Goal: Task Accomplishment & Management: Manage account settings

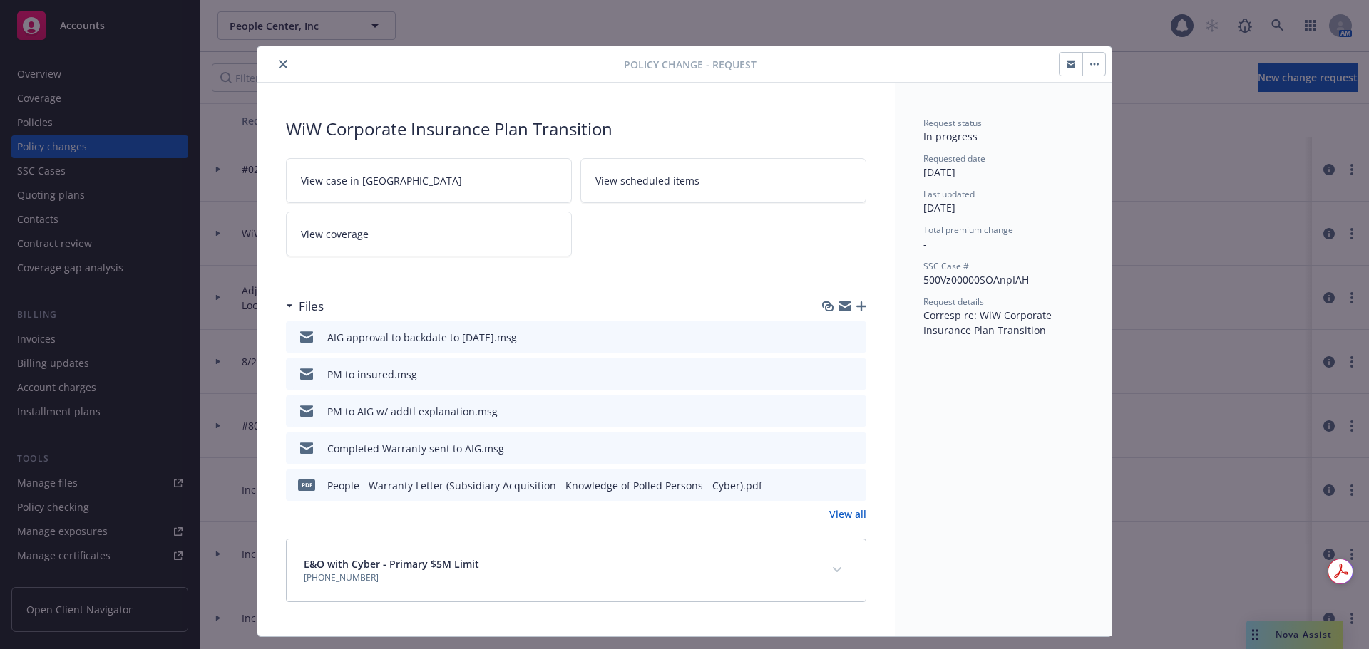
click at [279, 61] on icon "close" at bounding box center [283, 64] width 9 height 9
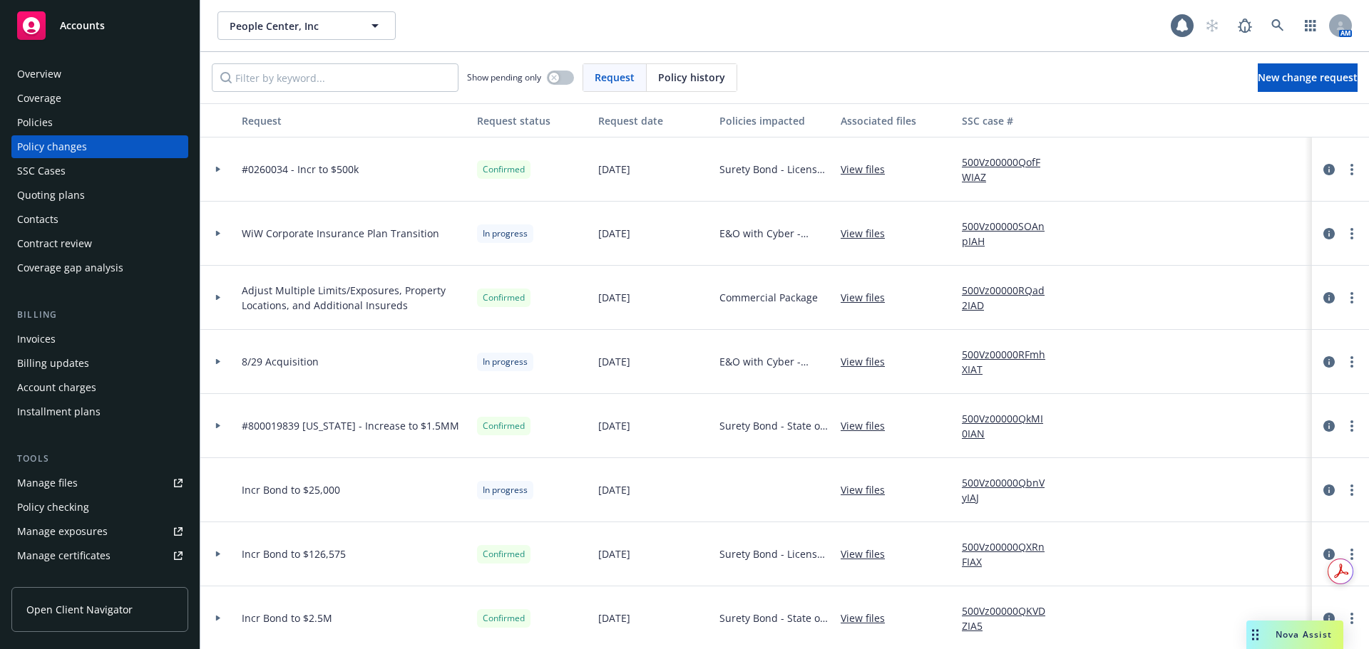
click at [135, 27] on div "Accounts" at bounding box center [99, 25] width 165 height 29
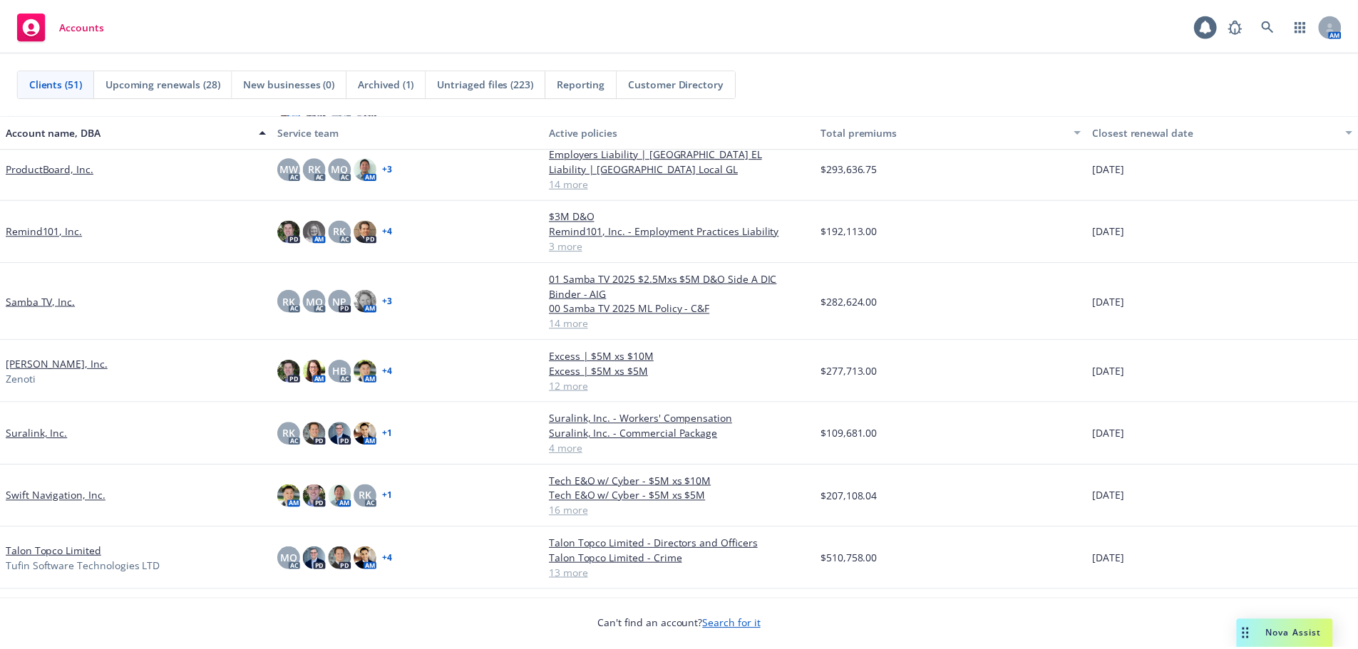
scroll to position [2138, 0]
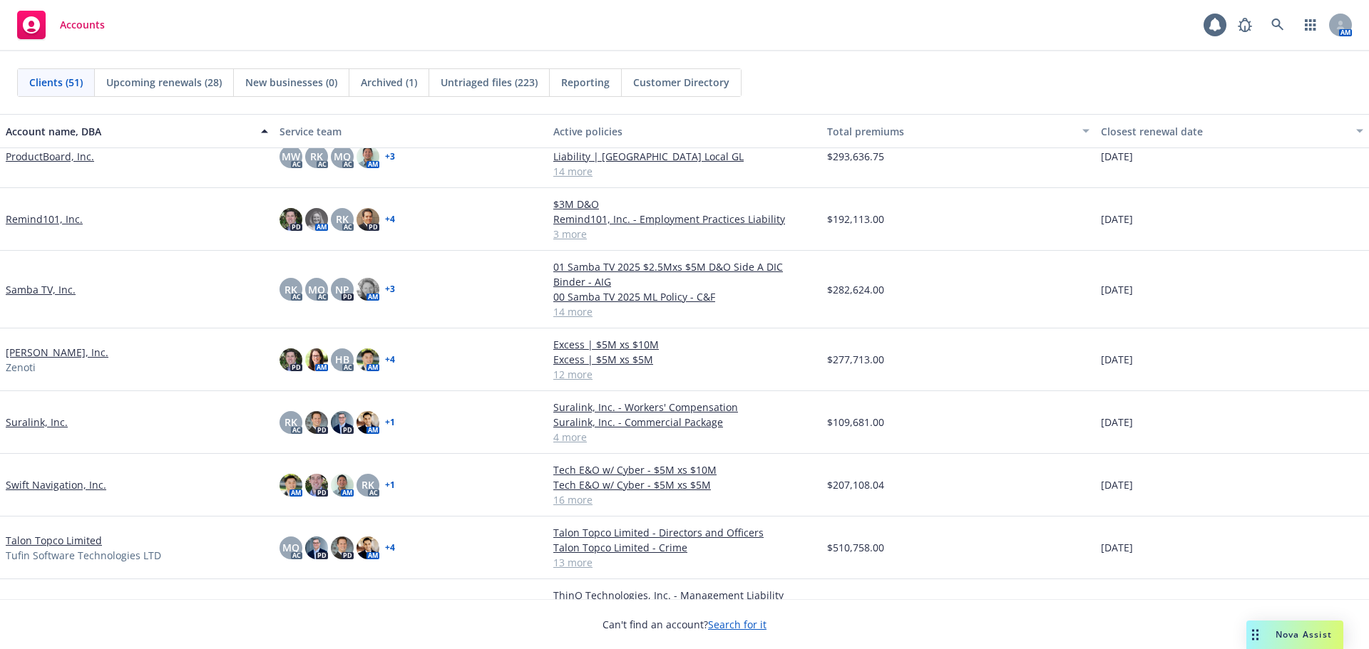
click at [53, 425] on link "Suralink, Inc." at bounding box center [37, 422] width 62 height 15
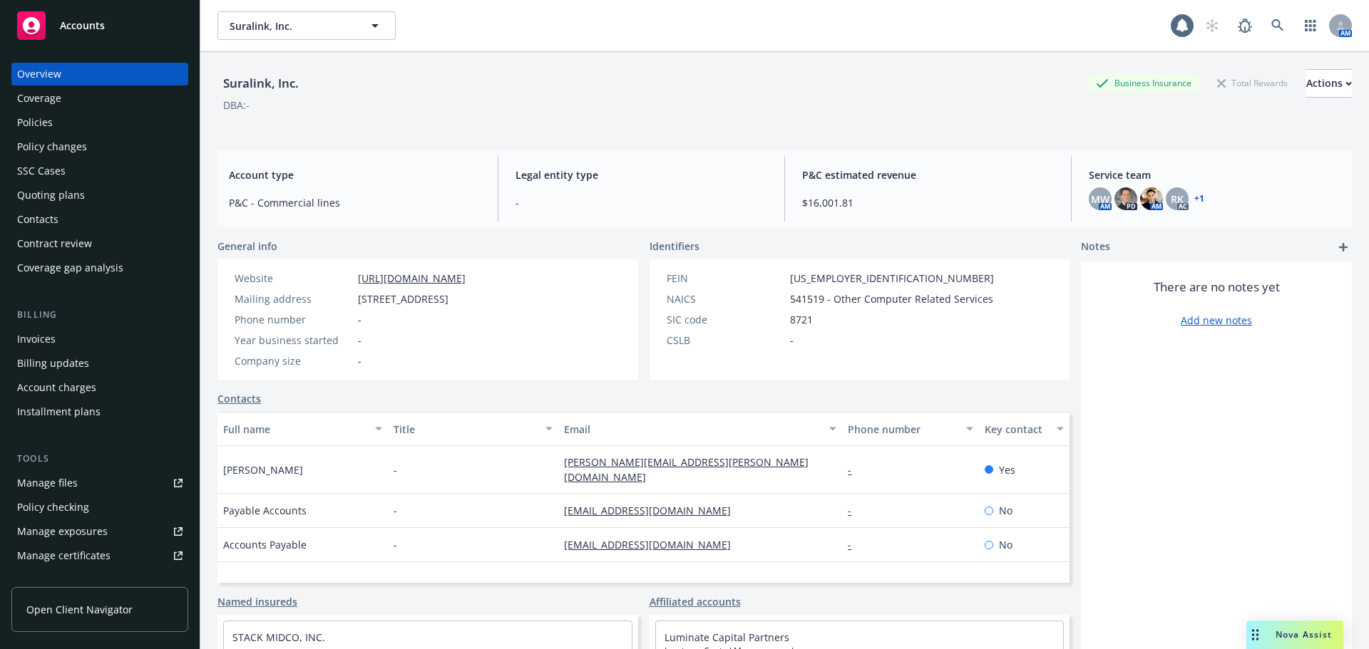
click at [85, 127] on div "Policies" at bounding box center [99, 122] width 165 height 23
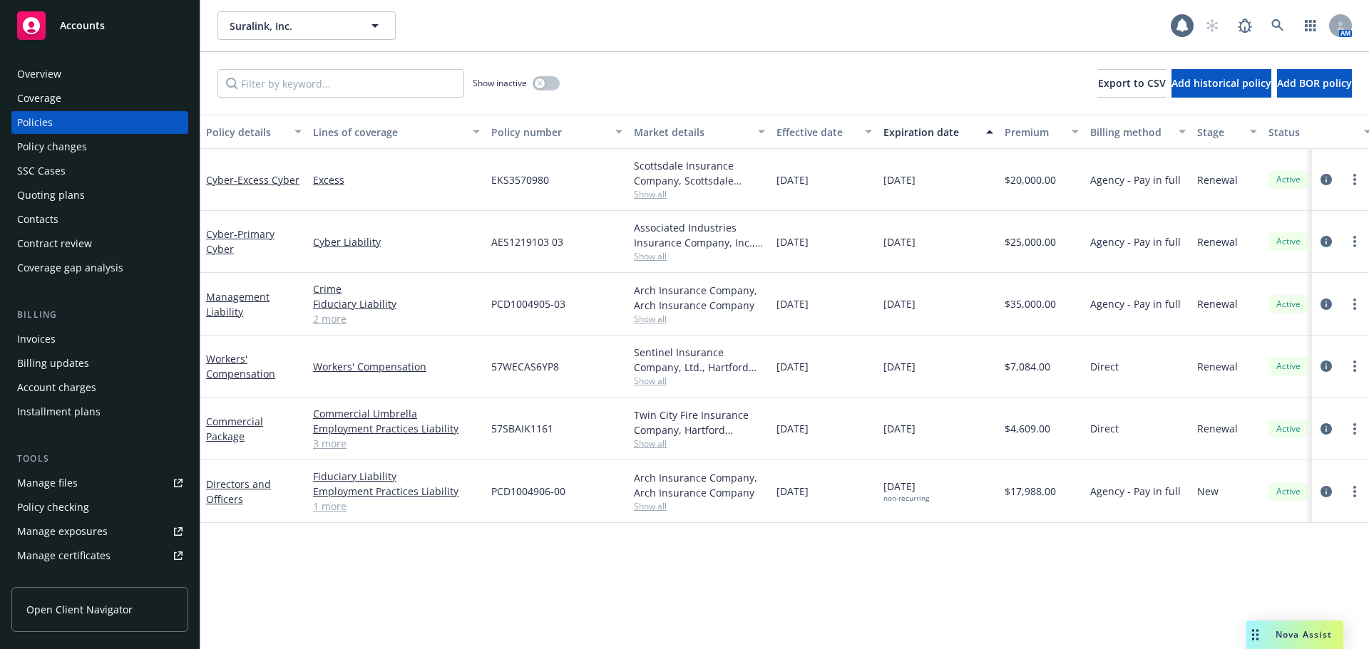
click at [103, 150] on div "Policy changes" at bounding box center [99, 146] width 165 height 23
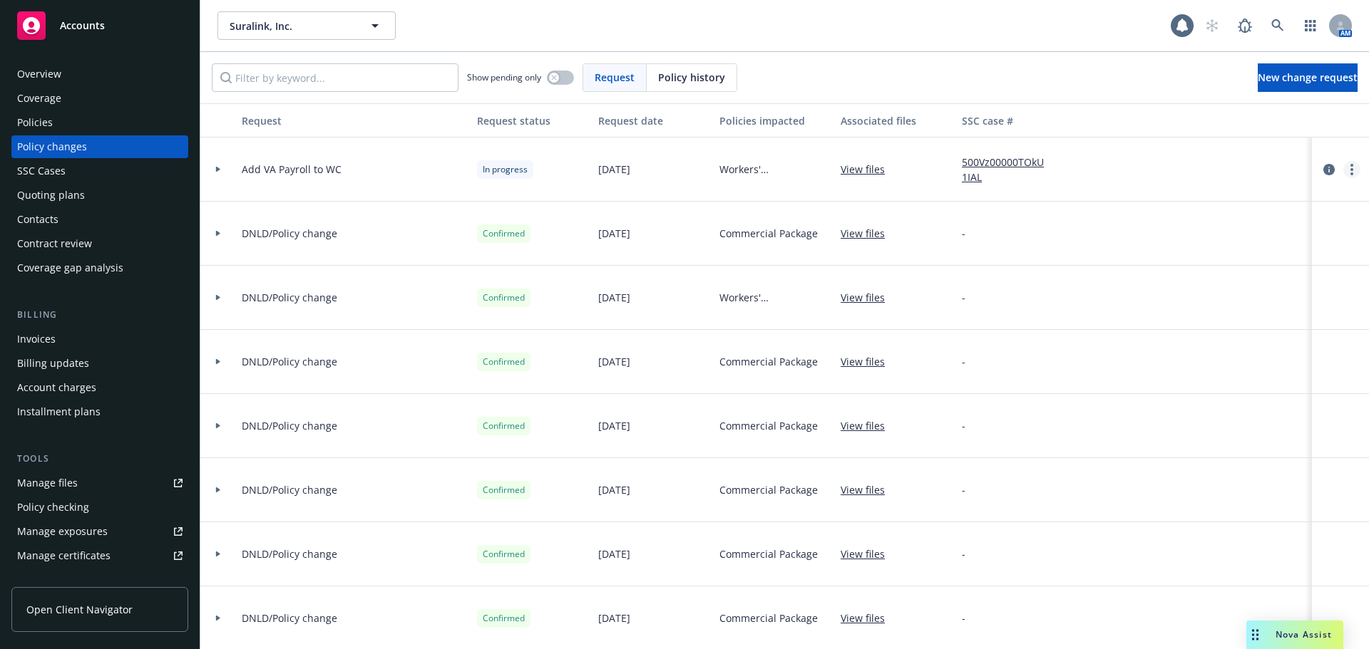
click at [1350, 166] on circle "more" at bounding box center [1351, 165] width 3 height 3
click at [1229, 279] on link "Resume workflow" at bounding box center [1226, 284] width 244 height 29
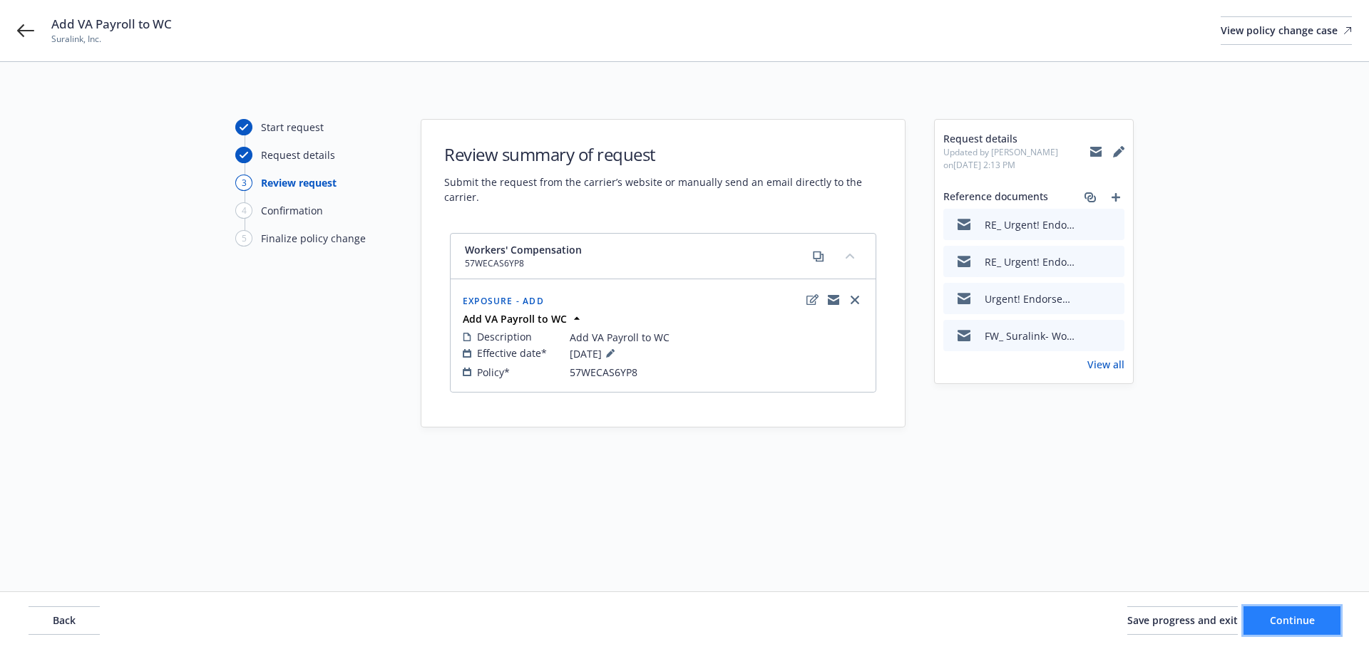
click at [1272, 624] on span "Continue" at bounding box center [1291, 621] width 45 height 14
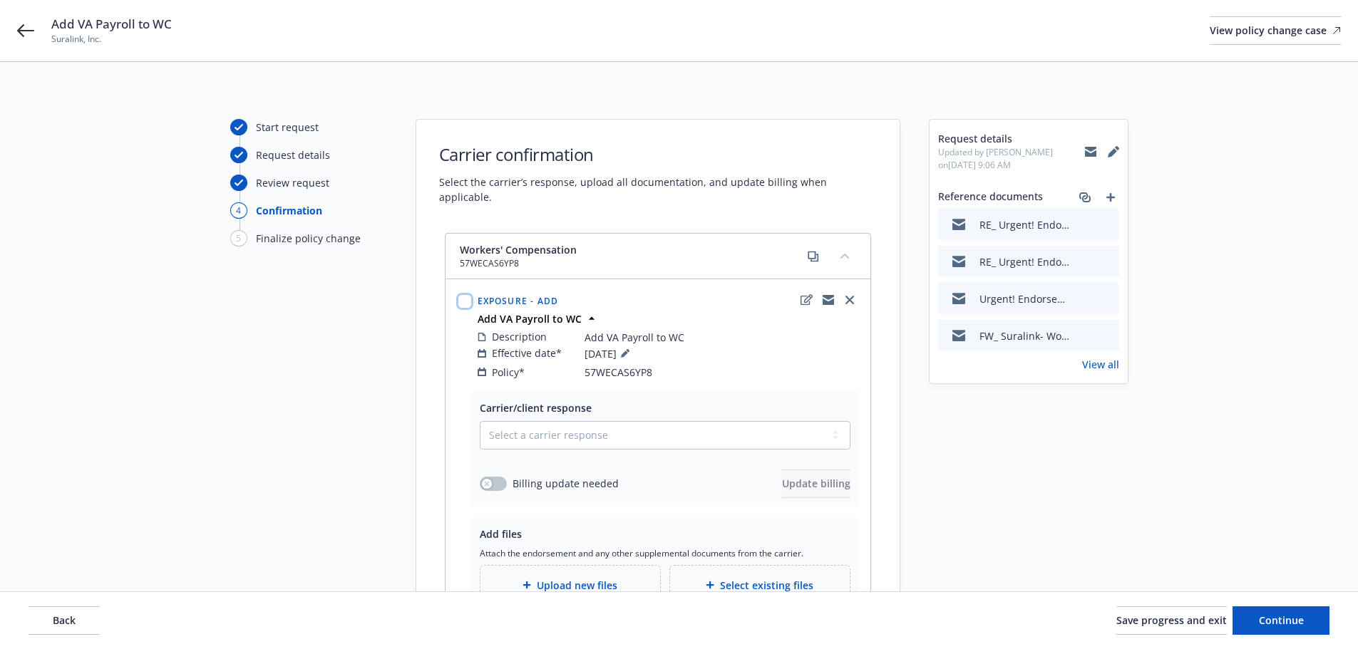
click at [462, 294] on input "checkbox" at bounding box center [465, 301] width 14 height 14
checkbox input "true"
click at [563, 572] on button "Carrier response" at bounding box center [588, 560] width 81 height 29
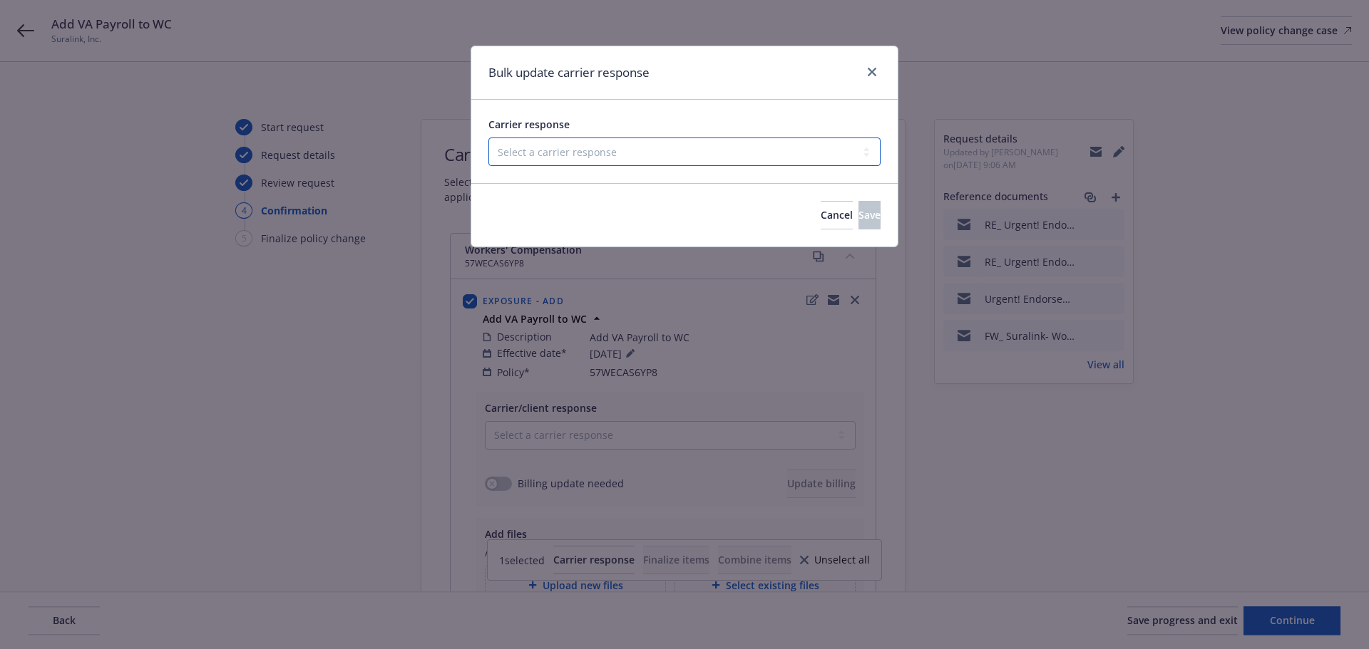
click at [560, 160] on select "Select a carrier response Accepted Accepted with revision No endorsement needed…" at bounding box center [684, 152] width 392 height 29
select select "ACCEPTED"
click at [488, 138] on select "Select a carrier response Accepted Accepted with revision No endorsement needed…" at bounding box center [684, 152] width 392 height 29
click at [858, 218] on button "Save" at bounding box center [869, 215] width 22 height 29
checkbox input "false"
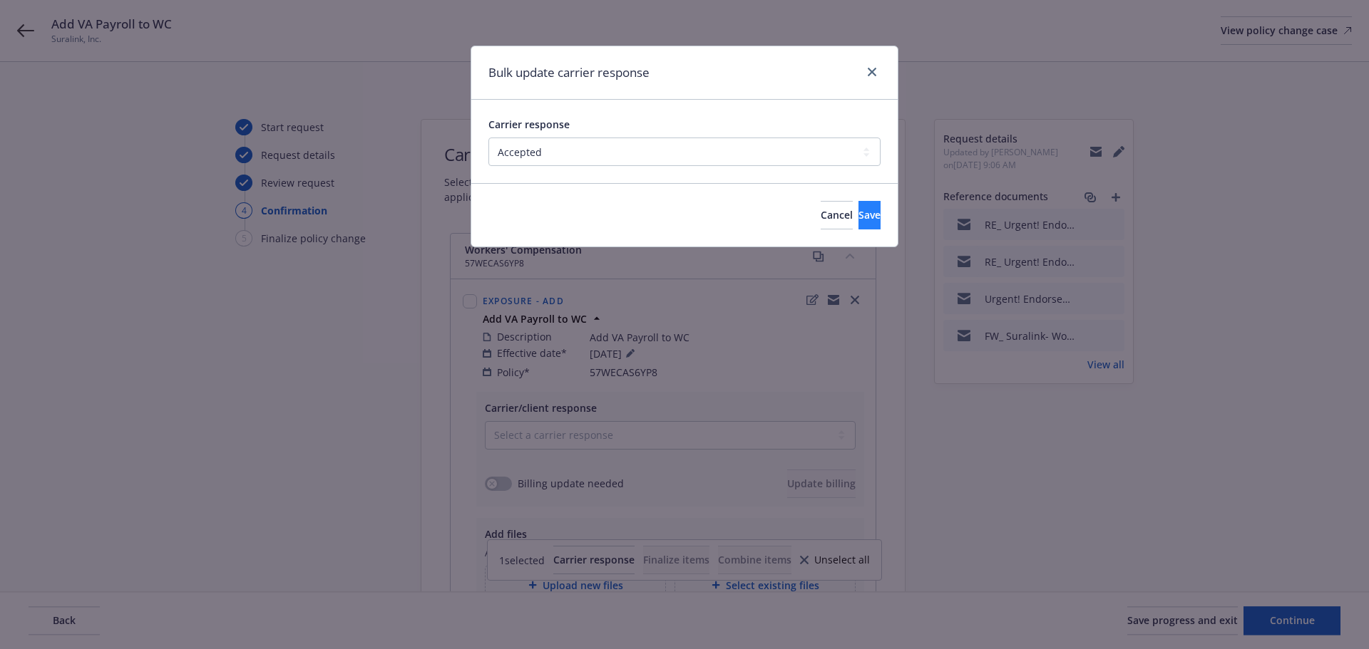
select select "ACCEPTED"
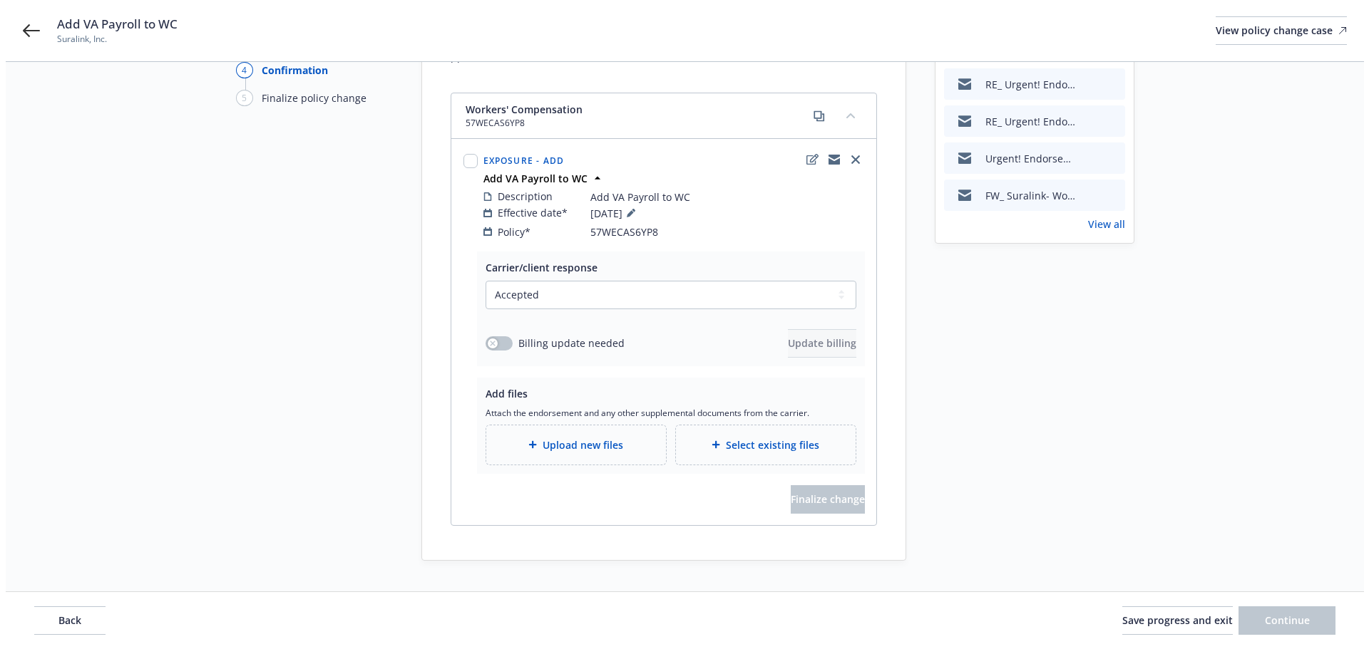
scroll to position [152, 0]
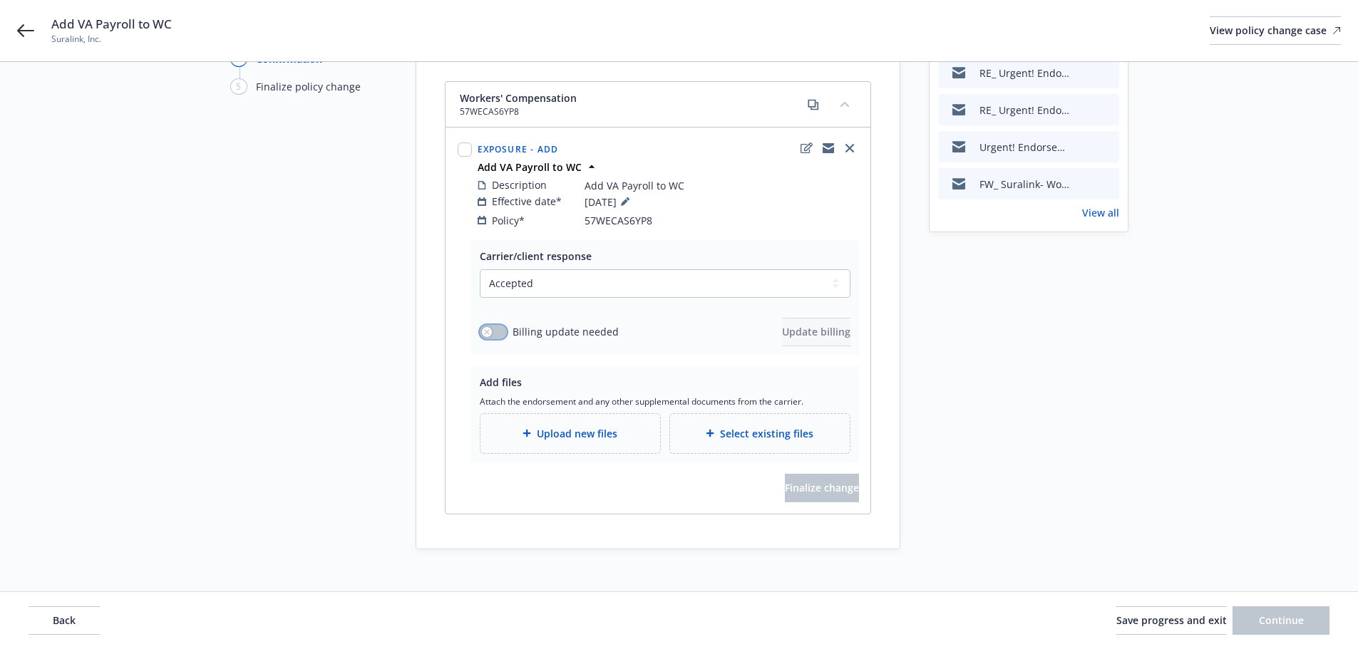
click at [502, 325] on button "button" at bounding box center [493, 332] width 27 height 14
click at [782, 325] on span "Update billing" at bounding box center [816, 332] width 68 height 14
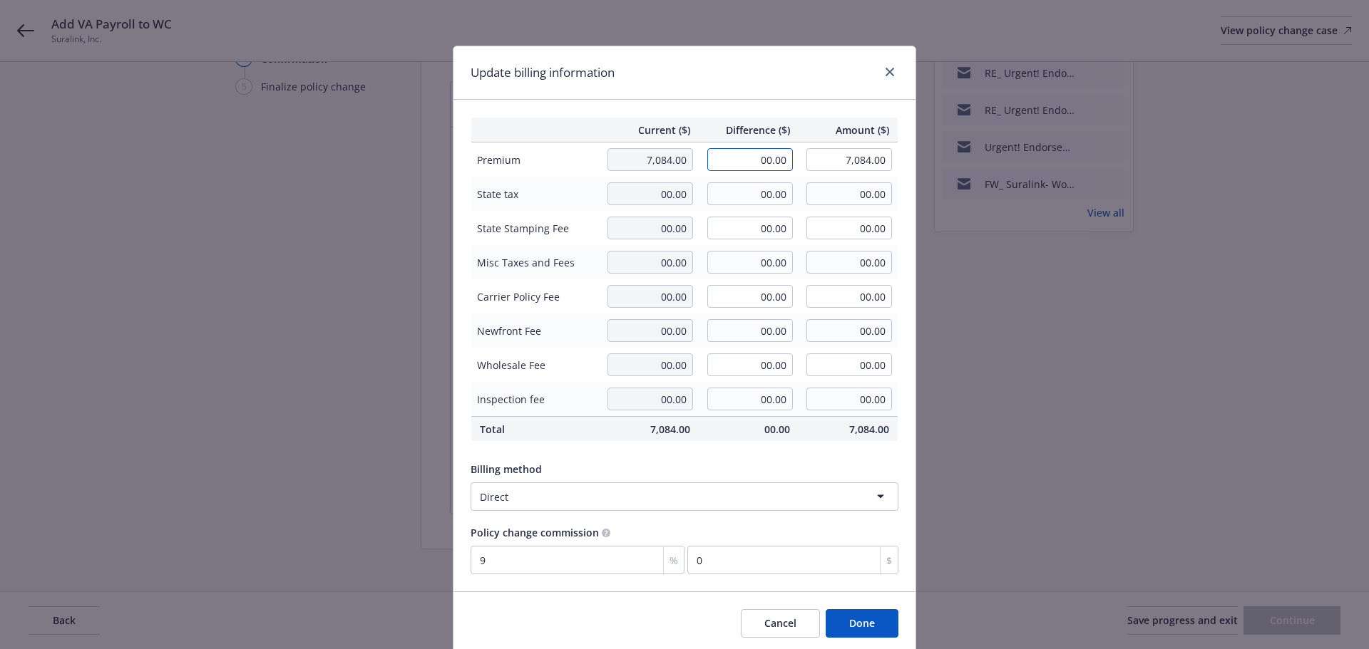
click at [719, 160] on input "00.00" at bounding box center [750, 159] width 86 height 23
type input "25.00"
type input "7,109.00"
type input "2.25"
click at [771, 449] on div "Current ($) Difference ($) Amount ($) Premium 7,084.00 25.00 7,109.00 State tax…" at bounding box center [684, 346] width 462 height 492
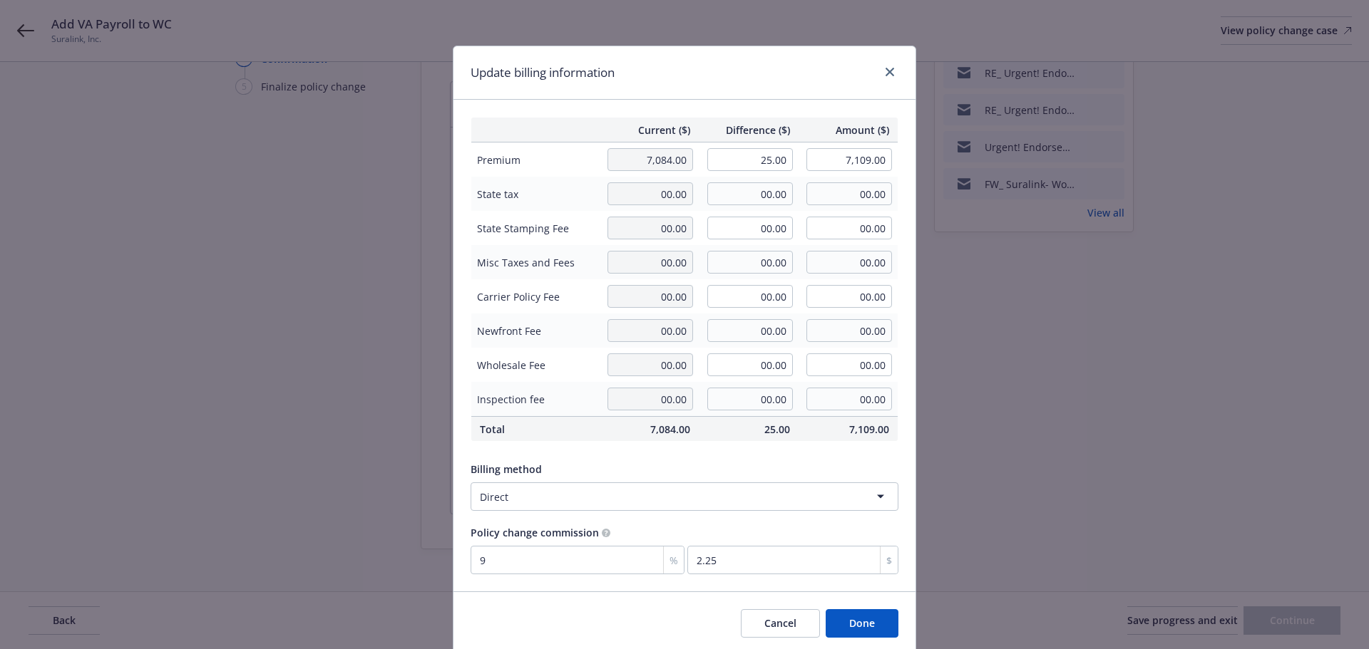
click at [851, 620] on button "Done" at bounding box center [861, 623] width 73 height 29
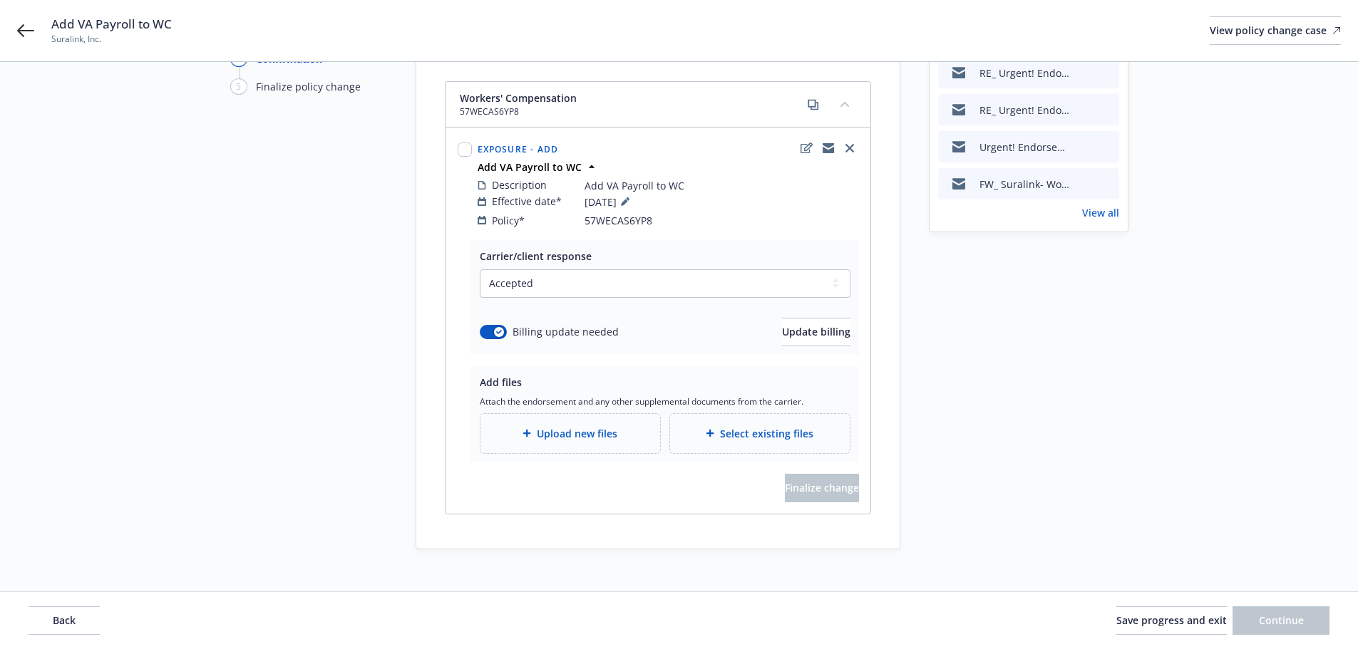
click at [584, 431] on div "Upload new files" at bounding box center [570, 433] width 180 height 39
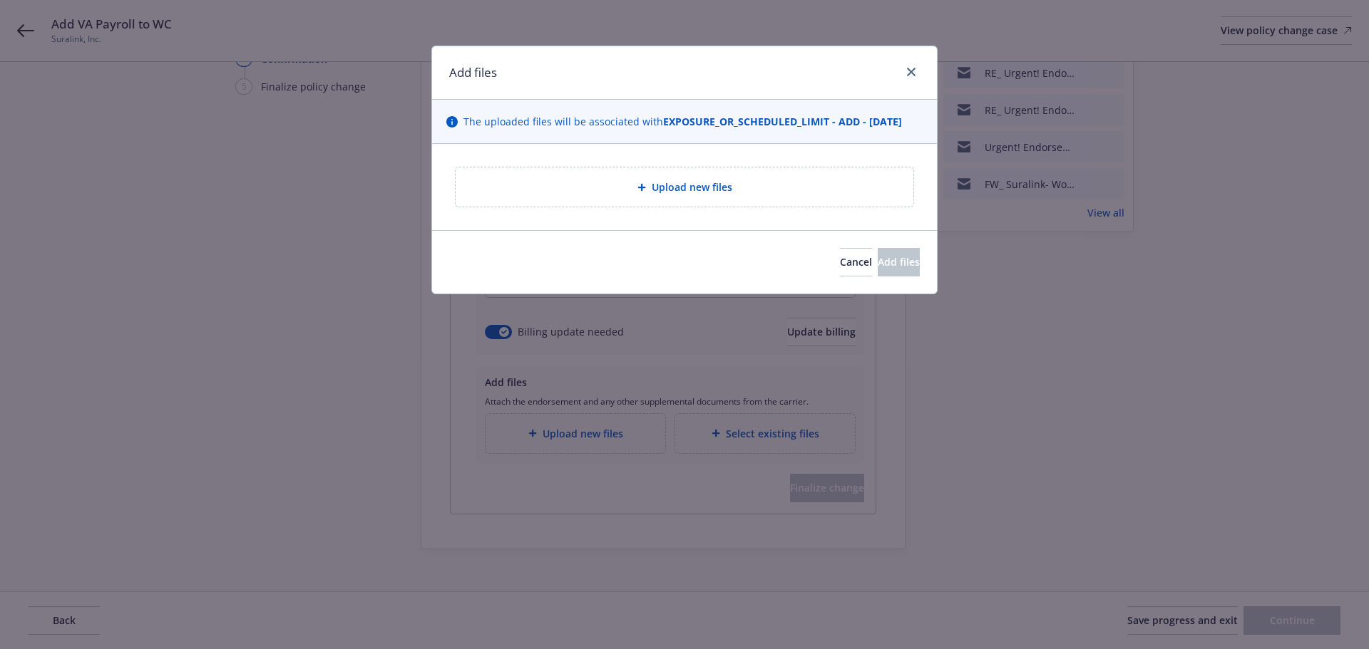
type textarea "x"
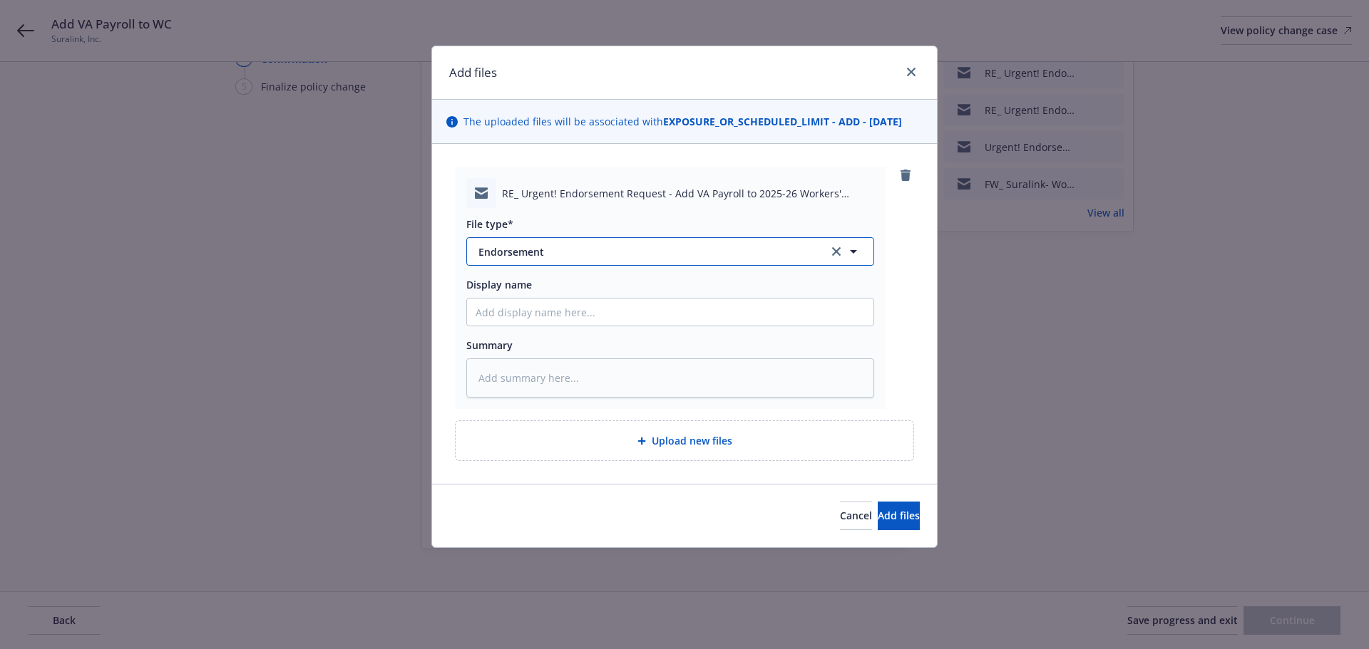
click at [693, 249] on span "Endorsement" at bounding box center [643, 251] width 330 height 15
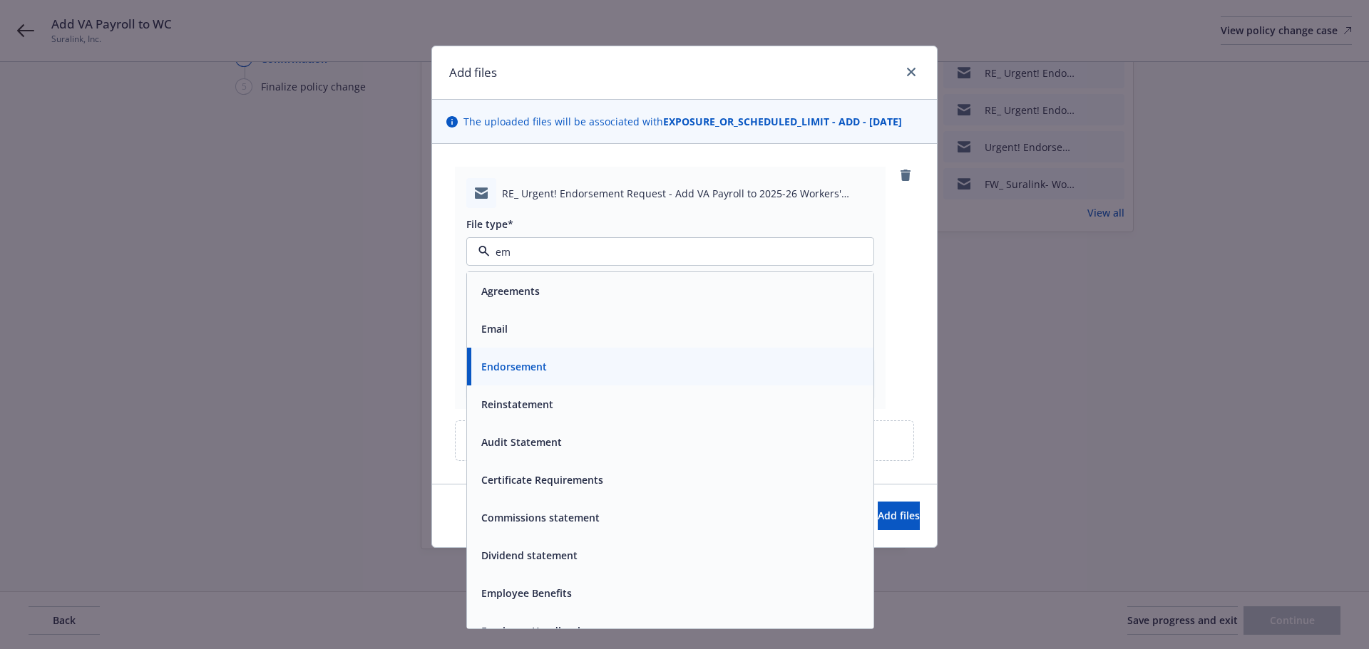
type input "ema"
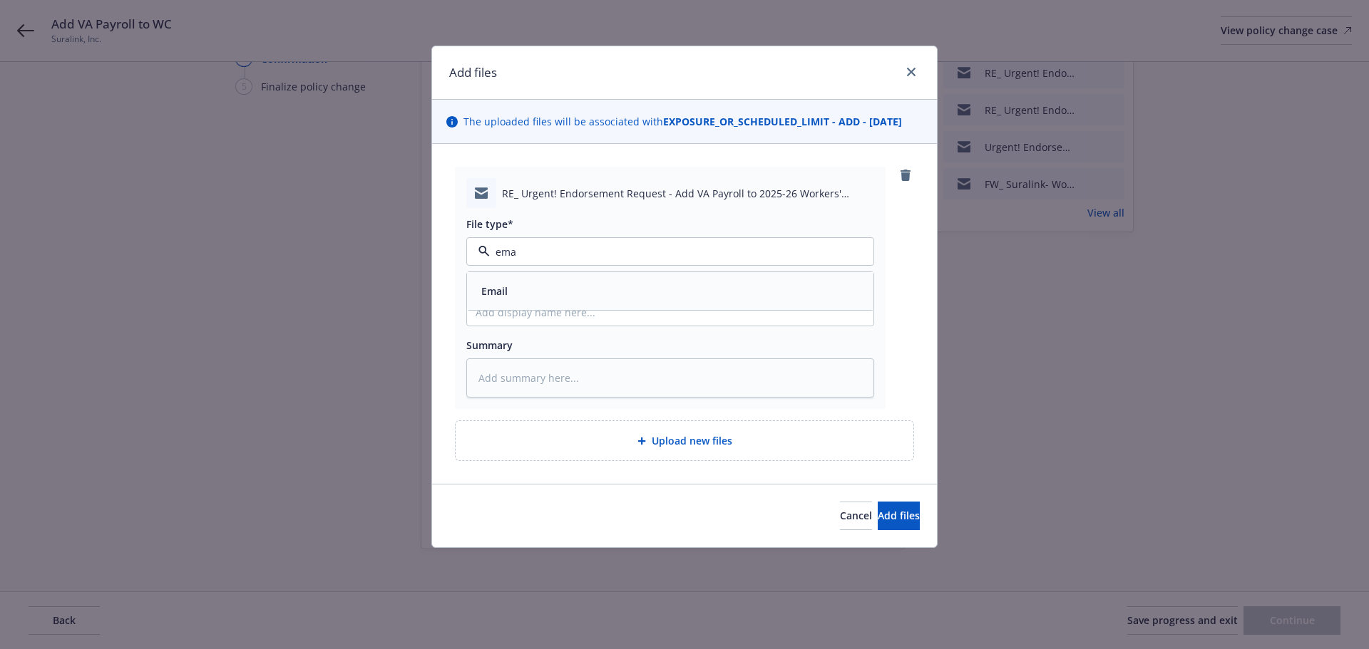
click at [721, 279] on div "Email" at bounding box center [670, 291] width 406 height 38
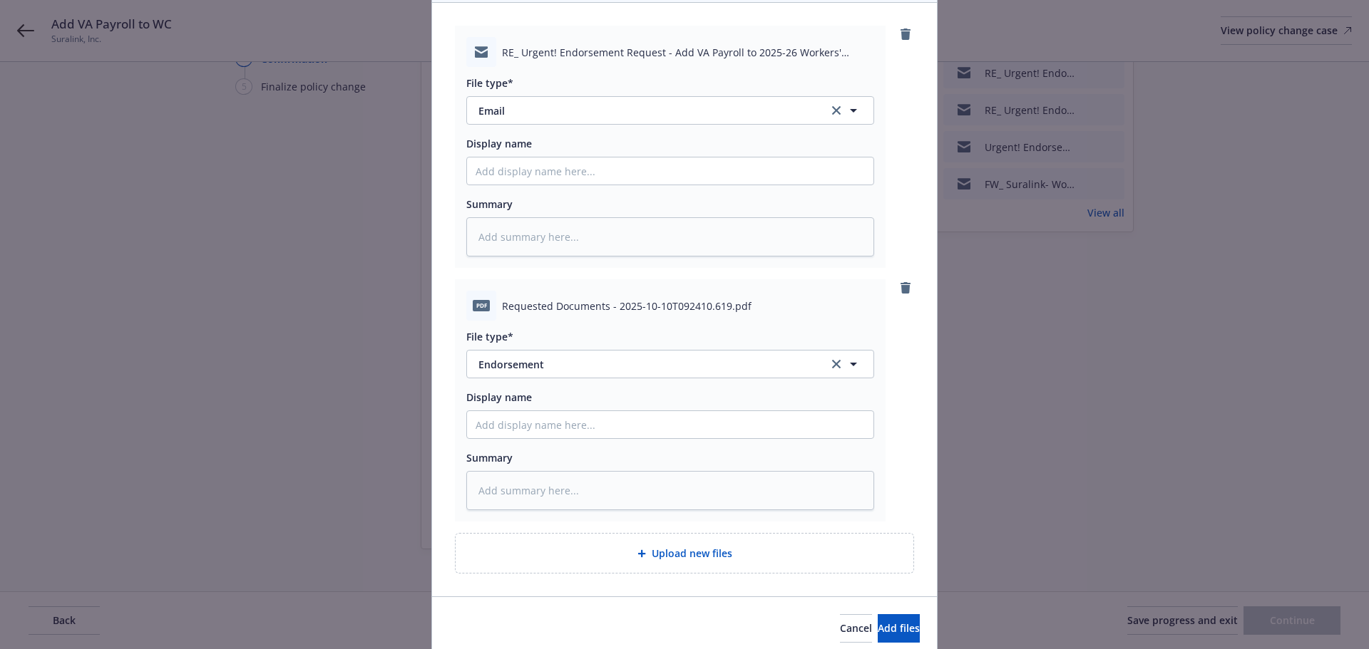
scroll to position [143, 0]
click at [570, 428] on input "Display name" at bounding box center [670, 423] width 406 height 27
type textarea "x"
type input "E"
type textarea "x"
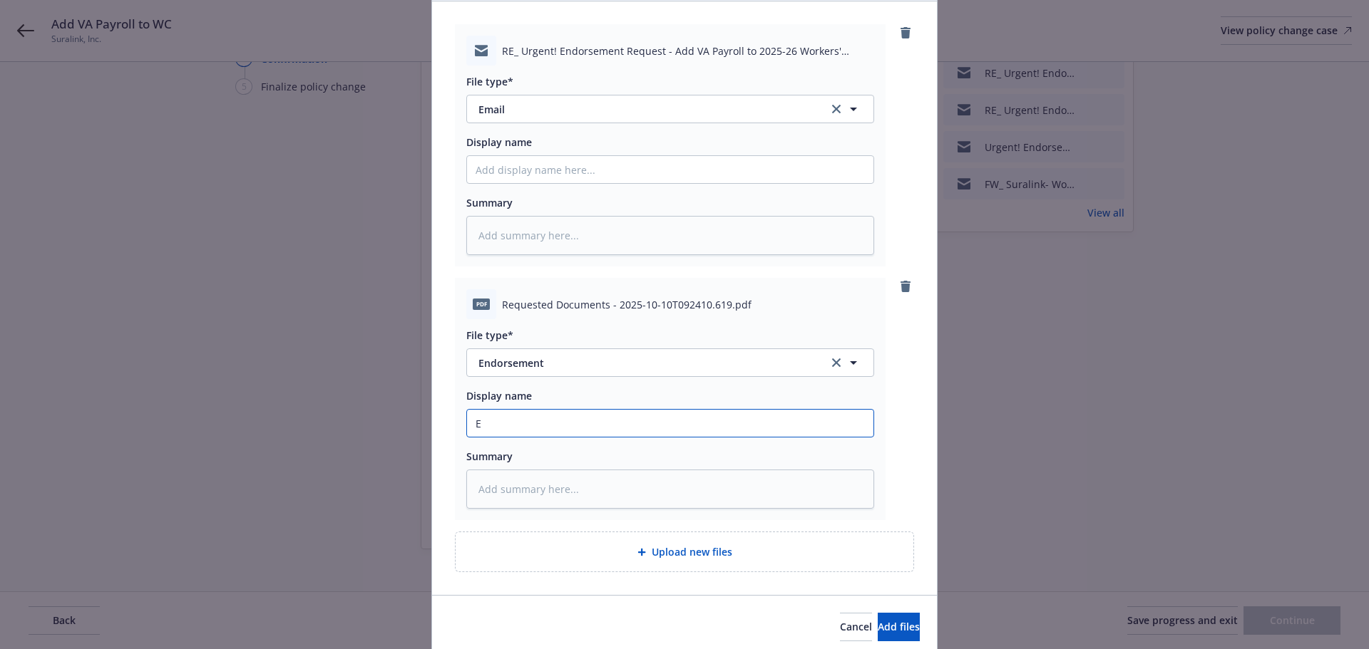
type input "En"
type textarea "x"
type input "End"
type textarea "x"
type input "Endt"
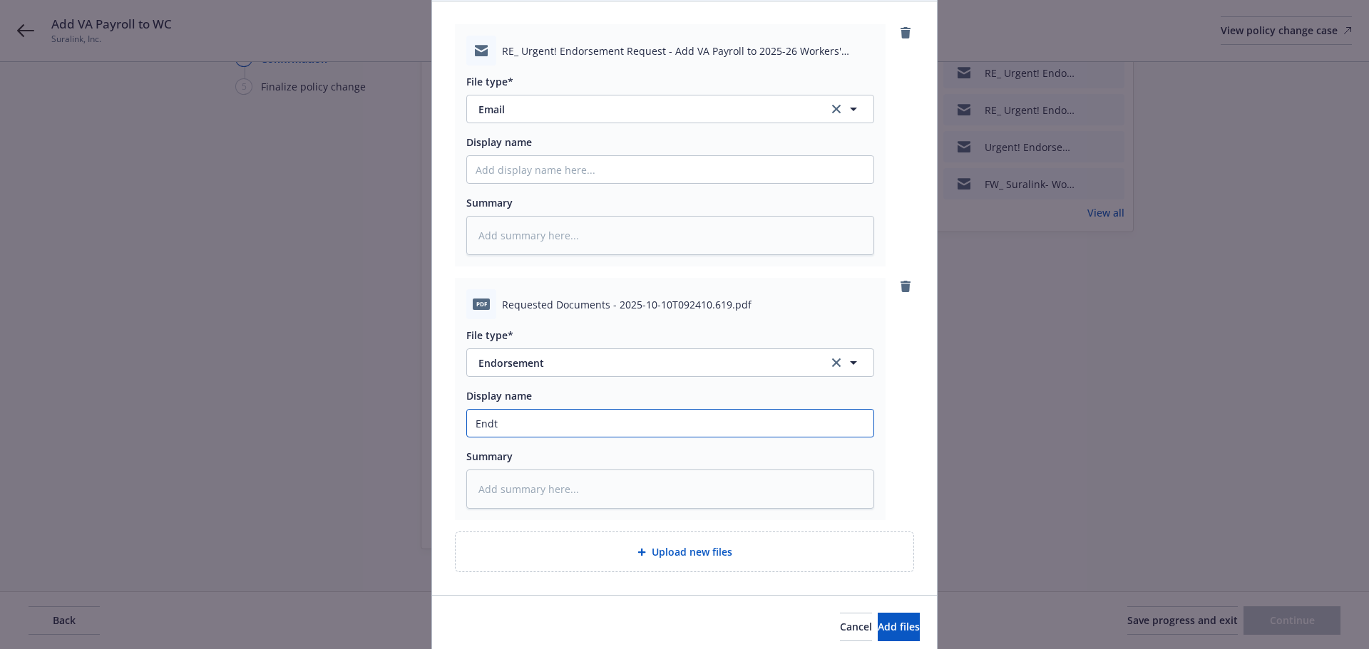
type textarea "x"
type input "Endt."
type textarea "x"
type input "Endt."
type textarea "x"
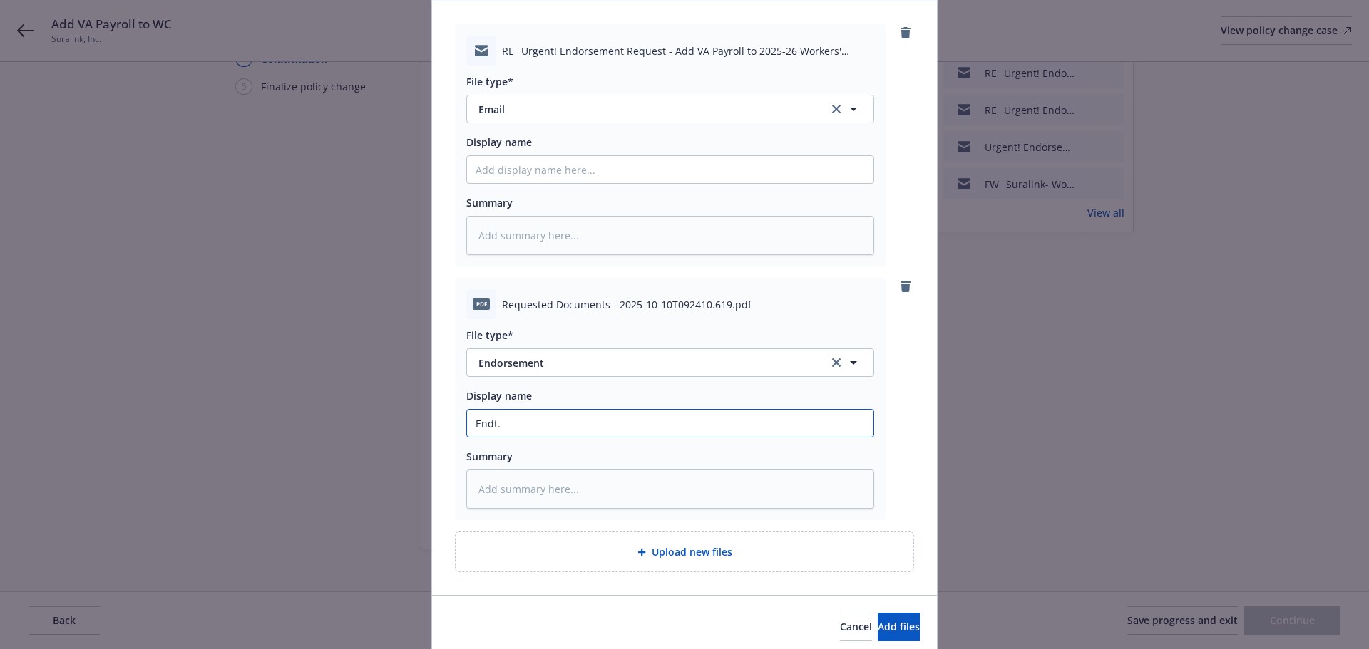
type input "Endt. -"
type textarea "x"
type input "Endt. -"
type textarea "x"
type input "Endt. - A"
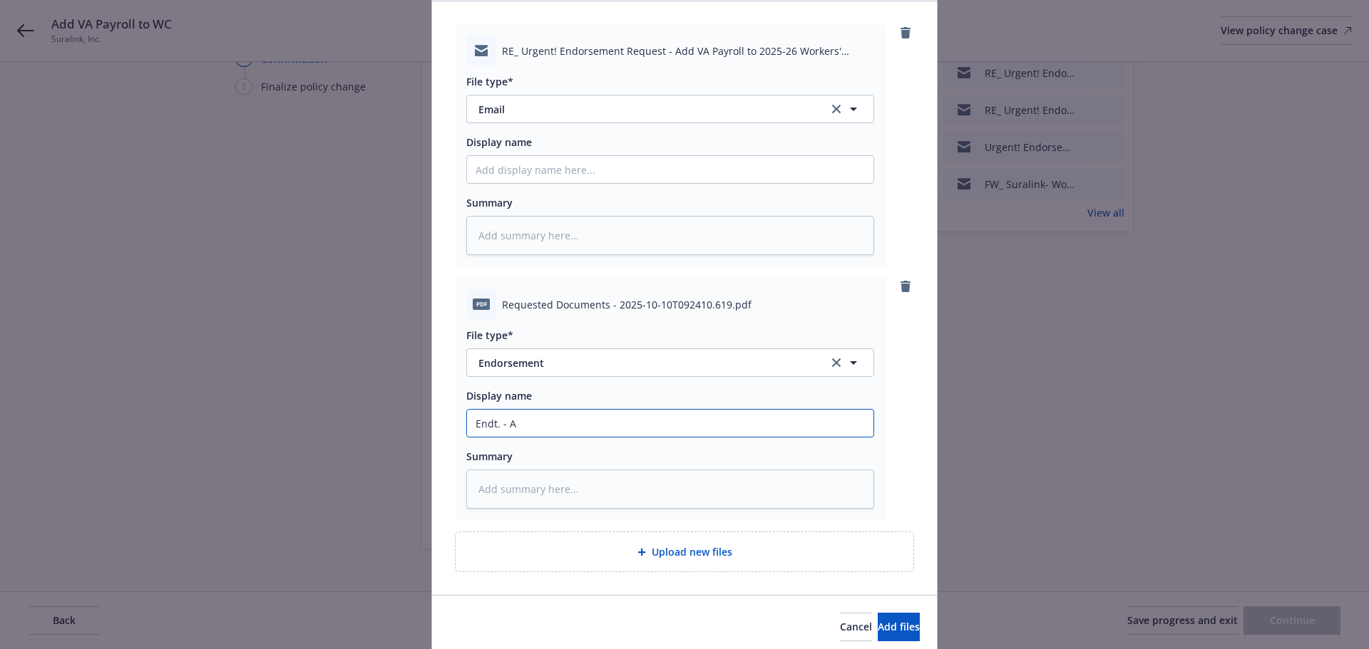
type textarea "x"
type input "Endt. - Ad"
type textarea "x"
type input "Endt. - Add"
type textarea "x"
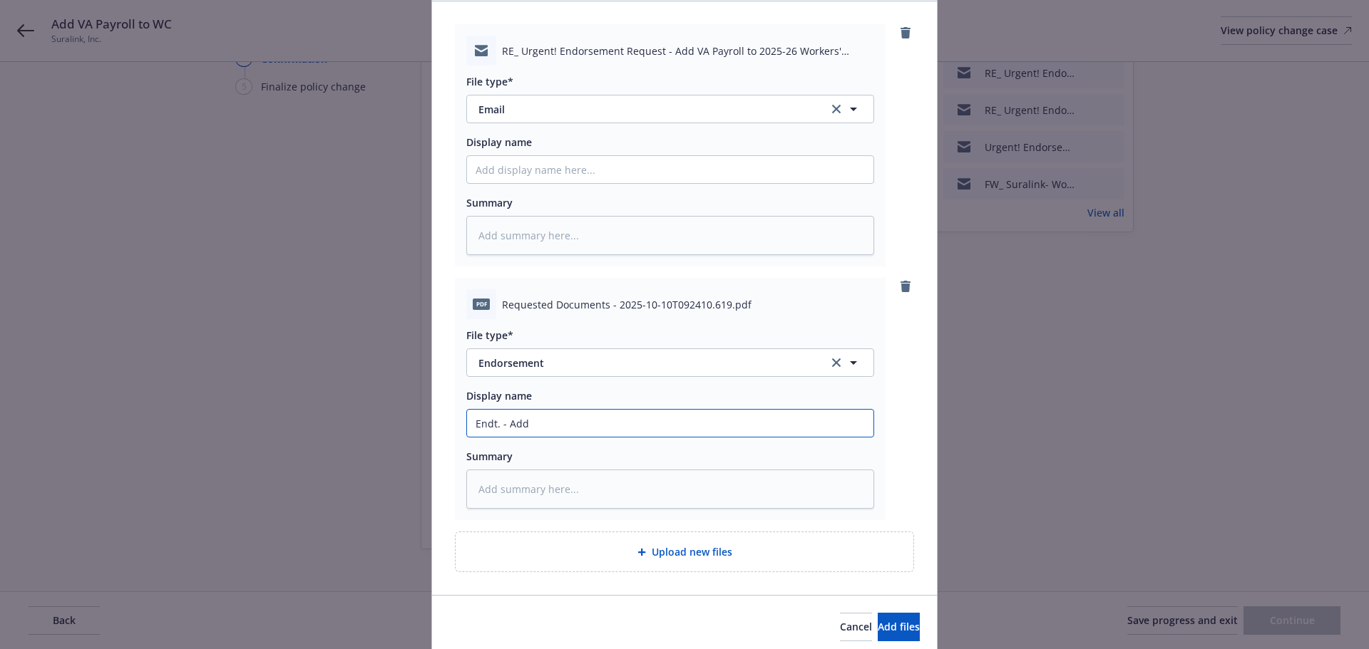
type input "Endt. - Add"
type textarea "x"
type input "Endt. - Add V"
type textarea "x"
type input "Endt. - Add VA"
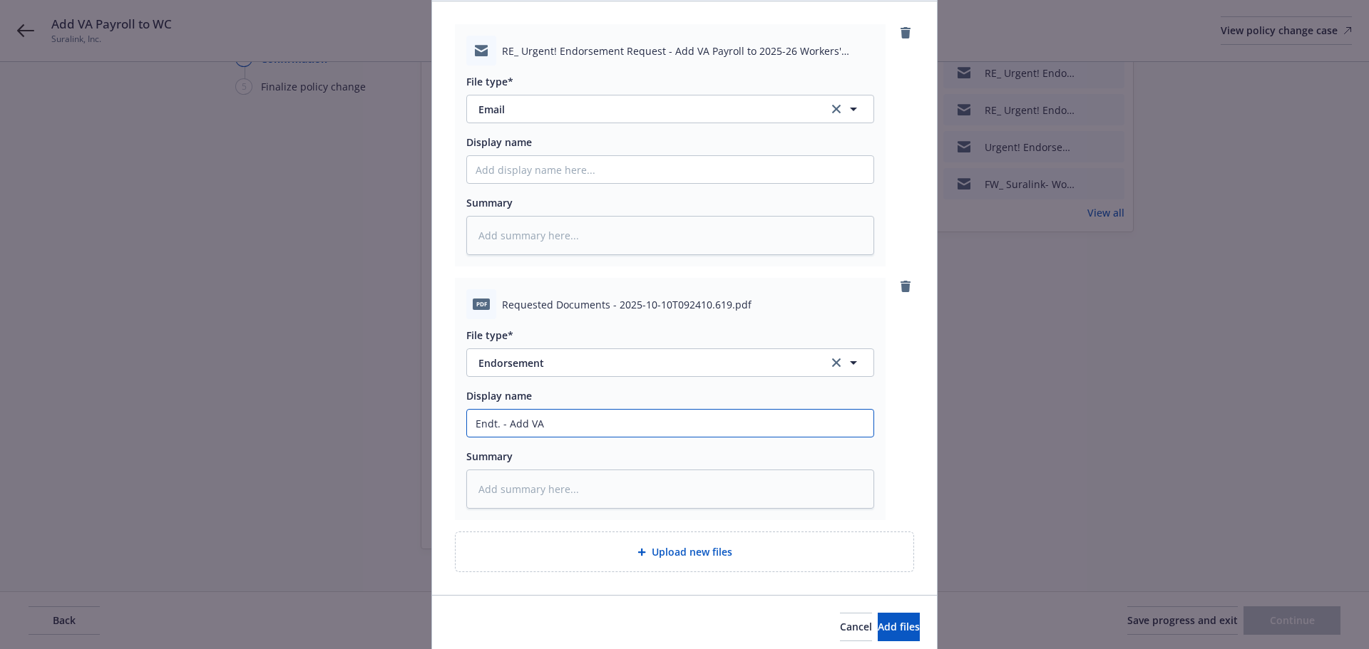
type textarea "x"
type input "Endt. - Add VA"
type textarea "x"
type input "Endt. - Add VA t"
type textarea "x"
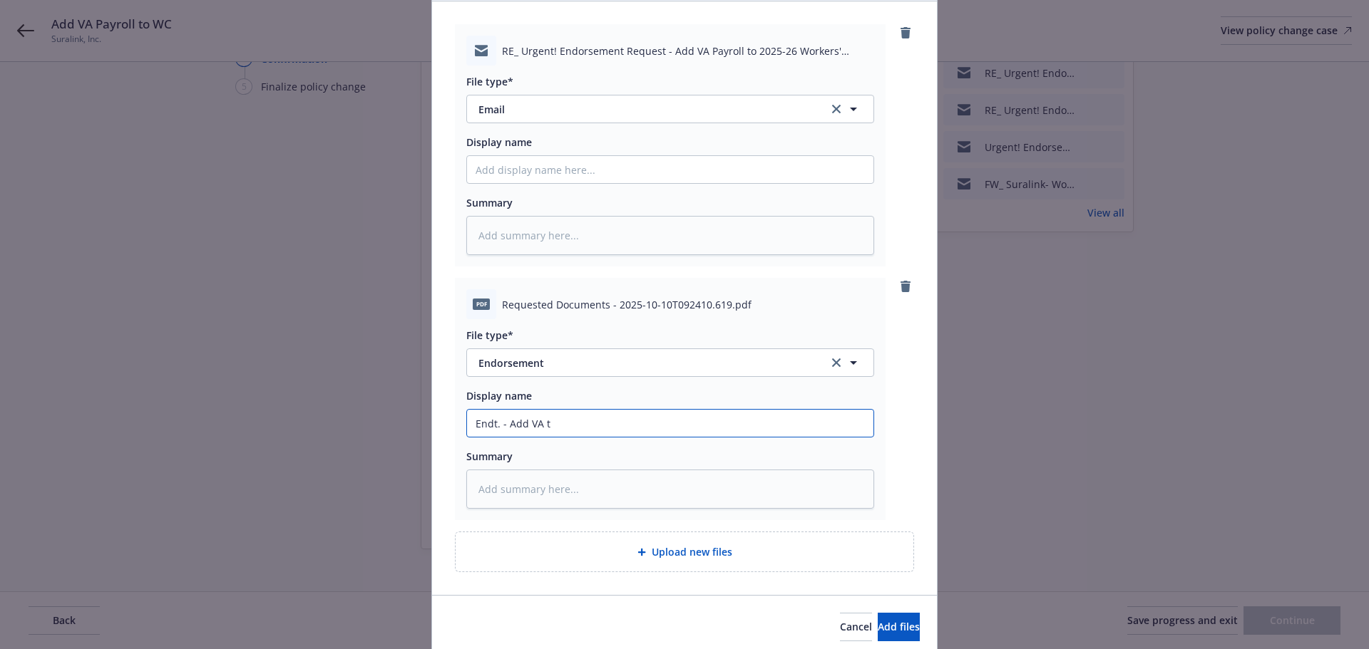
type input "Endt. - Add VA to"
type textarea "x"
type input "Endt. - Add VA to"
type textarea "x"
type input "Endt. - Add VA to P"
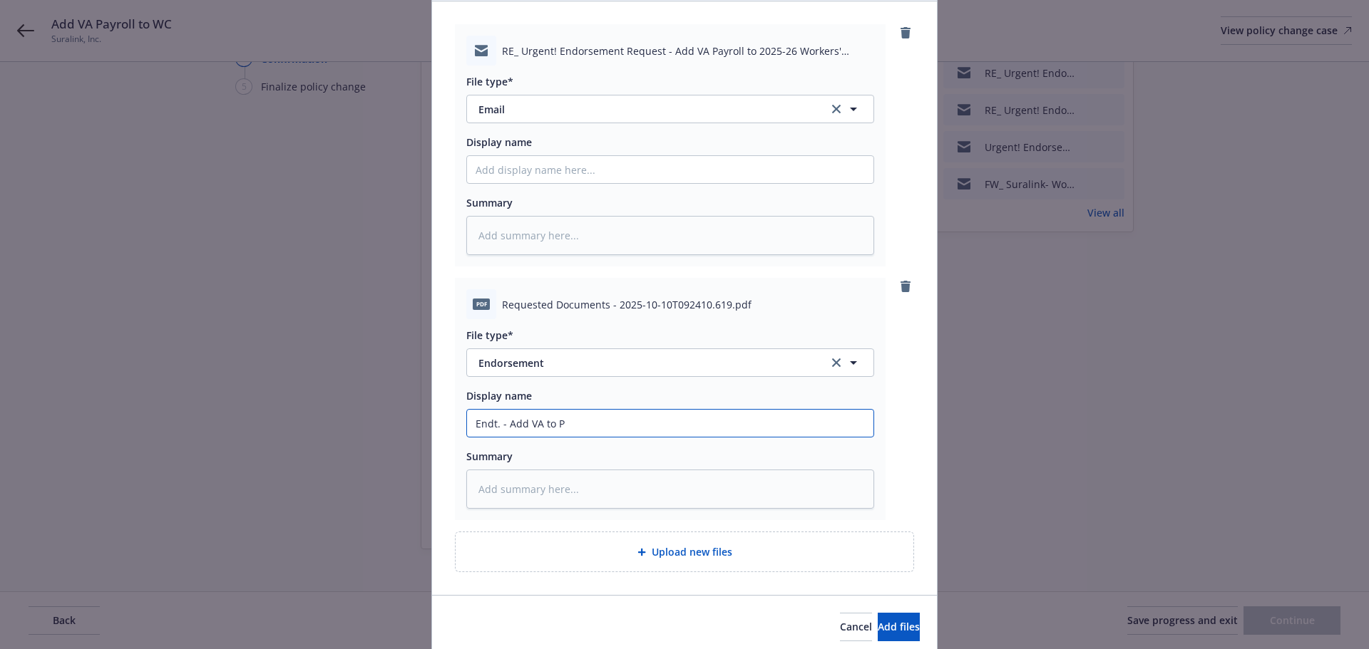
type textarea "x"
type input "Endt. - Add VA to [GEOGRAPHIC_DATA]"
type textarea "x"
type input "Endt. - Add VA to P"
type textarea "x"
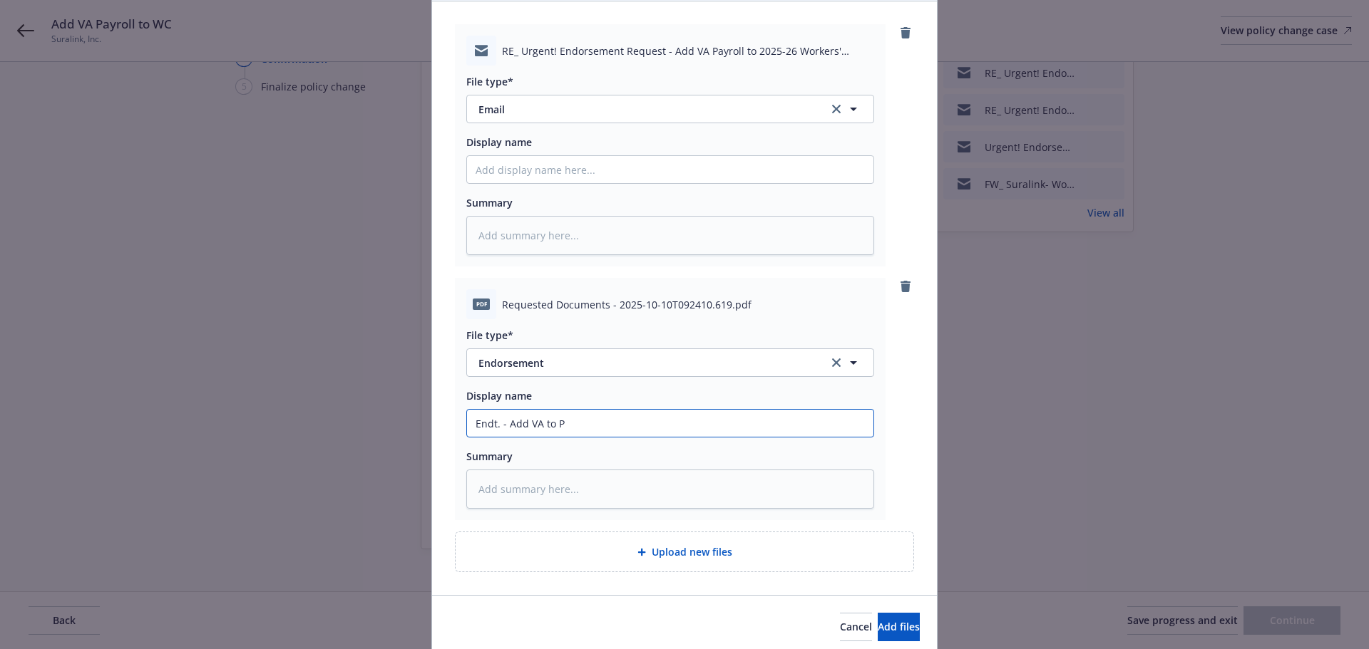
type input "Endt. - Add VA to [GEOGRAPHIC_DATA]"
type textarea "x"
type input "Endt. - Add VA to Pay"
type textarea "x"
type input "Endt. - Add VA to Payr"
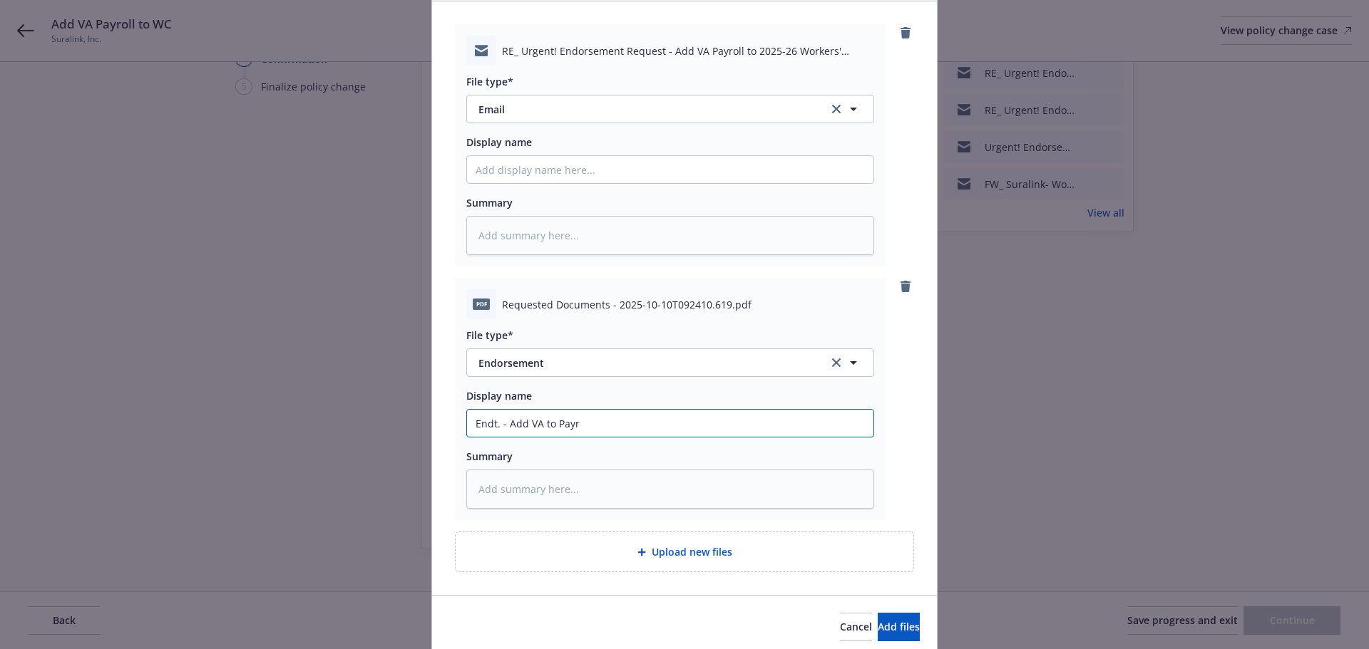
type textarea "x"
type input "Endt. - Add VA to Payro"
type textarea "x"
type input "Endt. - Add VA to Payrol"
type textarea "x"
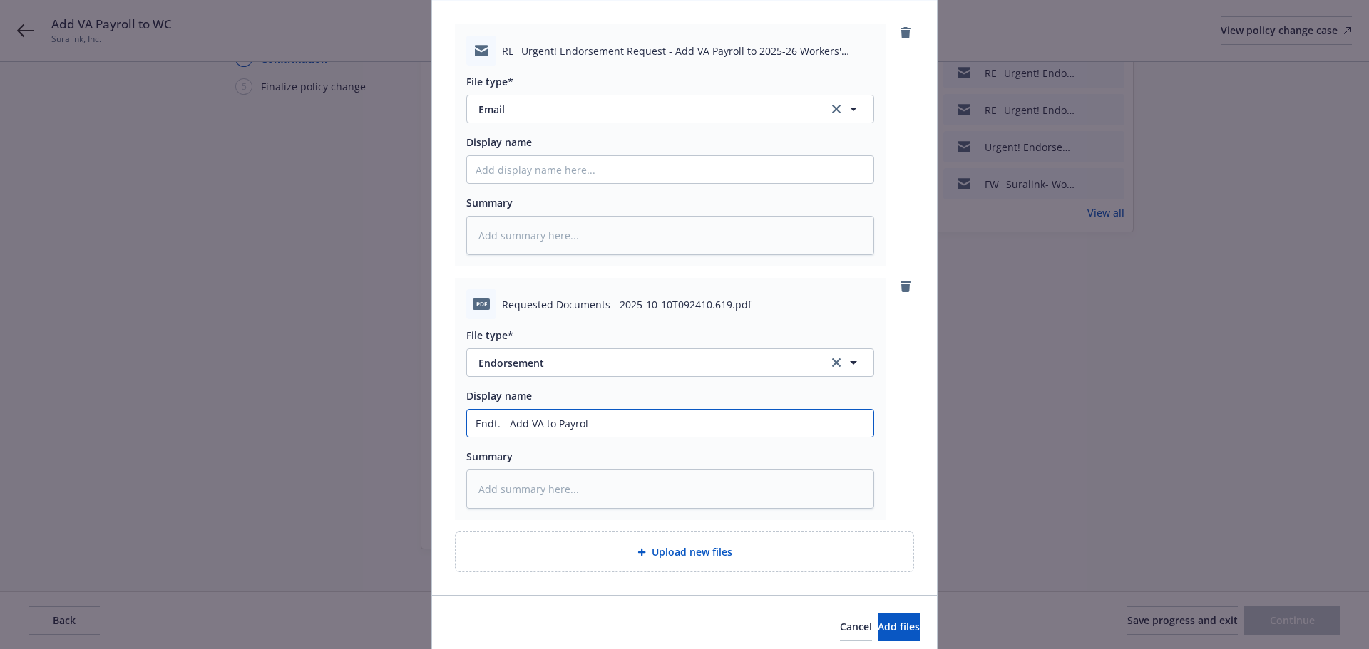
type input "Endt. - Add VA to Payroll"
type textarea "x"
type input "Endt. - Add VA o Payroll"
type textarea "x"
type input "Endt. - Add VA Payroll"
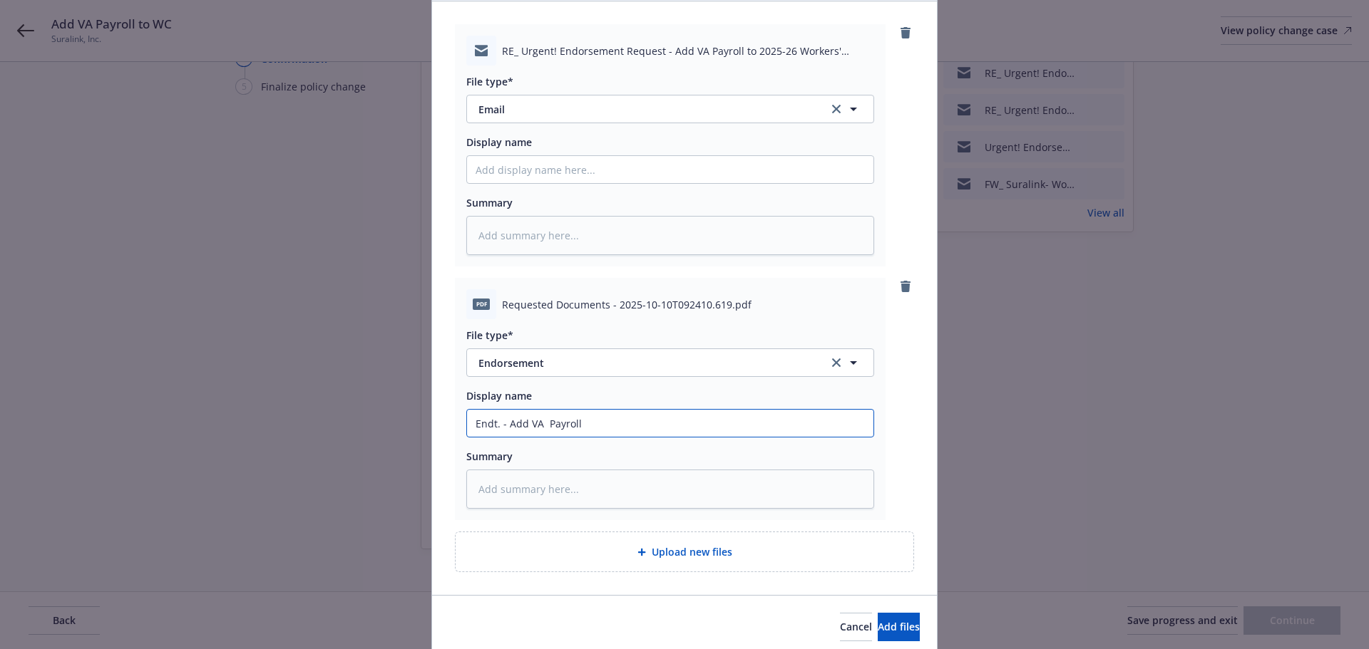
type textarea "x"
type input "Endt. - Add VA Payroll"
type textarea "x"
type input "Endt. - Add VA Payroll"
type textarea "x"
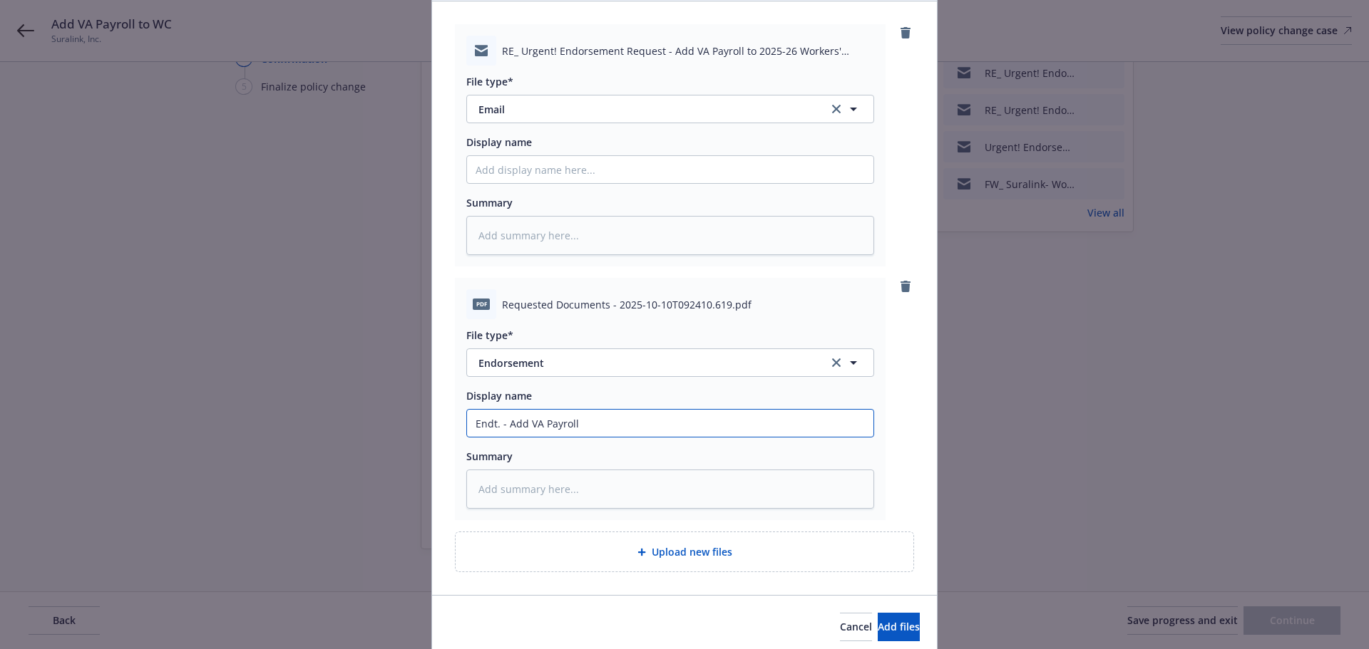
type input "Endt. - Add VA Payroll t"
type textarea "x"
type input "Endt. - Add VA Payroll to"
type textarea "x"
type input "Endt. - Add VA Payroll to"
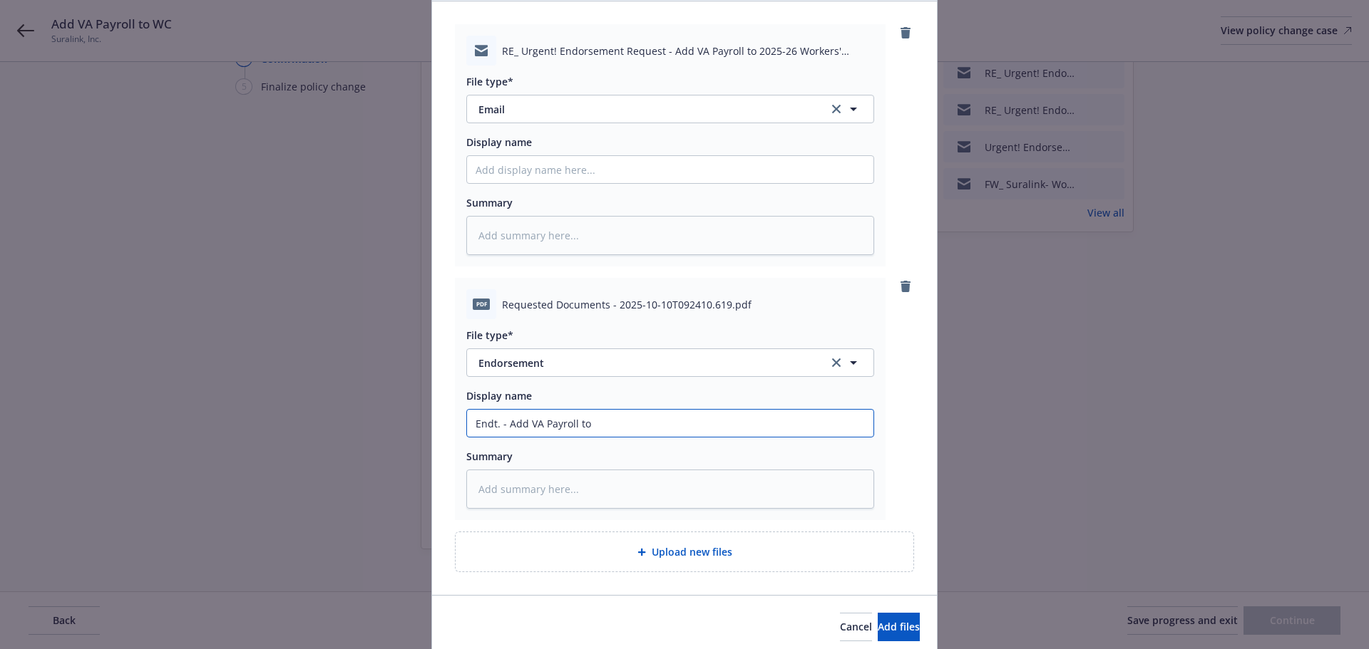
type textarea "x"
type input "Endt. - Add VA Payroll to W"
type textarea "x"
type input "Endt. - Add VA Payroll to WC"
type textarea "x"
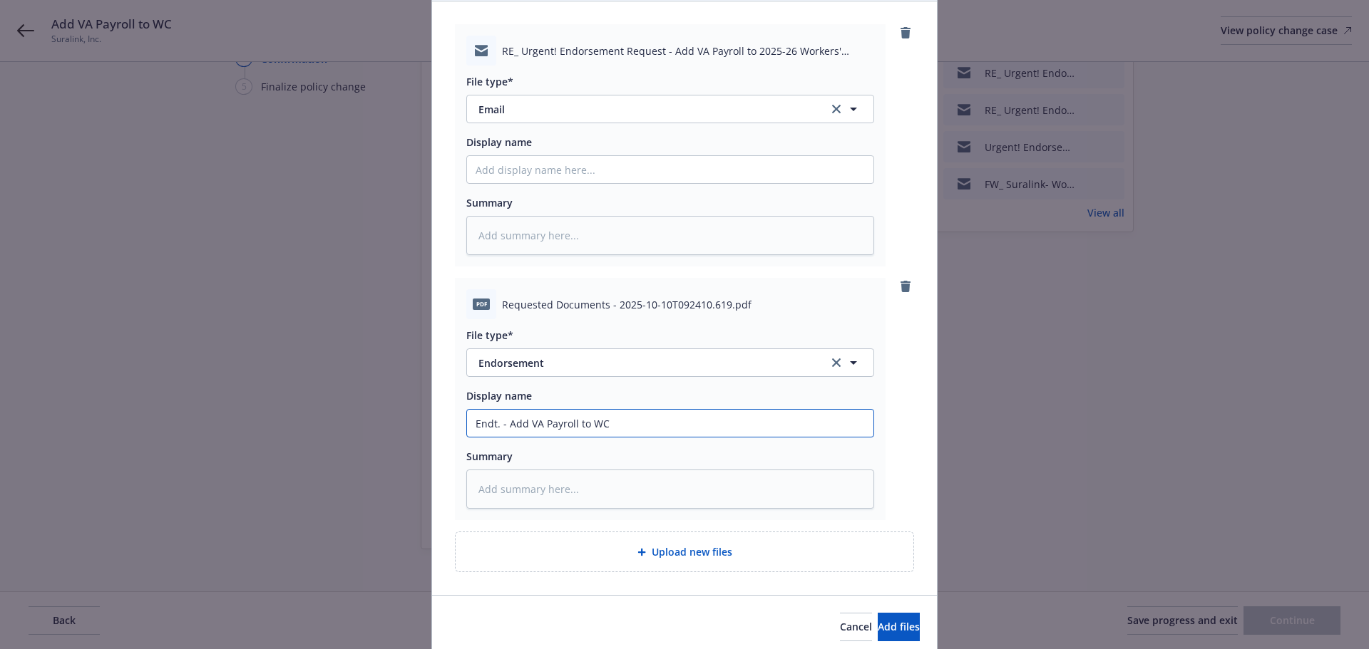
type input "Endt. - Add VA Payroll to WC"
type textarea "x"
type input "Endt. - Add VA Payroll to WC -"
type textarea "x"
type input "Endt. - Add VA Payroll to WC -"
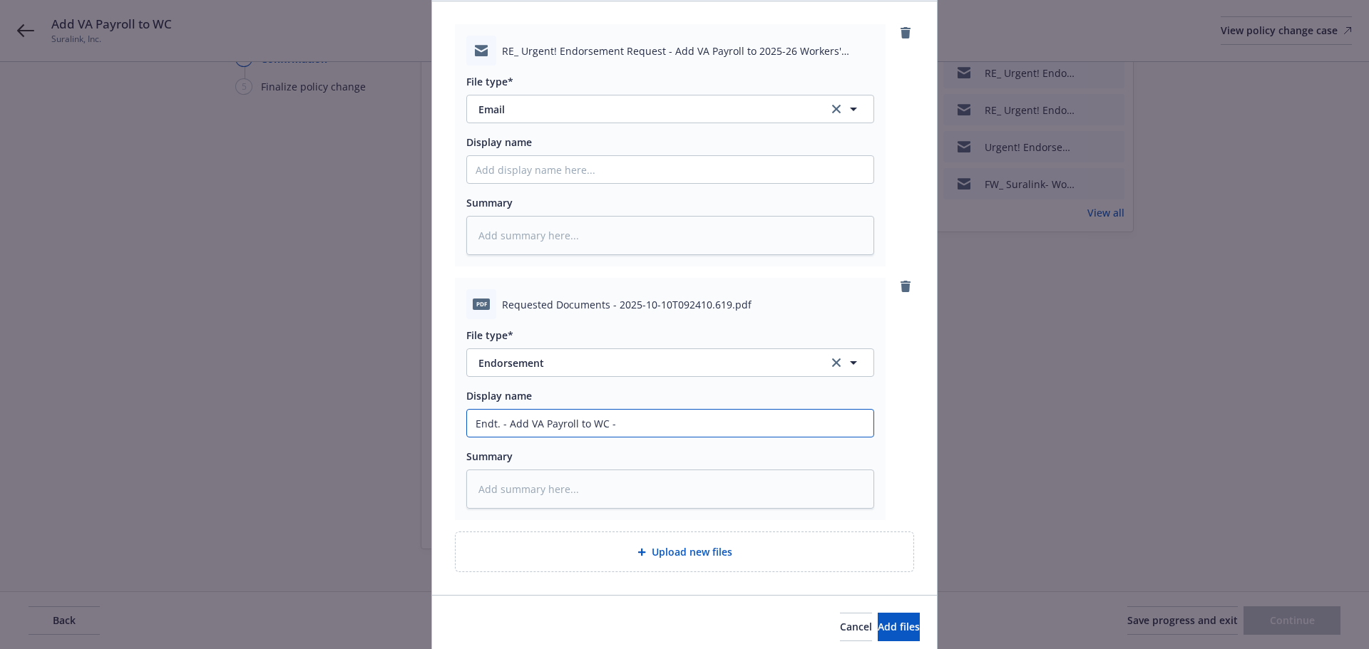
type textarea "x"
type input "Endt. - Add VA Payroll to WC - A"
type textarea "x"
type input "Endt. - Add VA Payroll to WC -"
type textarea "x"
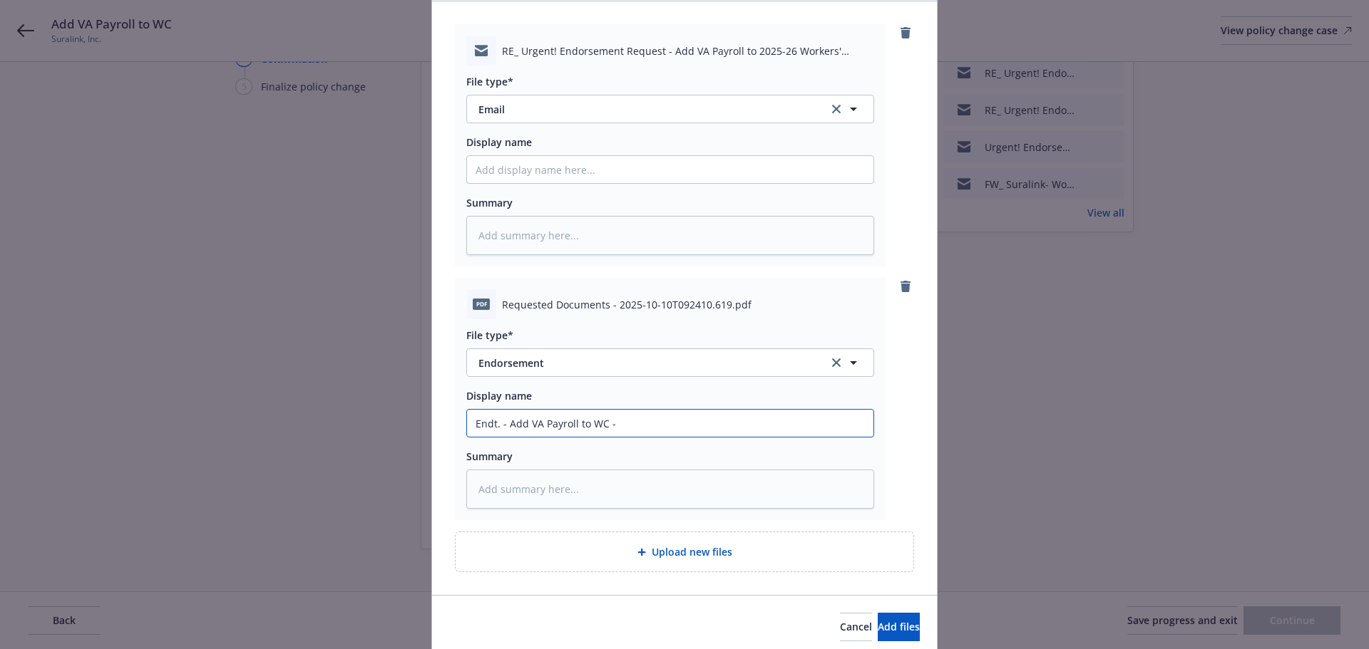
type input "Endt. - Add VA Payroll to WC - S"
type textarea "x"
type input "Endt. - Add VA Payroll to WC - Su"
type textarea "x"
type input "Endt. - Add VA Payroll to WC - Sur"
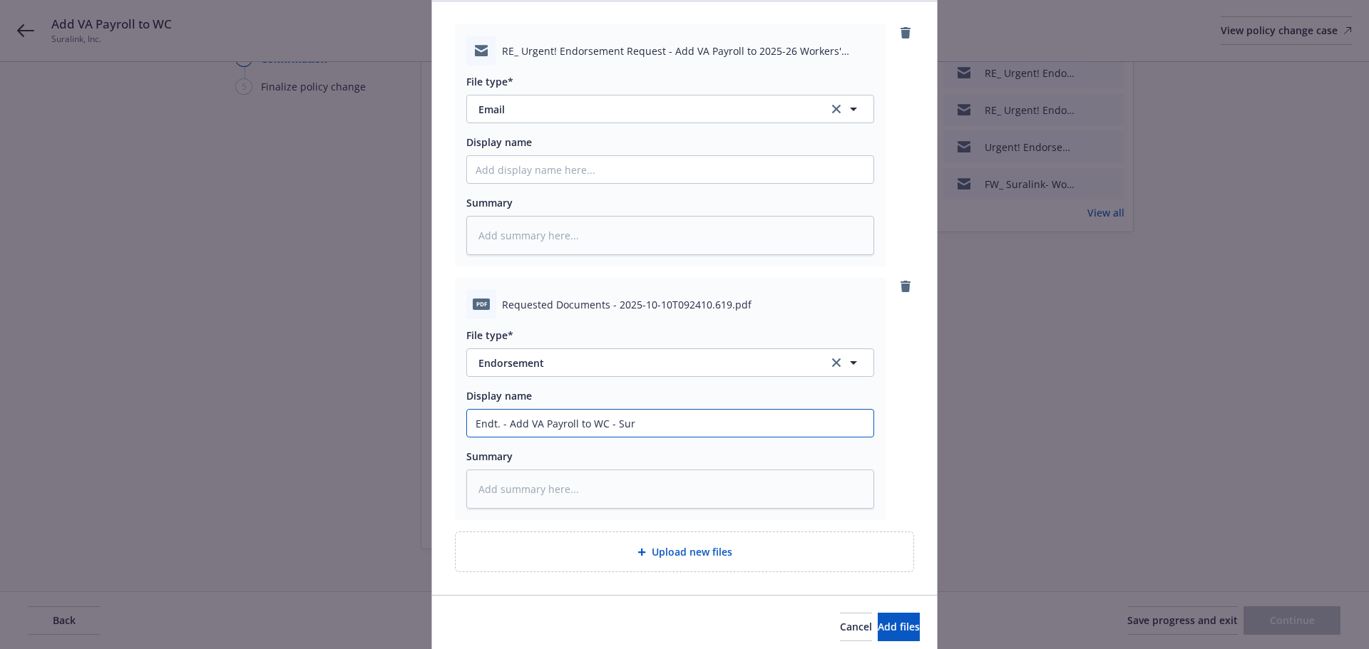
type textarea "x"
type input "Endt. - Add VA Payroll to WC - Sura"
type textarea "x"
type input "Endt. - Add VA Payroll to WC - Sural"
type textarea "x"
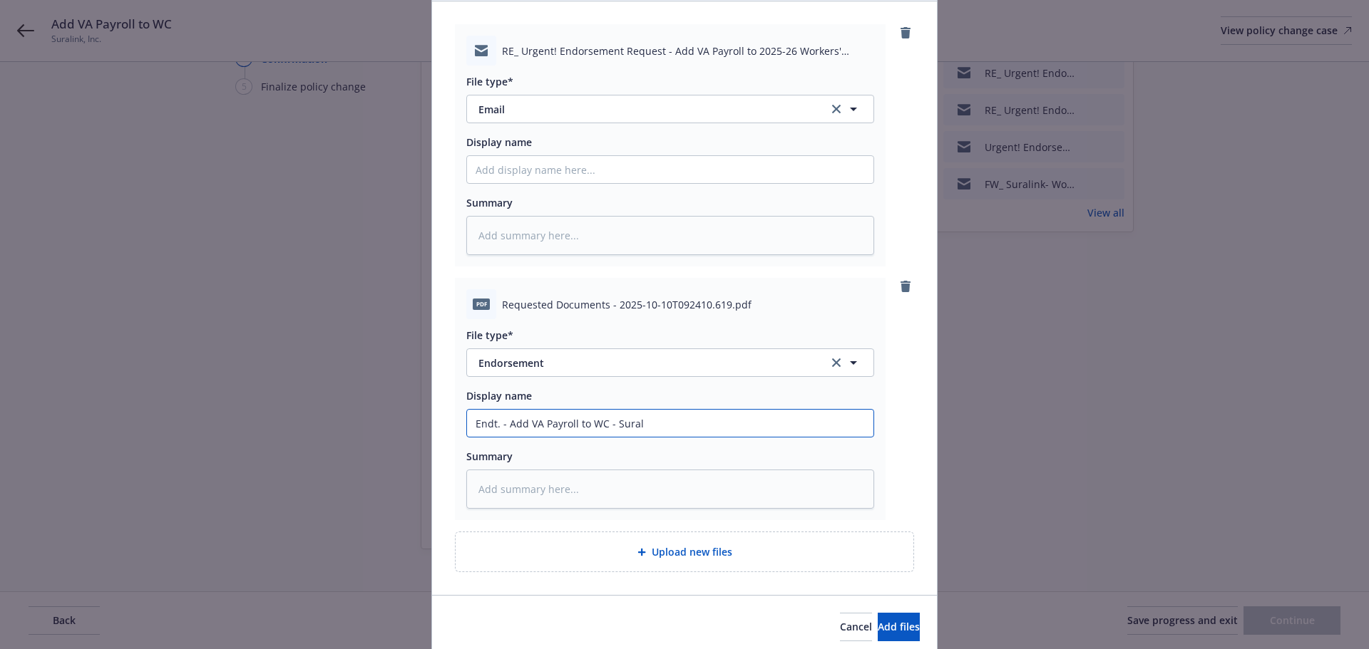
type input "Endt. - Add VA Payroll to WC - Surali"
type textarea "x"
type input "Endt. - Add VA Payroll to WC - Suralin"
type textarea "x"
type input "Endt. - Add VA Payroll to WC - Suralink"
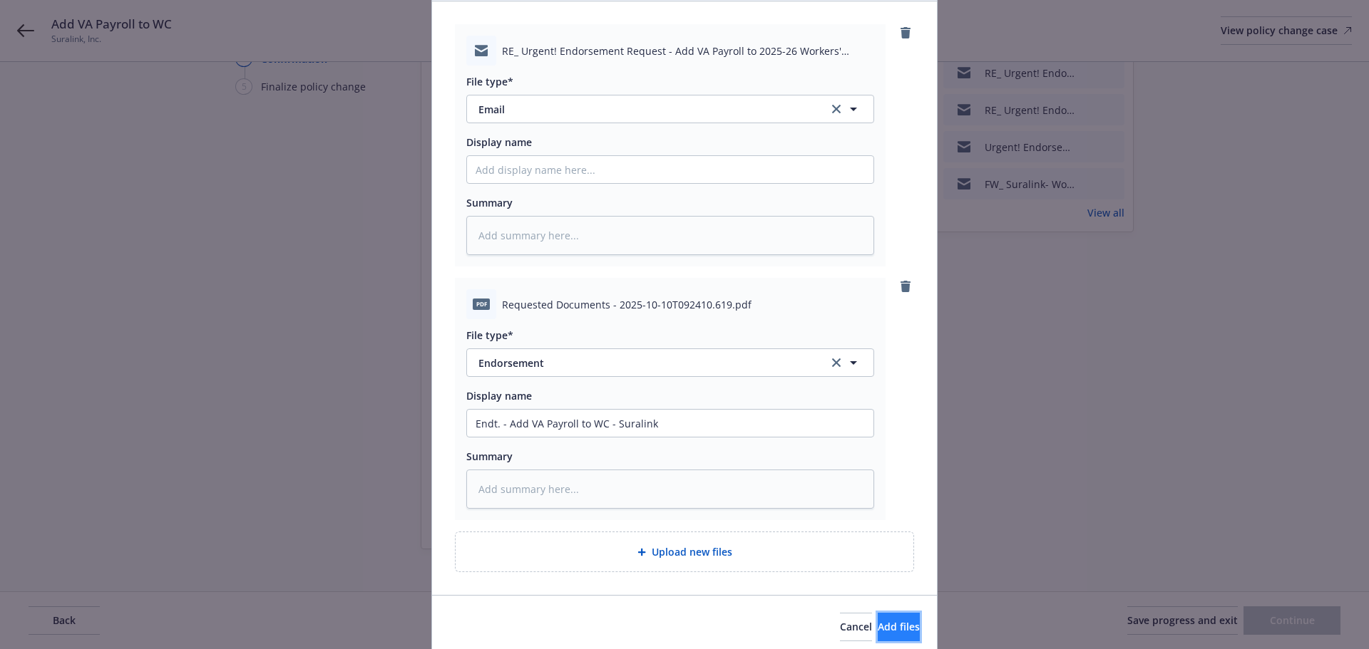
click at [877, 624] on span "Add files" at bounding box center [898, 627] width 42 height 14
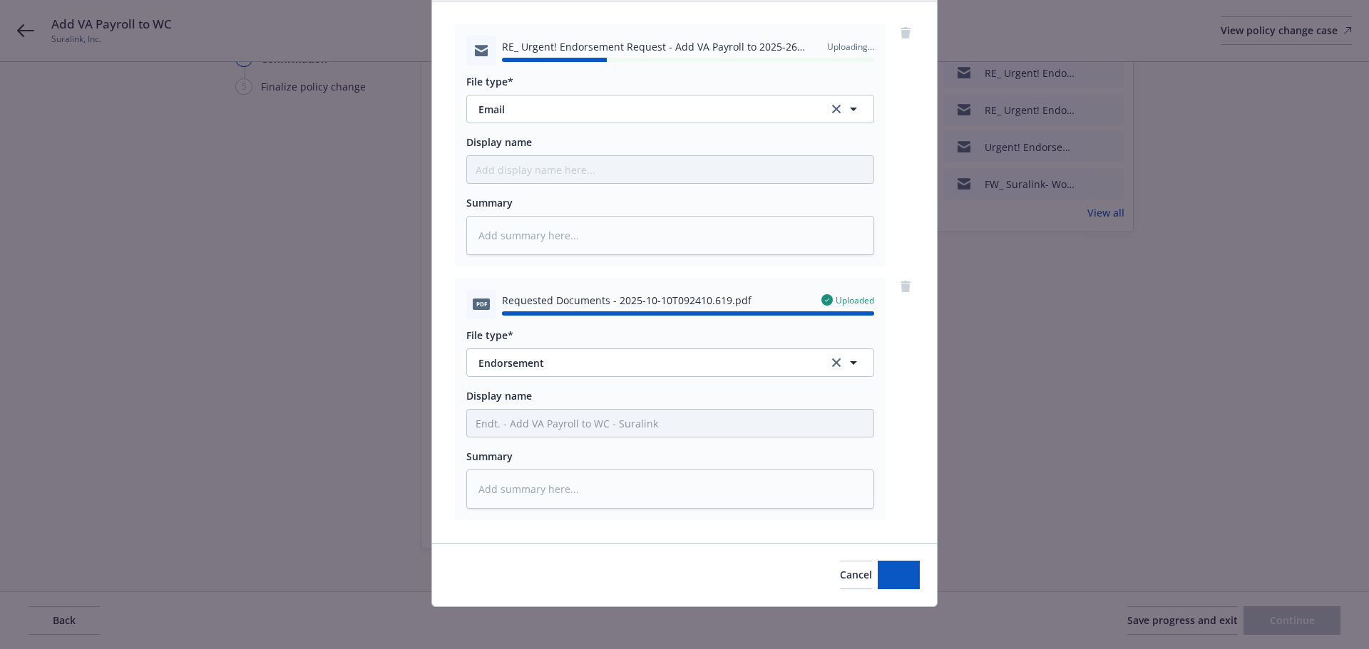
type textarea "x"
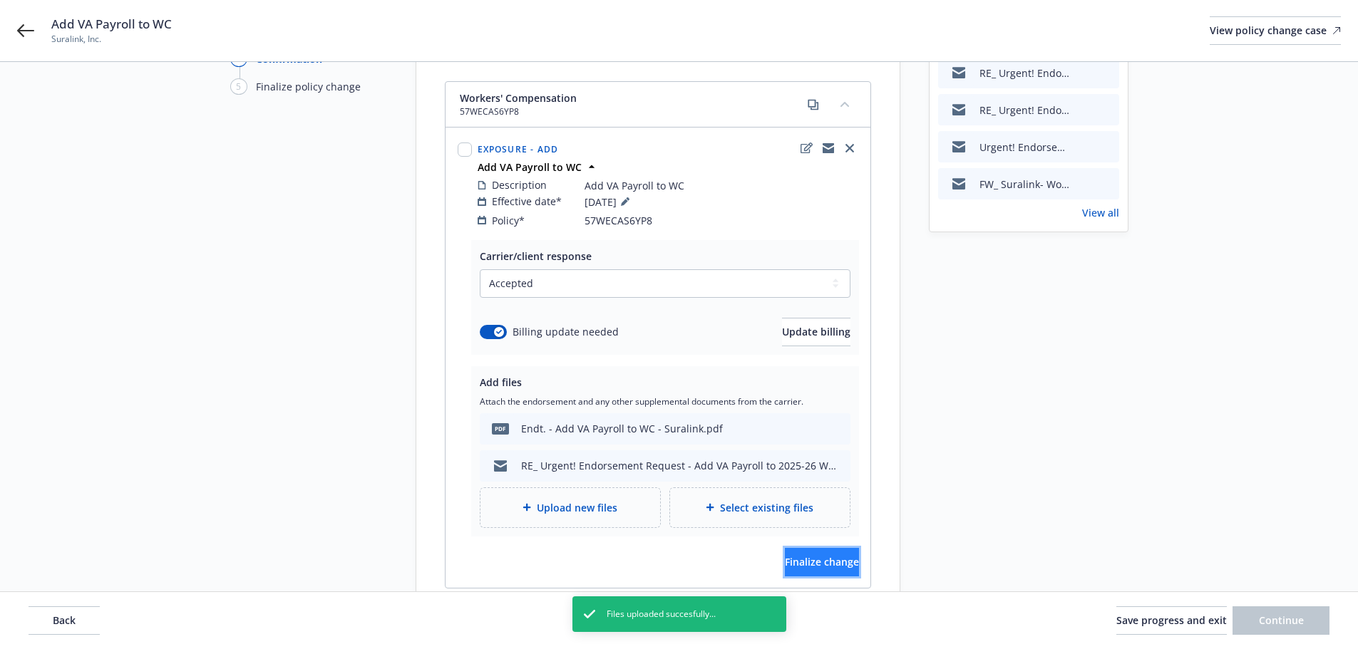
click at [817, 555] on span "Finalize change" at bounding box center [822, 562] width 74 height 14
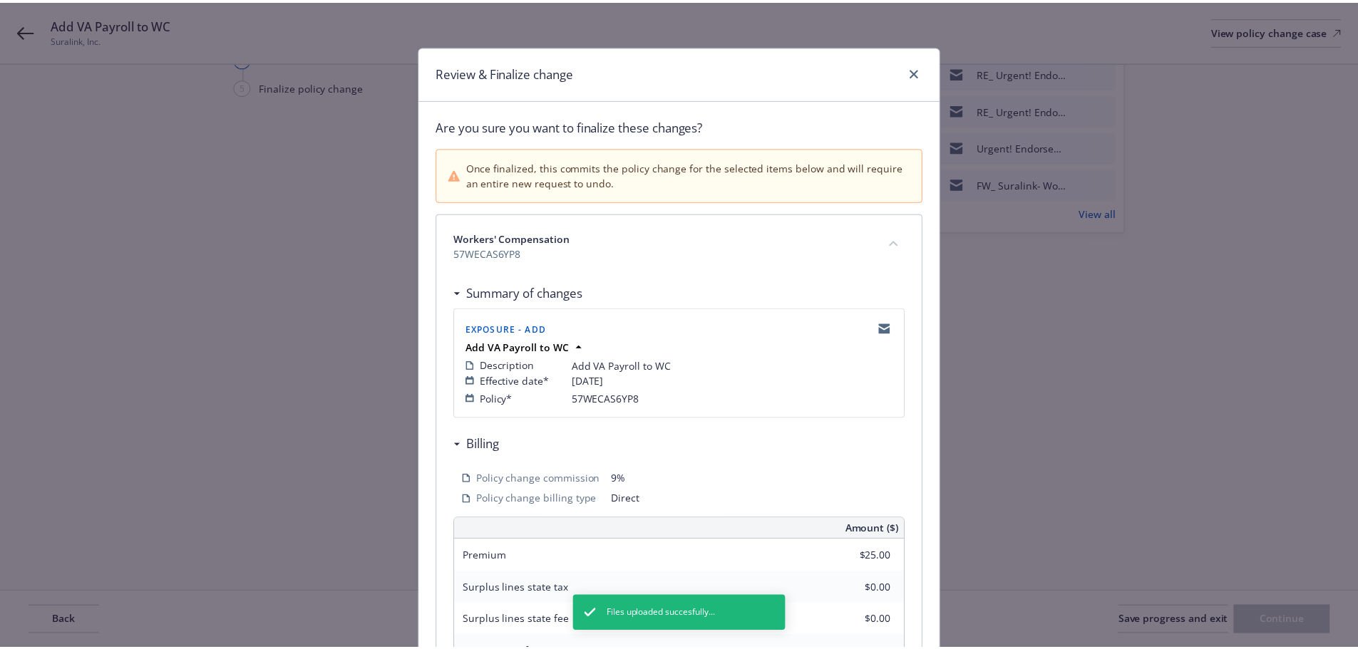
scroll to position [314, 0]
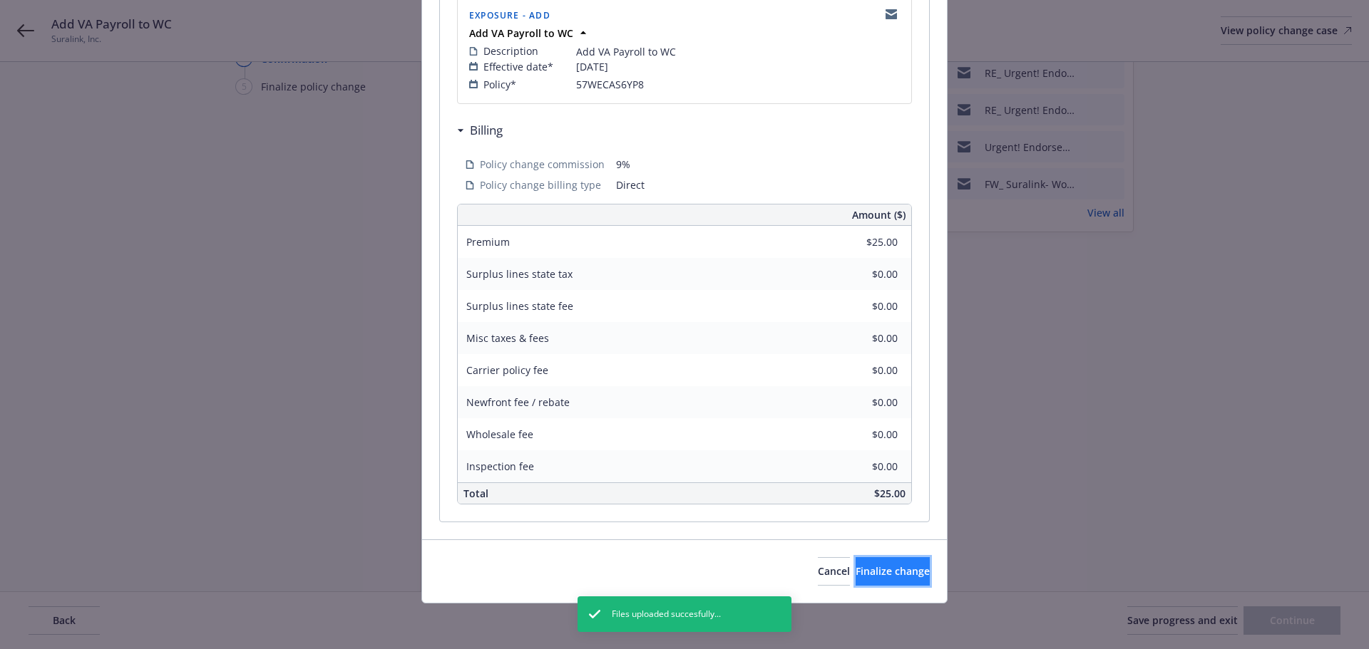
click at [902, 565] on button "Finalize change" at bounding box center [892, 571] width 74 height 29
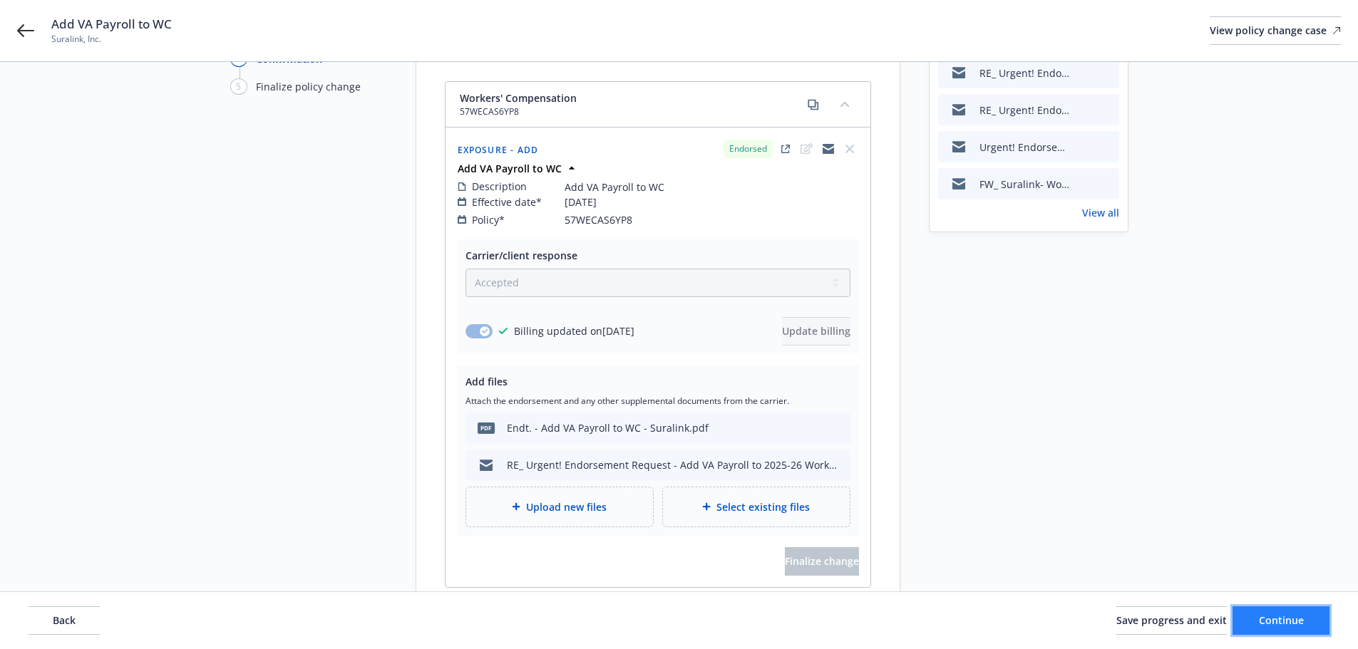
click at [1294, 620] on span "Continue" at bounding box center [1281, 621] width 45 height 14
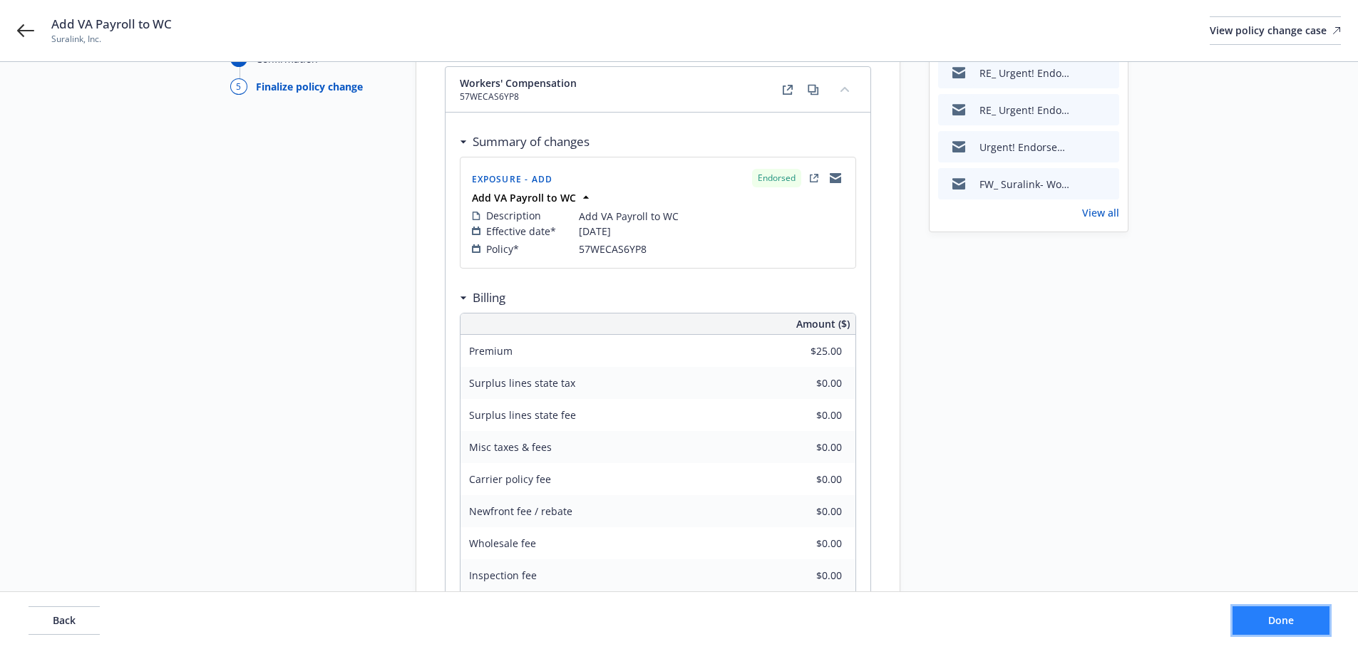
click at [1294, 620] on button "Done" at bounding box center [1280, 621] width 97 height 29
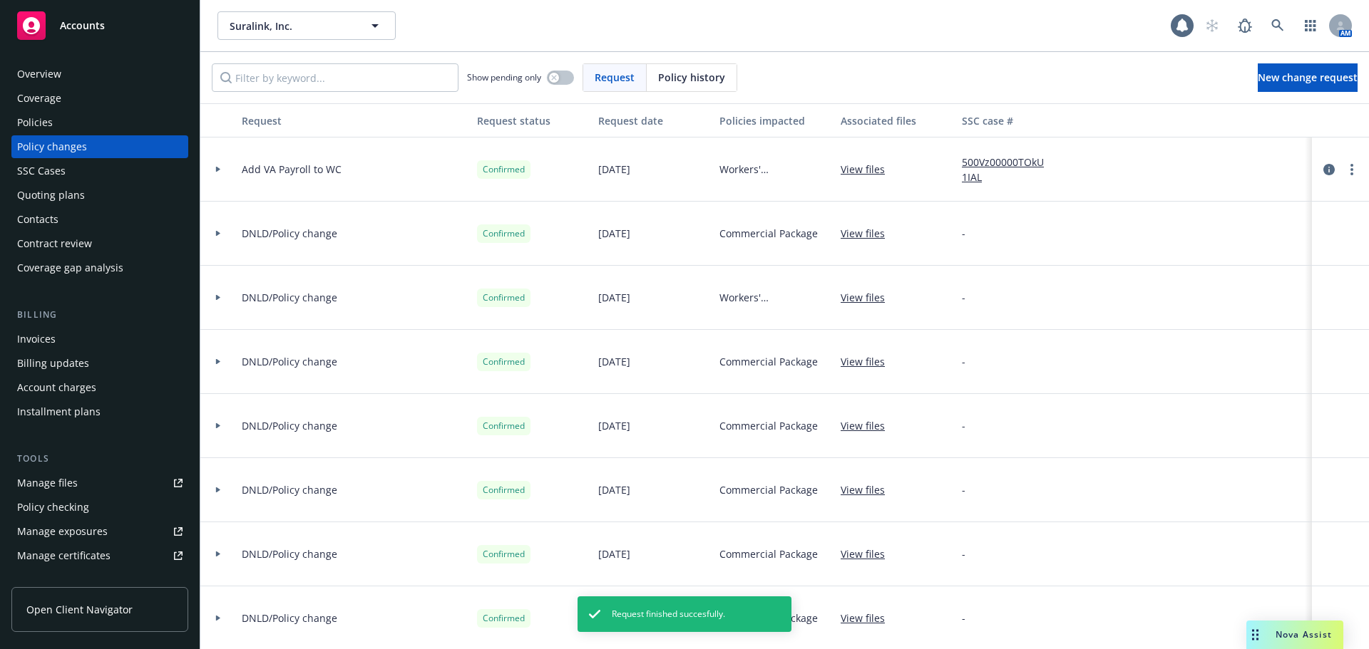
click at [107, 26] on div "Accounts" at bounding box center [99, 25] width 165 height 29
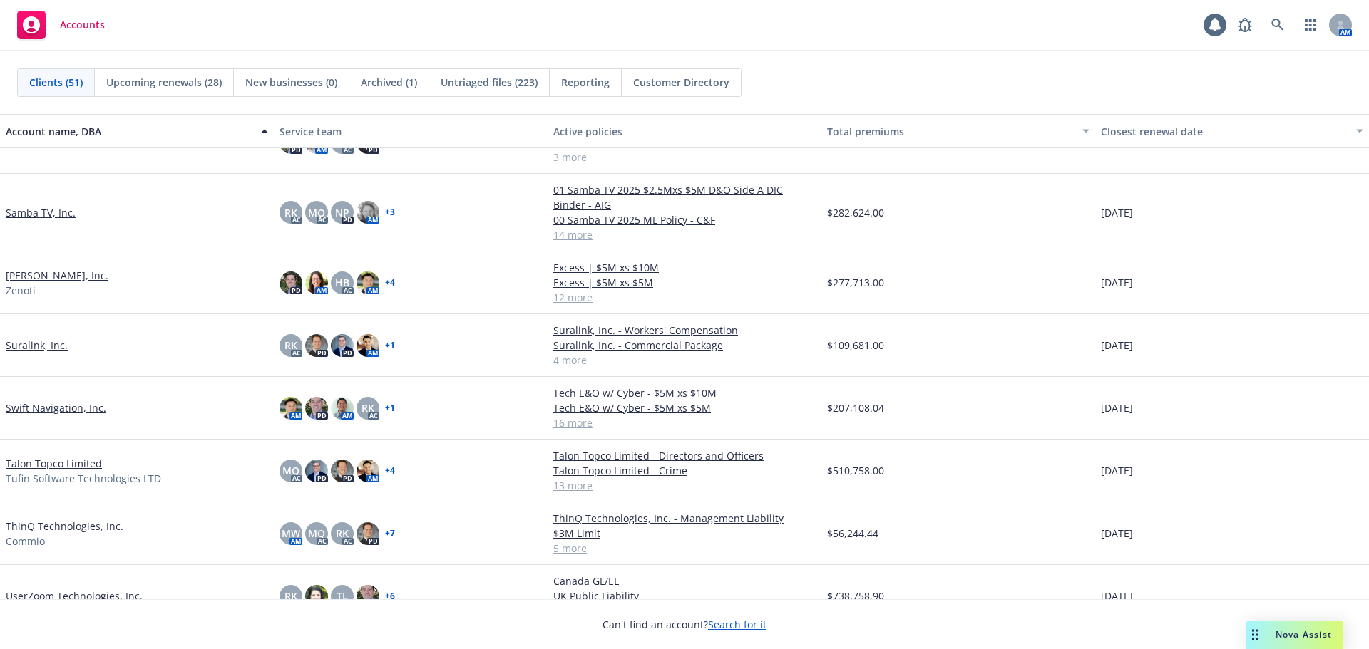
scroll to position [2138, 0]
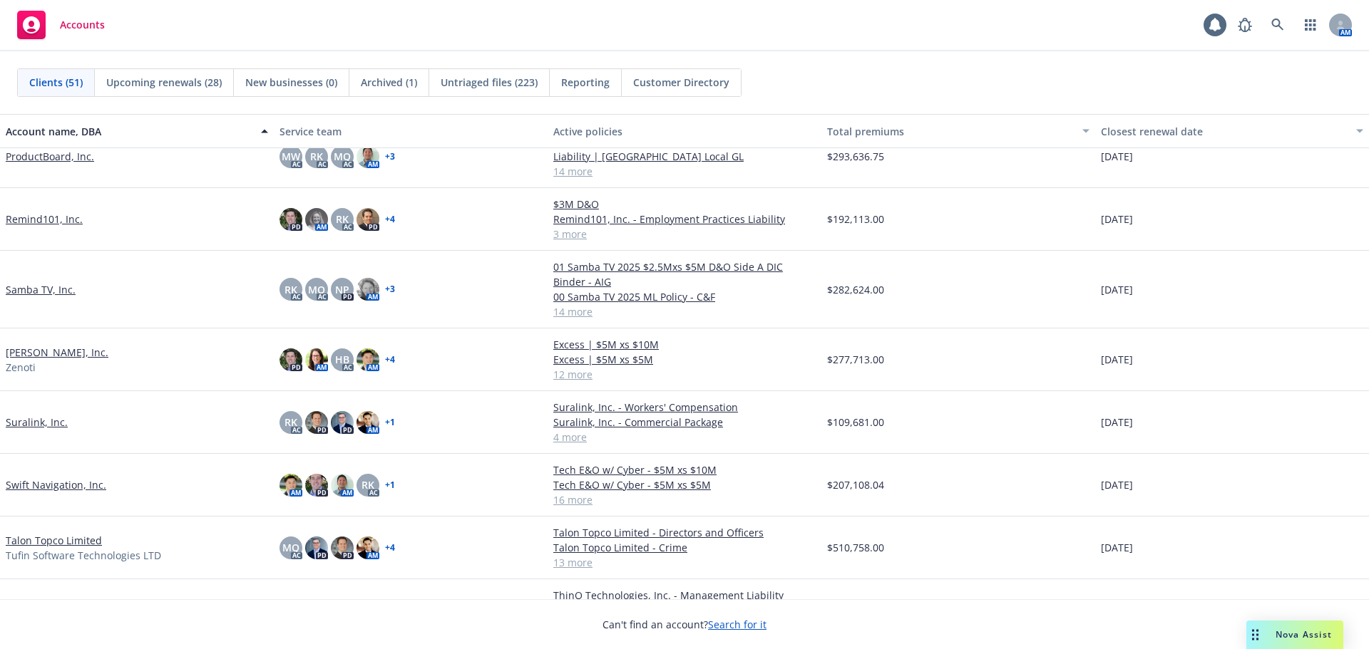
click at [51, 425] on link "Suralink, Inc." at bounding box center [37, 422] width 62 height 15
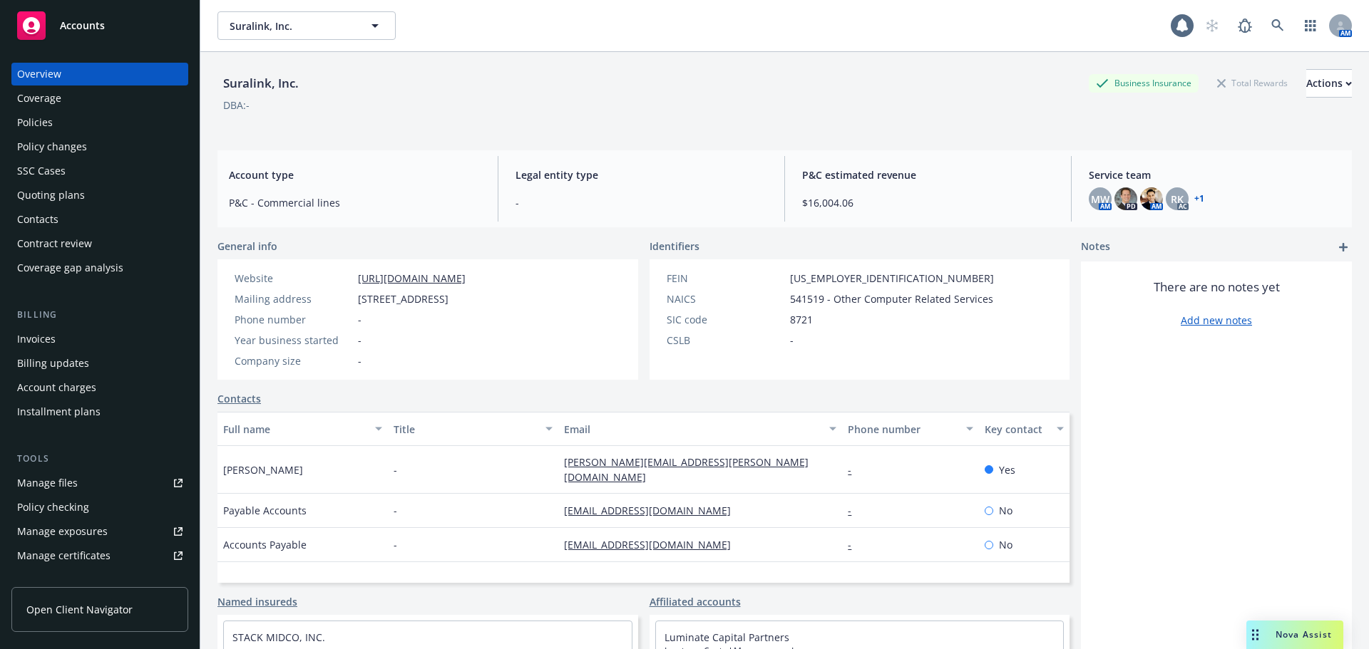
click at [63, 214] on div "Contacts" at bounding box center [99, 219] width 165 height 23
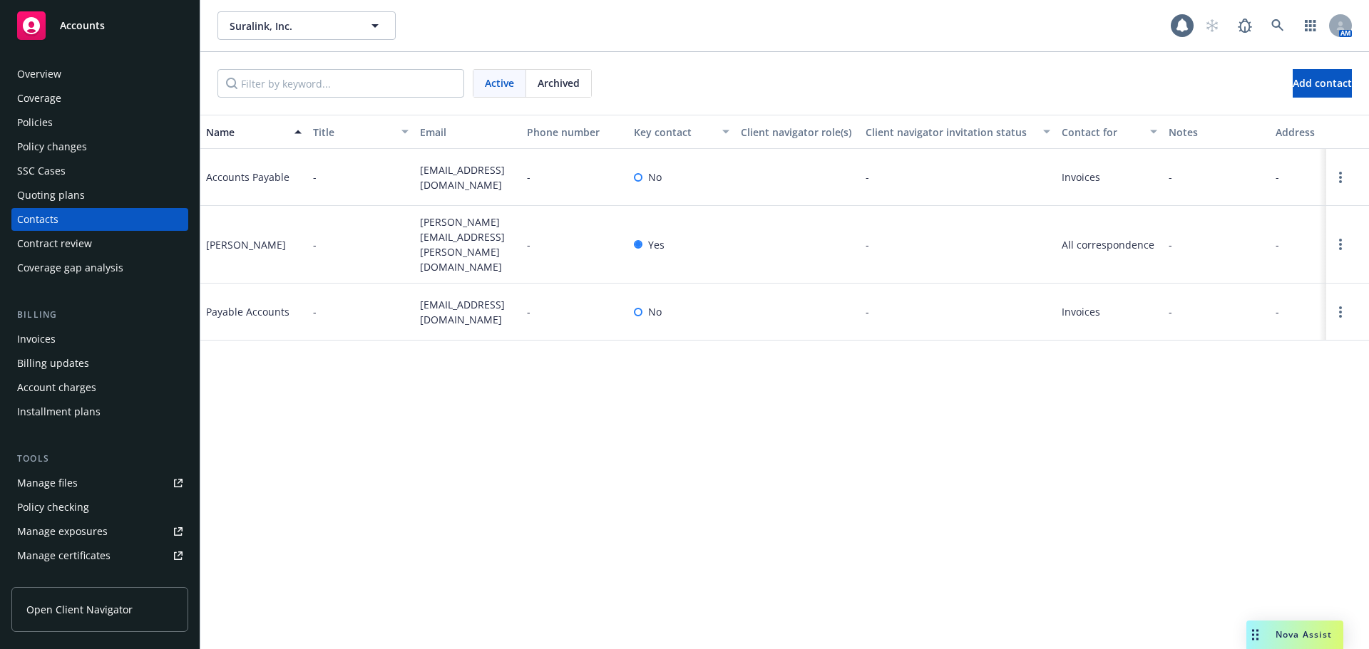
click at [75, 113] on div "Policies" at bounding box center [99, 122] width 165 height 23
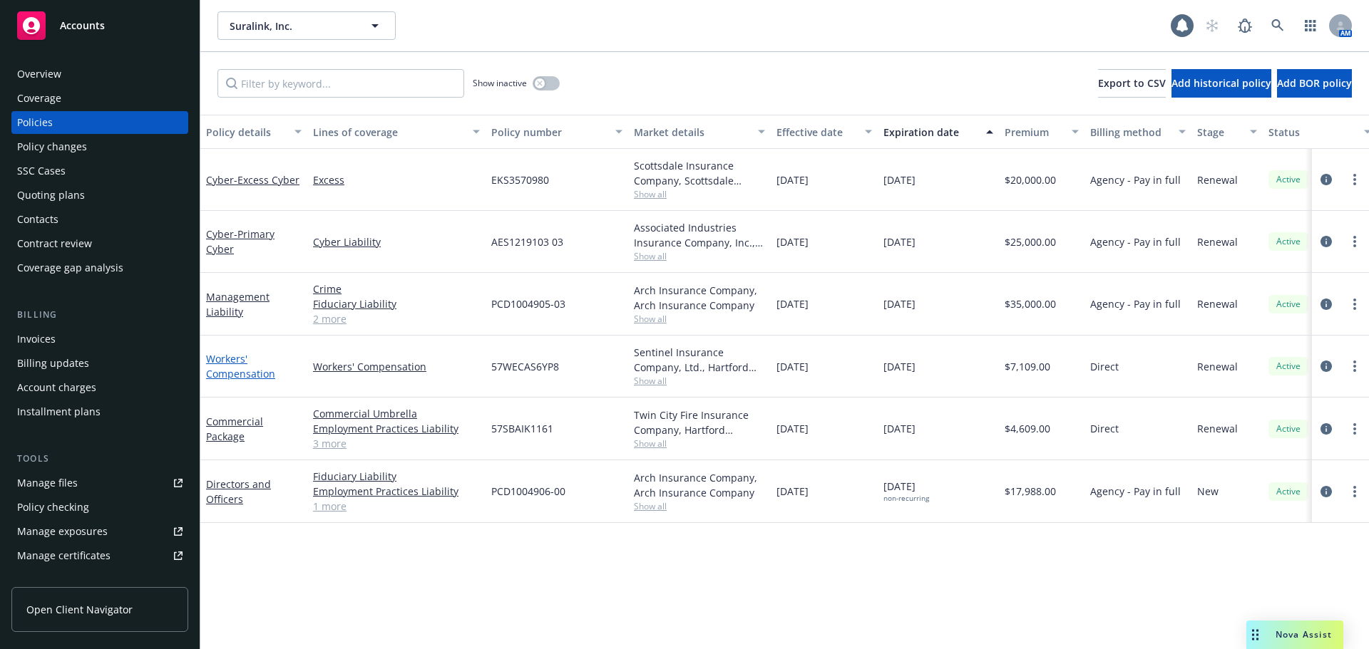
click at [229, 372] on link "Workers' Compensation" at bounding box center [240, 366] width 69 height 29
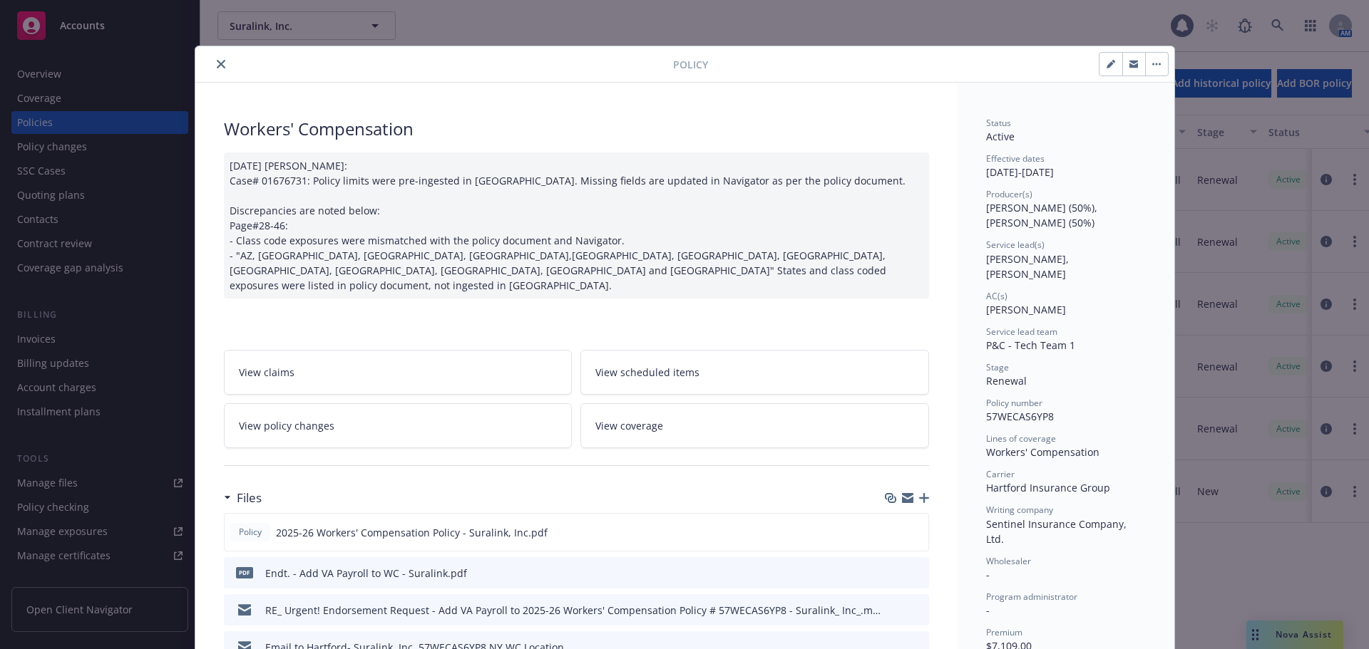
scroll to position [43, 0]
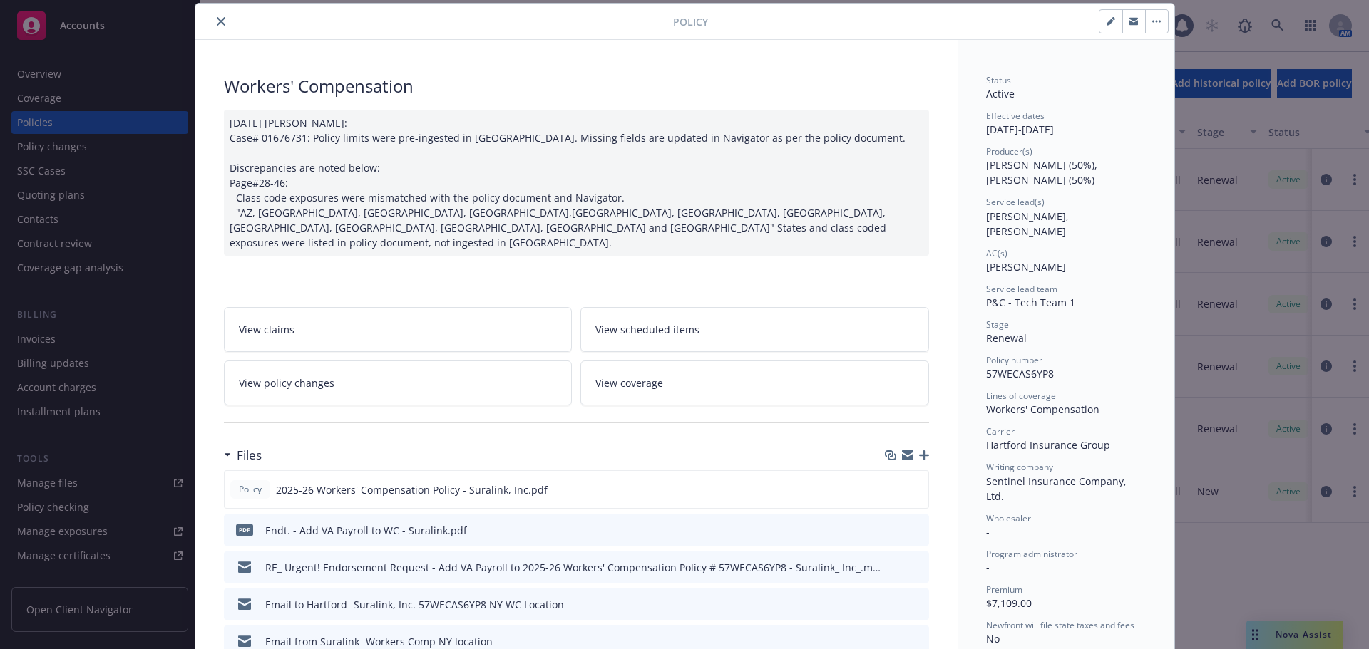
click at [890, 524] on icon "download file" at bounding box center [891, 529] width 11 height 11
click at [217, 22] on icon "close" at bounding box center [221, 21] width 9 height 9
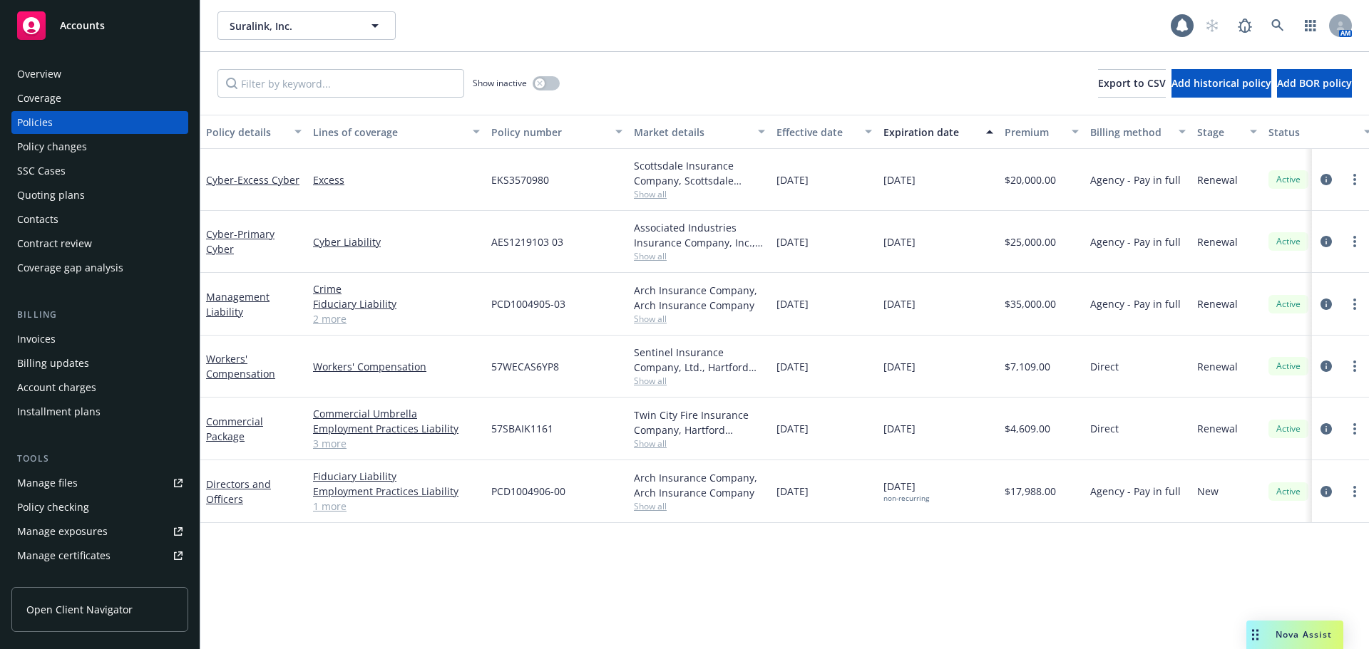
click at [103, 221] on div "Contacts" at bounding box center [99, 219] width 165 height 23
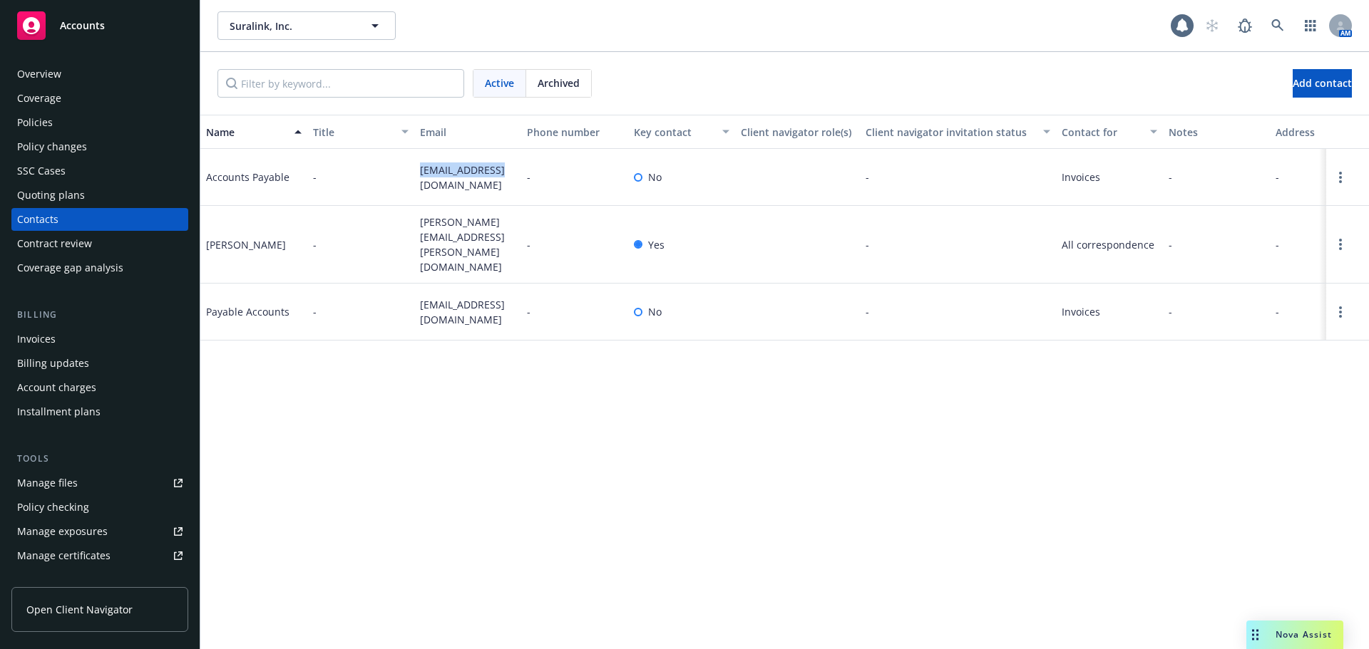
drag, startPoint x: 421, startPoint y: 178, endPoint x: 498, endPoint y: 181, distance: 77.0
click at [498, 181] on span "[EMAIL_ADDRESS][DOMAIN_NAME]" at bounding box center [468, 178] width 96 height 30
copy span "[EMAIL_ADDRESS][DOMAIN_NAME]"
drag, startPoint x: 409, startPoint y: 228, endPoint x: 454, endPoint y: 246, distance: 48.3
click at [454, 246] on div "[PERSON_NAME] - [PERSON_NAME][EMAIL_ADDRESS][PERSON_NAME][DOMAIN_NAME] - Yes - …" at bounding box center [784, 245] width 1168 height 78
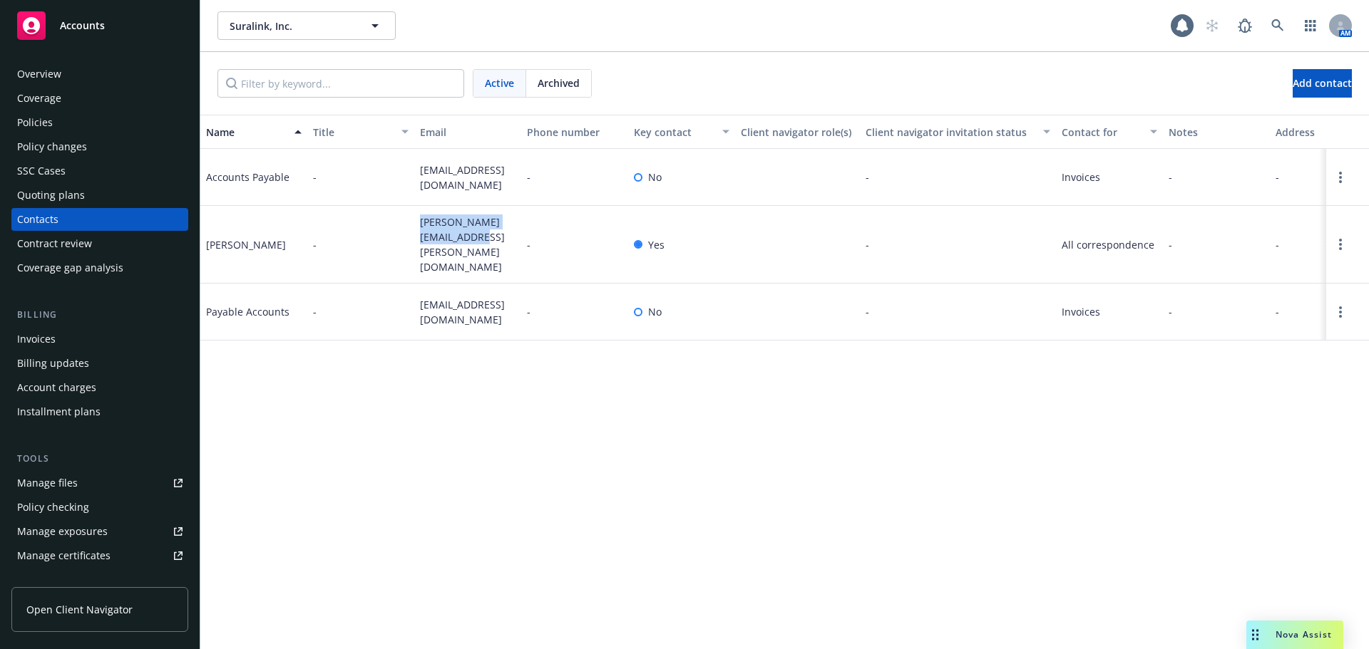
copy div "[PERSON_NAME][EMAIL_ADDRESS][PERSON_NAME][DOMAIN_NAME]"
click at [160, 132] on div "Policies" at bounding box center [99, 122] width 165 height 23
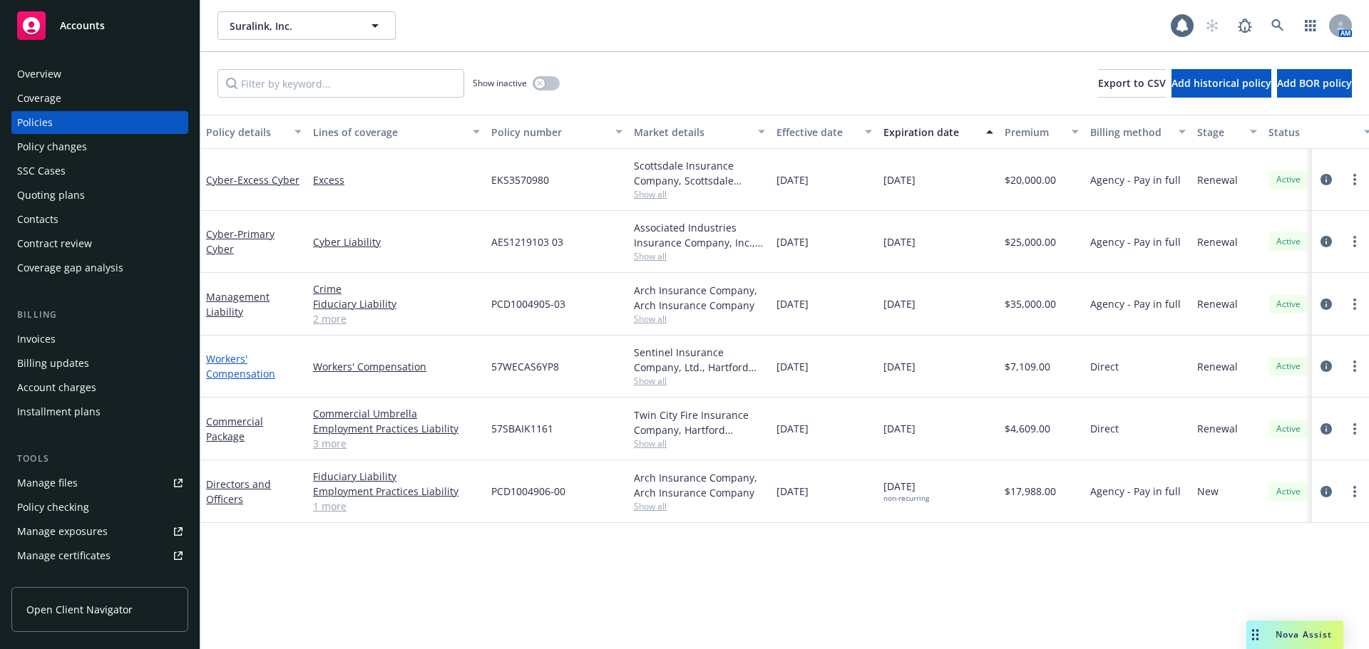
click at [239, 361] on link "Workers' Compensation" at bounding box center [240, 366] width 69 height 29
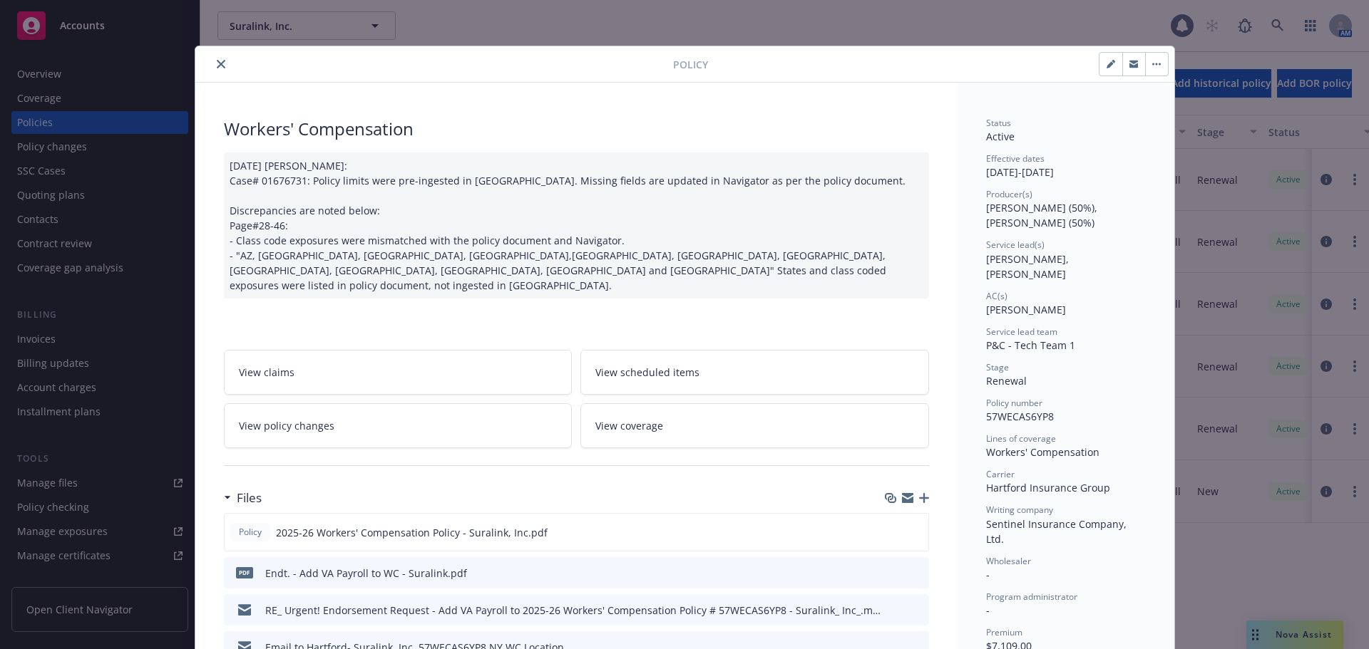
scroll to position [43, 0]
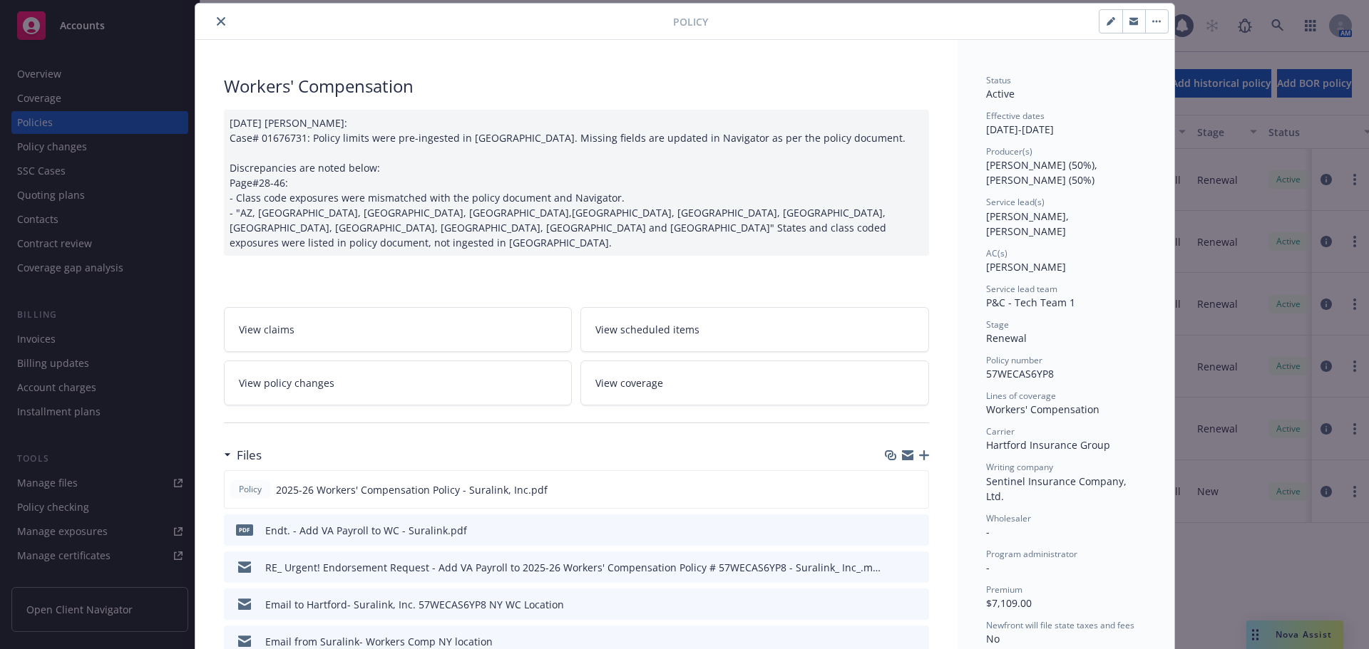
click at [217, 20] on icon "close" at bounding box center [221, 21] width 9 height 9
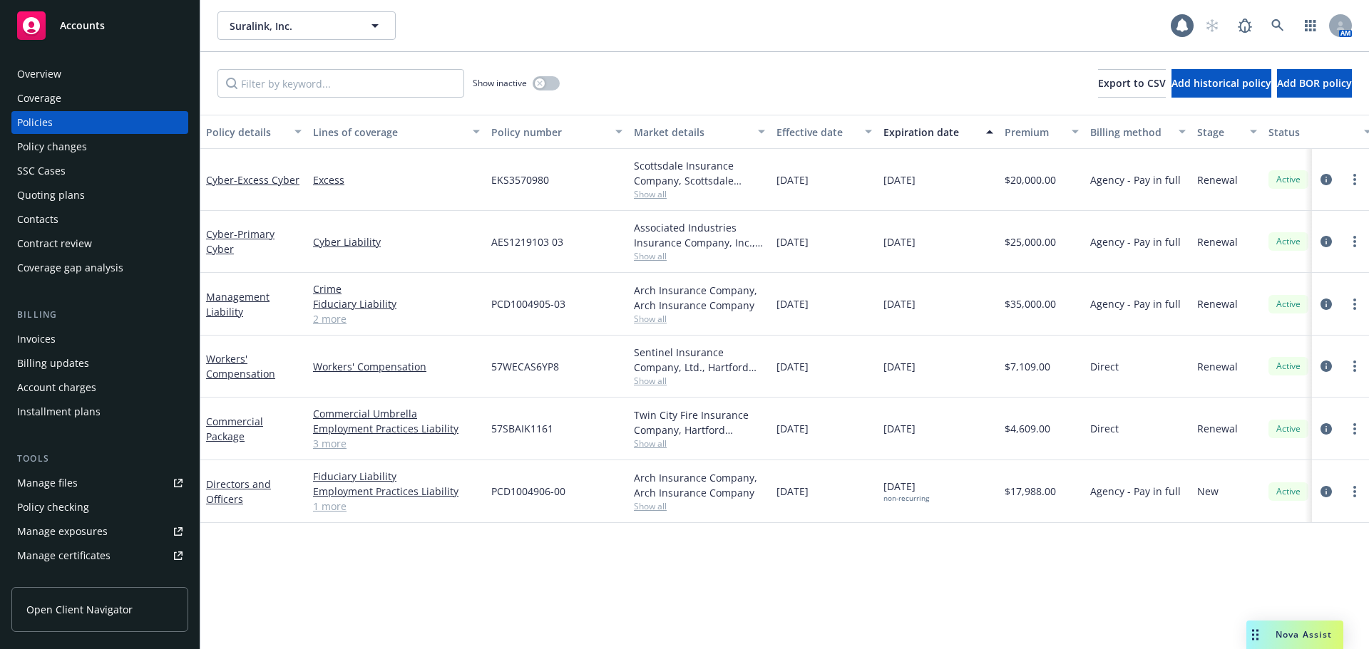
click at [124, 22] on div "Accounts" at bounding box center [99, 25] width 165 height 29
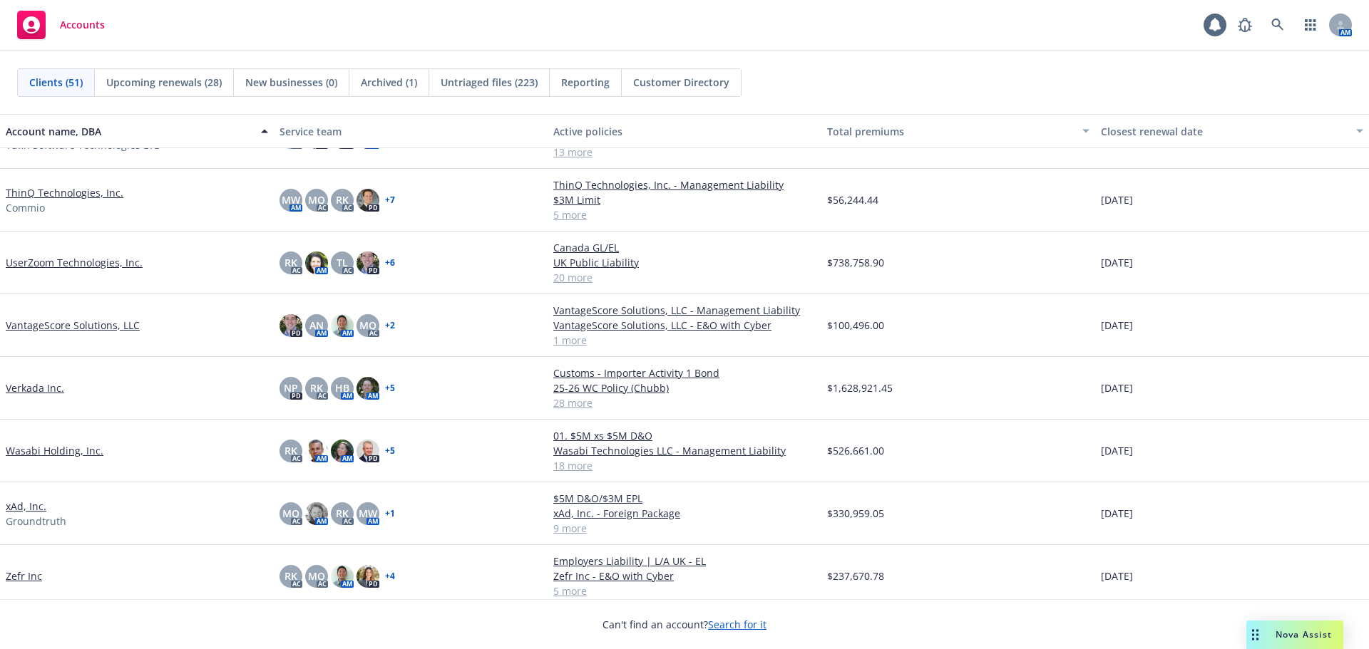
scroll to position [2508, 0]
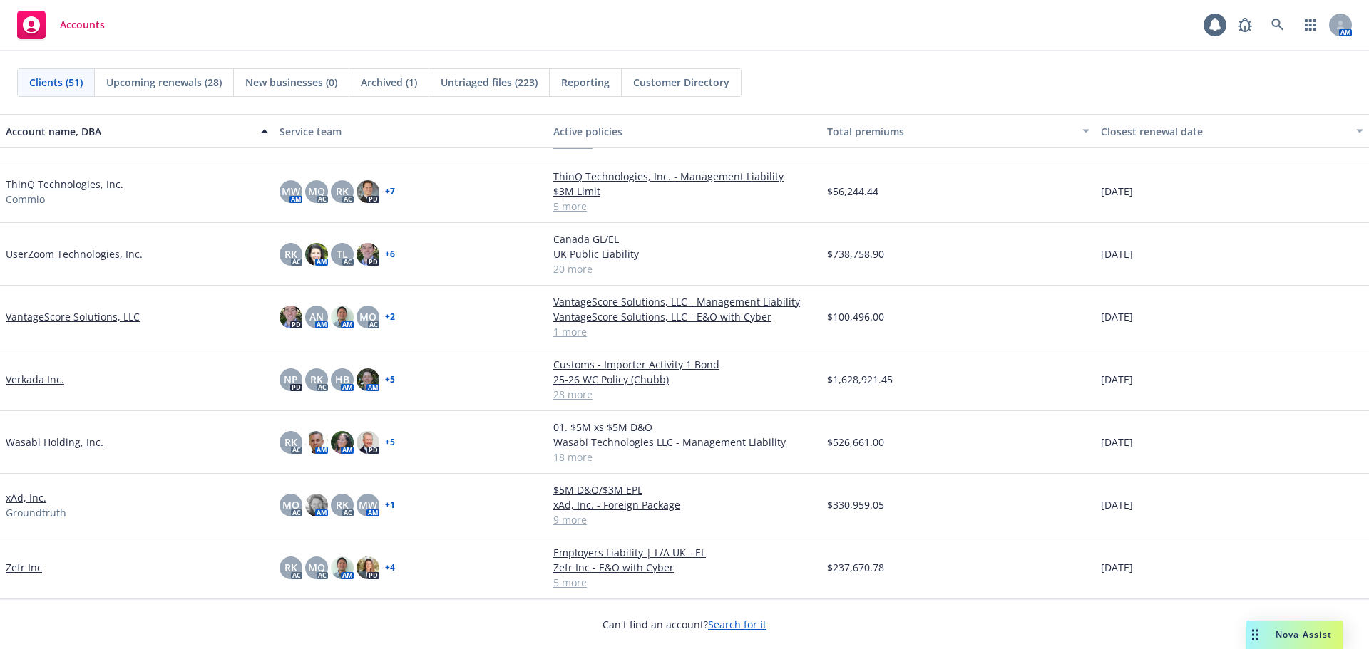
click at [103, 257] on link "UserZoom Technologies, Inc." at bounding box center [74, 254] width 137 height 15
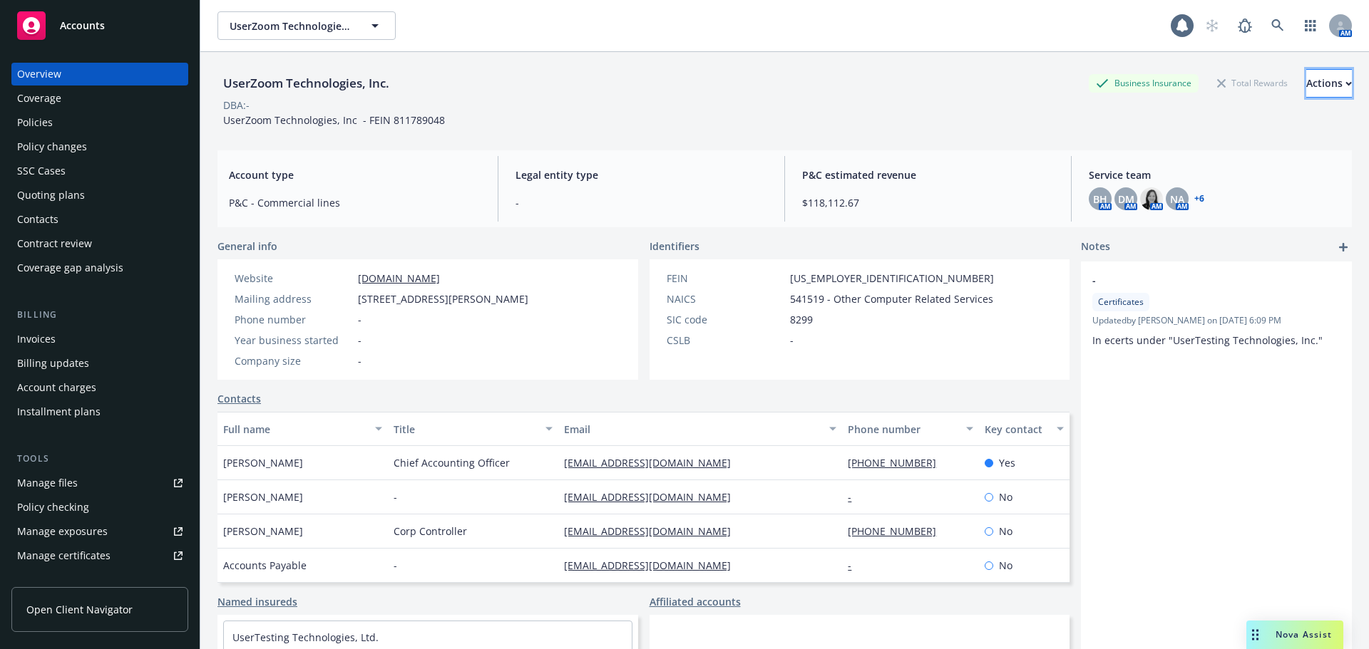
click at [1306, 91] on div "Actions" at bounding box center [1329, 83] width 46 height 27
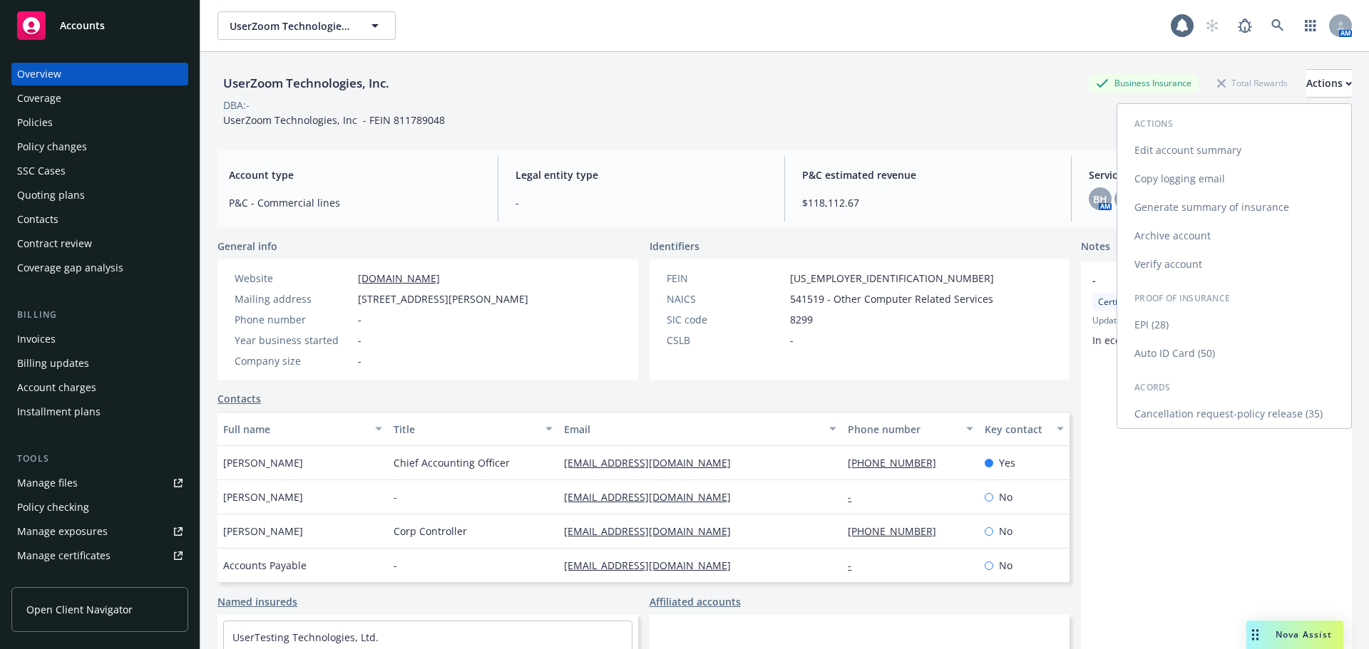
click at [1233, 144] on link "Edit account summary" at bounding box center [1234, 150] width 234 height 29
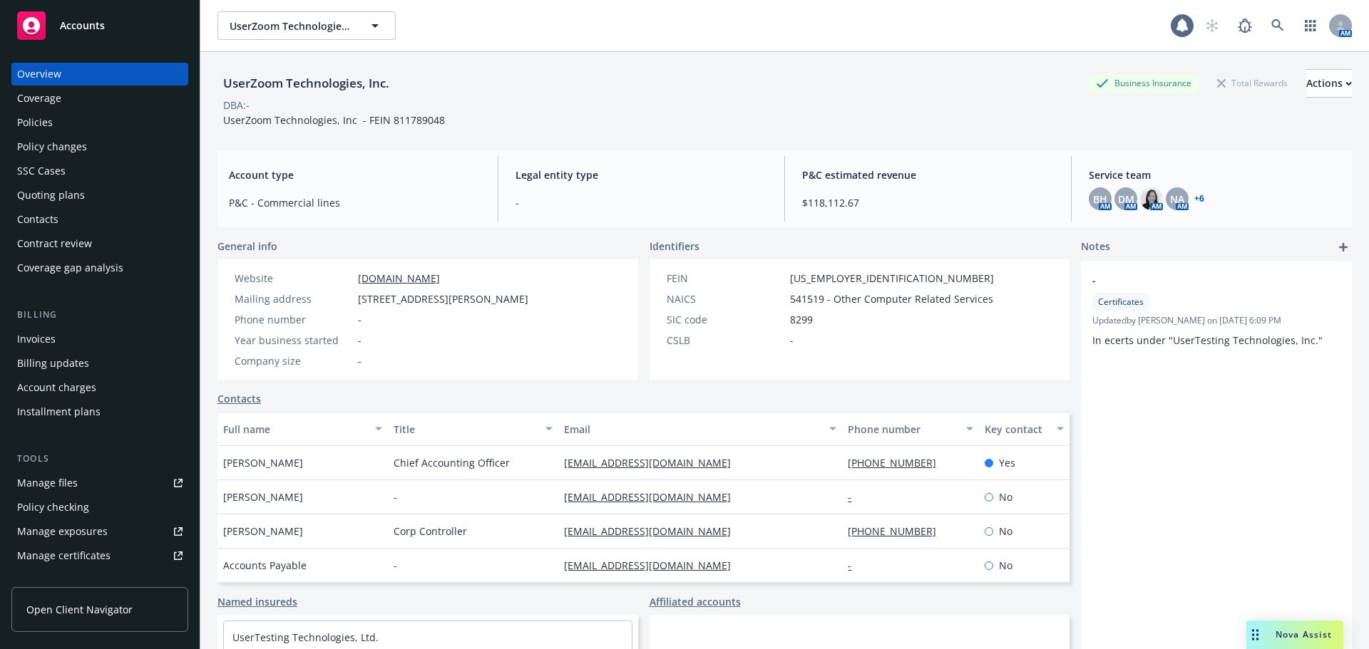
select select "US"
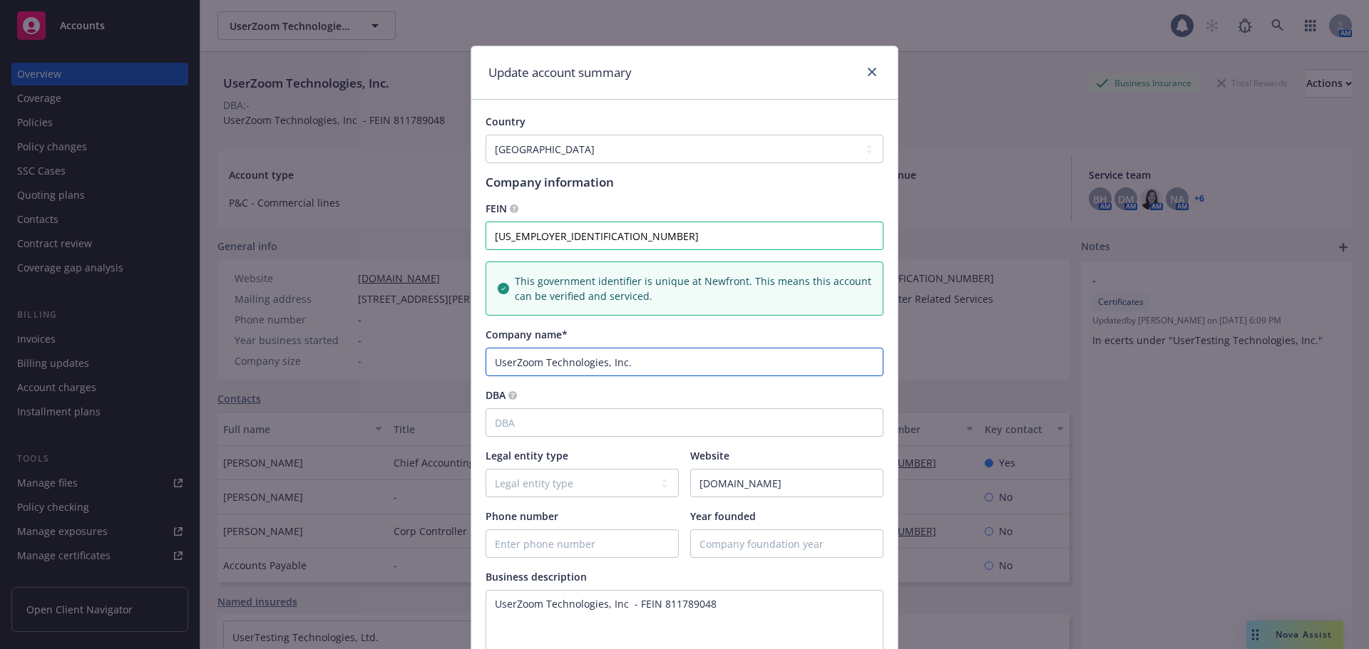
click at [512, 360] on input "UserZoom Technologies, Inc." at bounding box center [684, 362] width 398 height 29
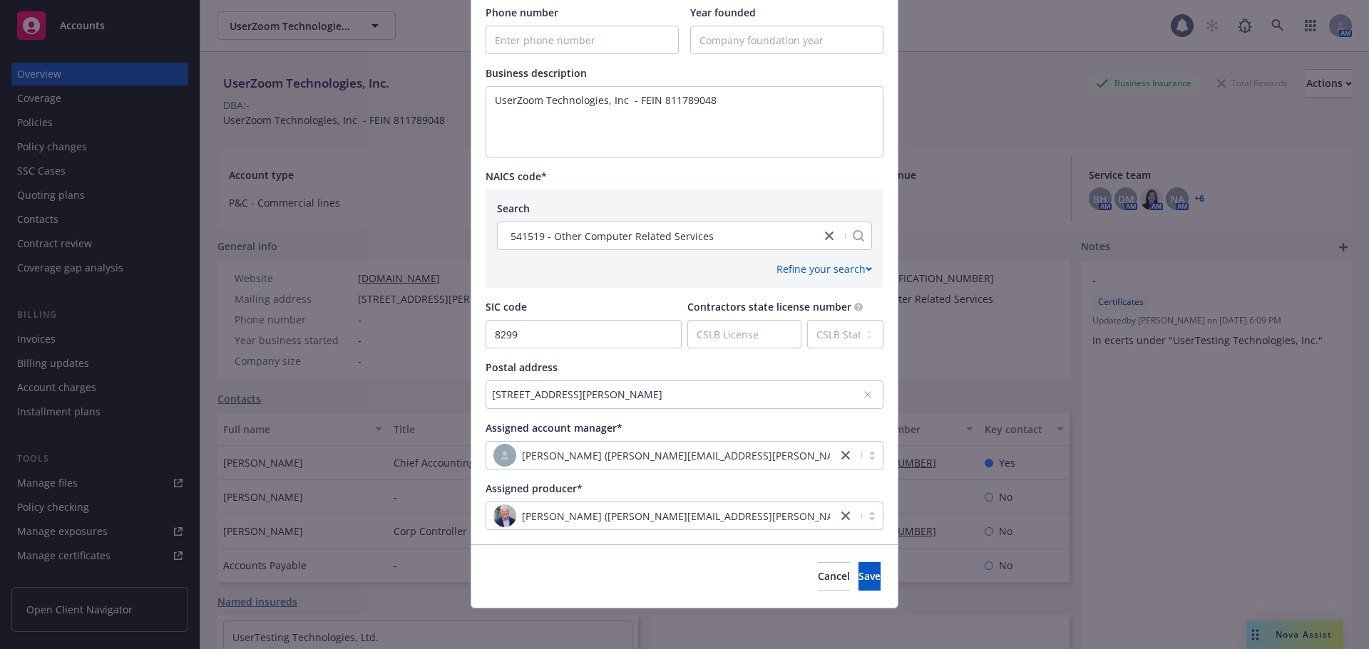
scroll to position [509, 0]
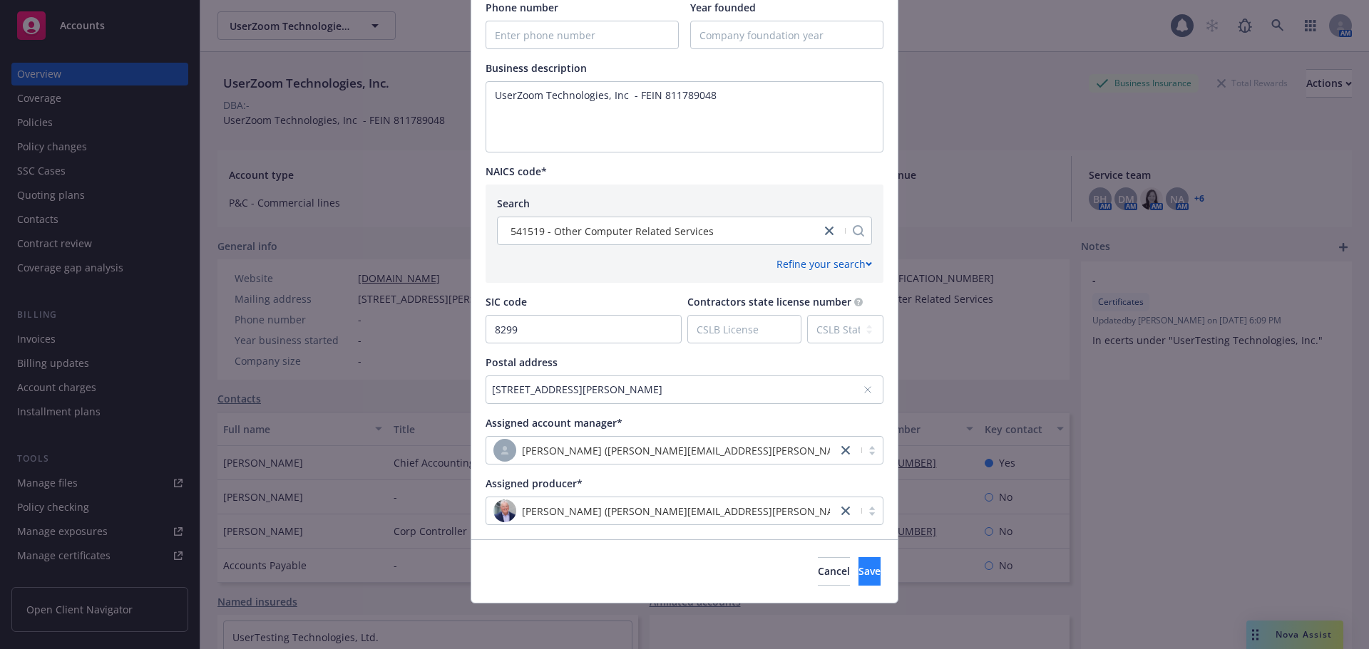
type input "UserTesting Technologies, Inc."
click at [858, 576] on button "Save" at bounding box center [869, 571] width 22 height 29
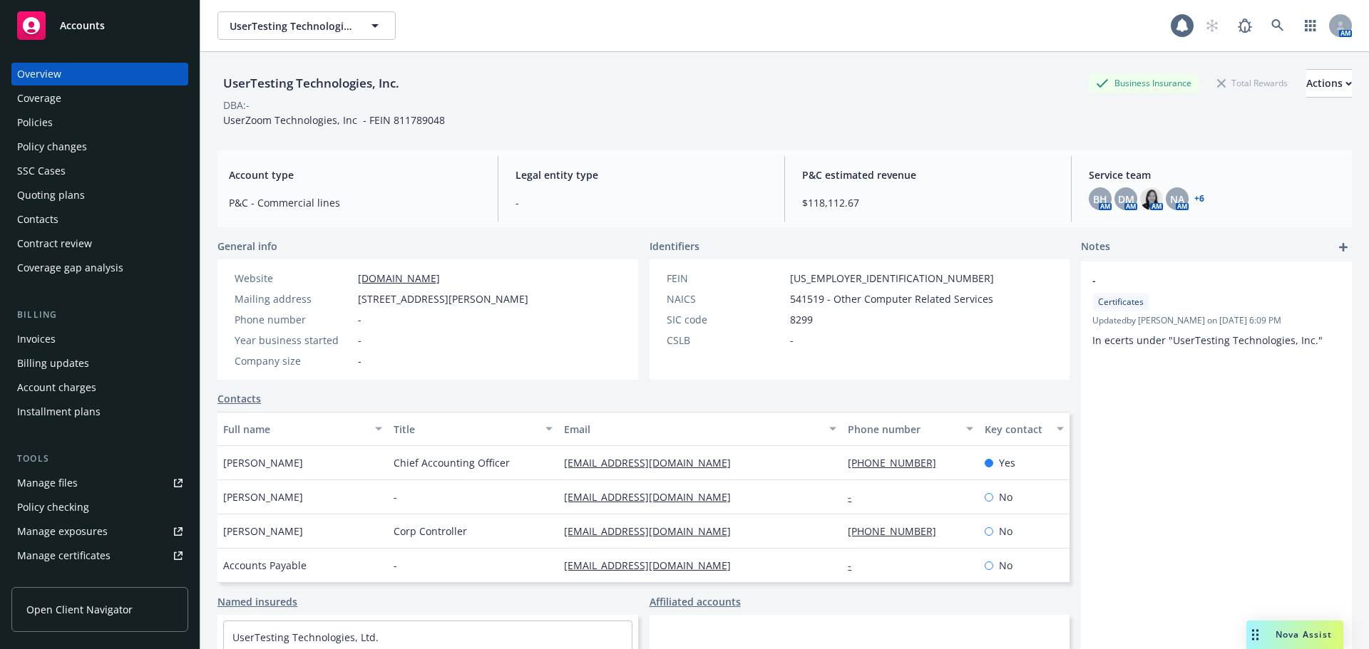
click at [109, 128] on div "Policies" at bounding box center [99, 122] width 165 height 23
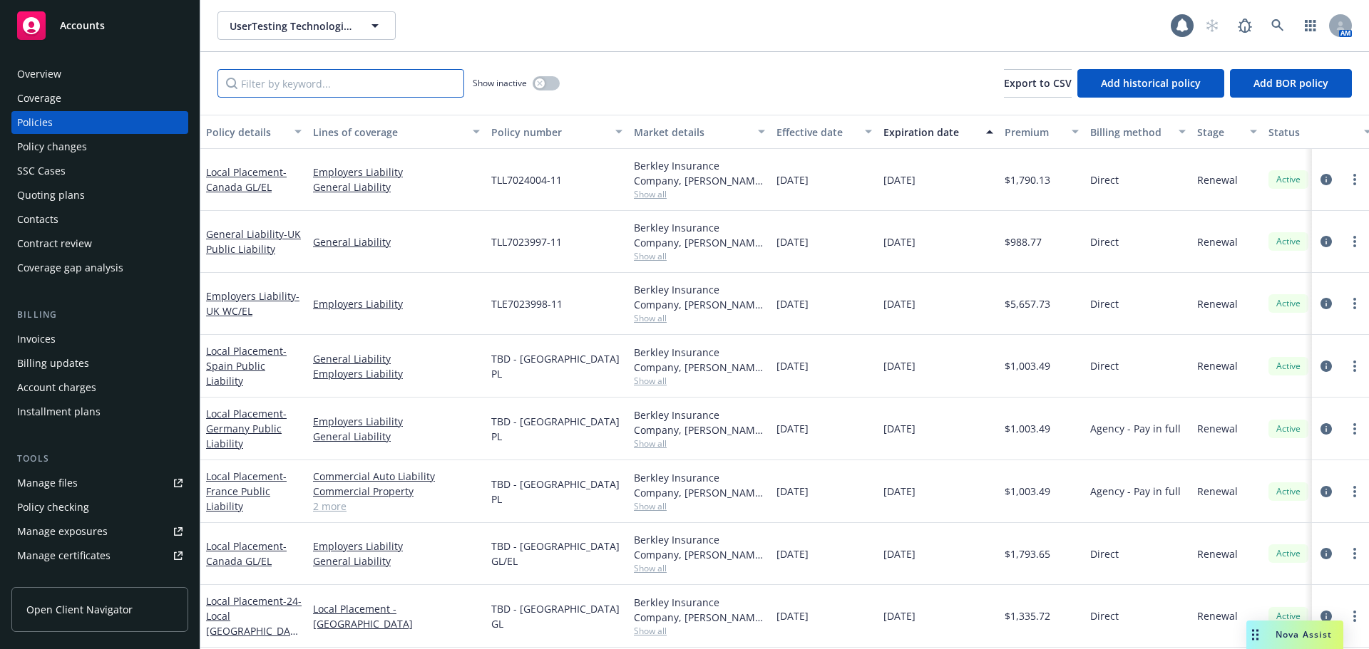
click at [343, 91] on input "Filter by keyword..." at bounding box center [340, 83] width 247 height 29
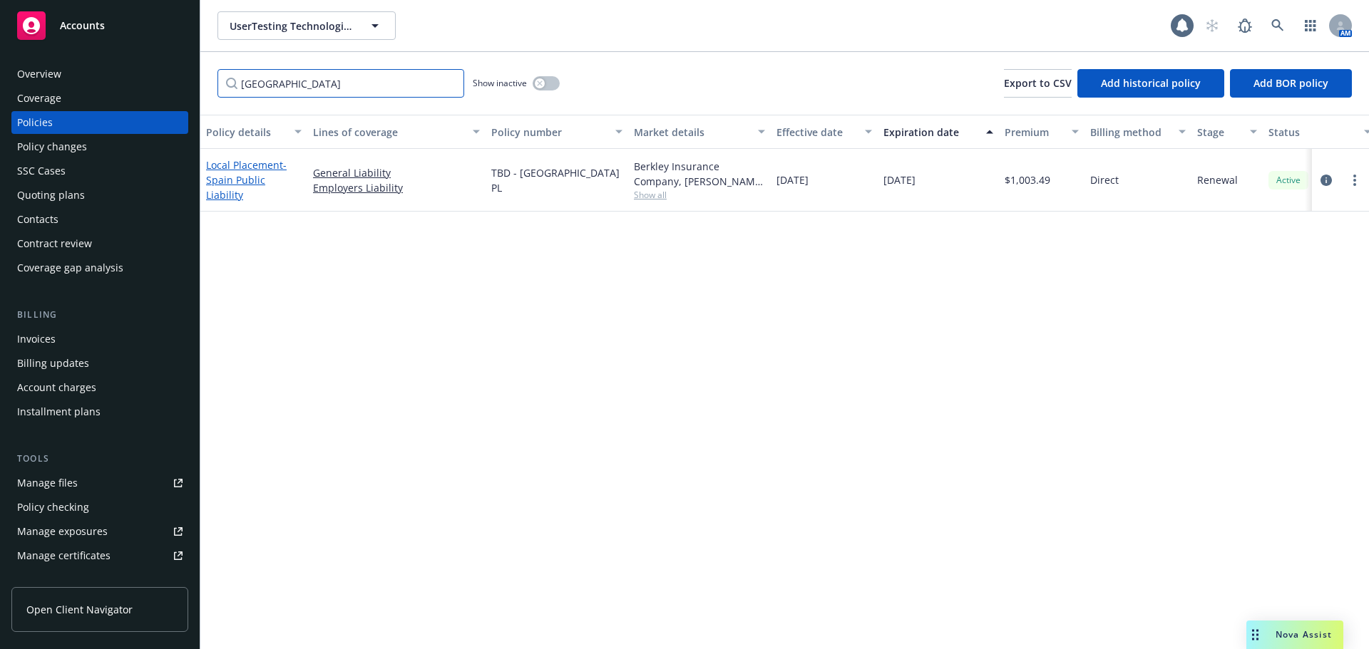
type input "spain"
click at [255, 187] on span "- Spain Public Liability" at bounding box center [246, 179] width 81 height 43
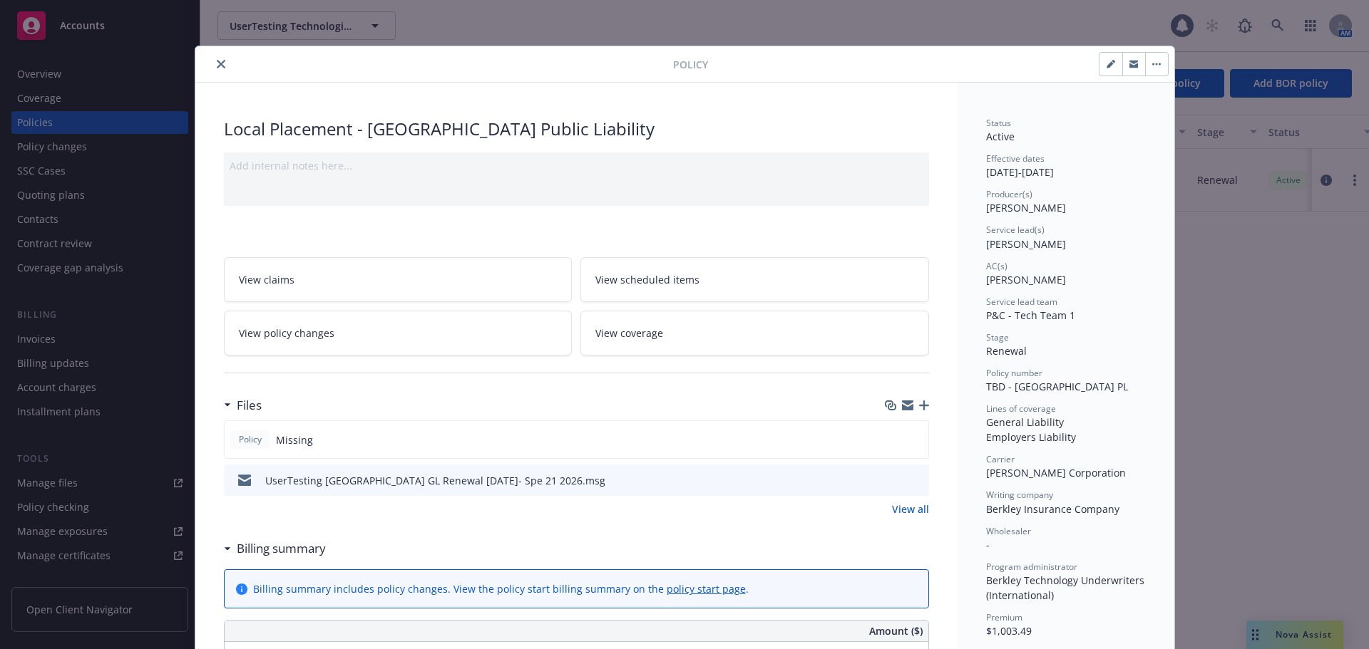
click at [214, 59] on button "close" at bounding box center [220, 64] width 17 height 17
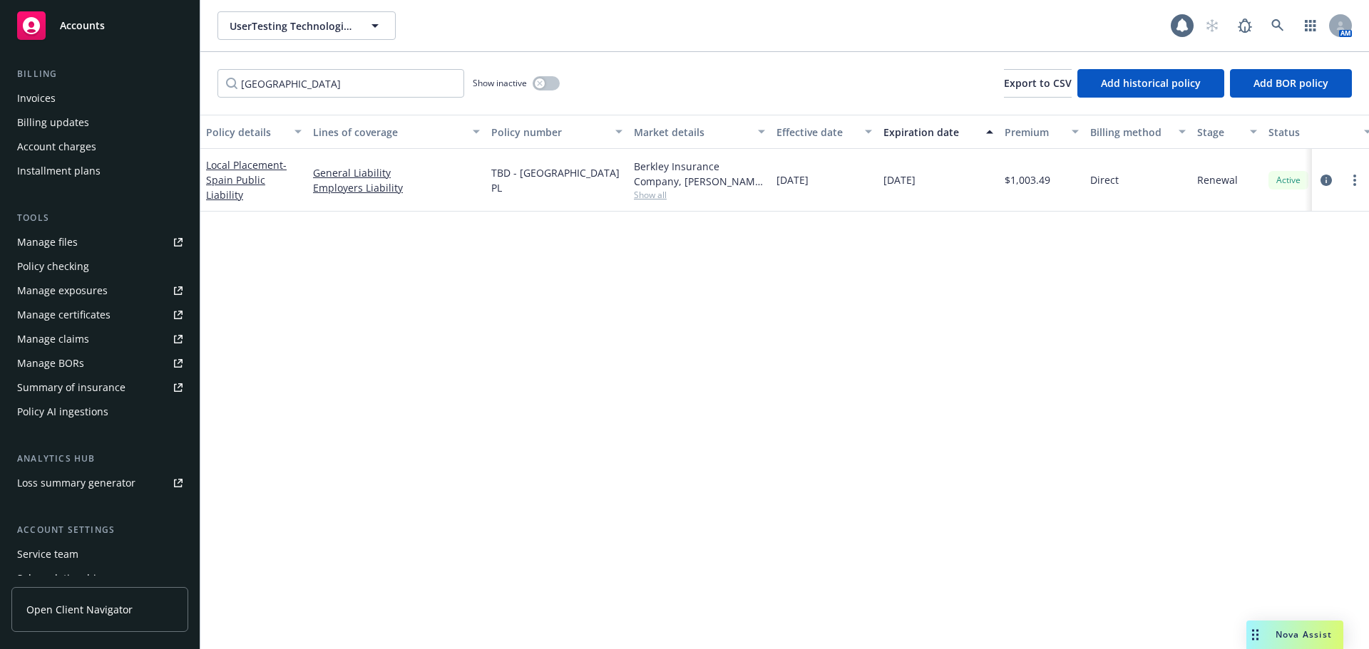
scroll to position [328, 0]
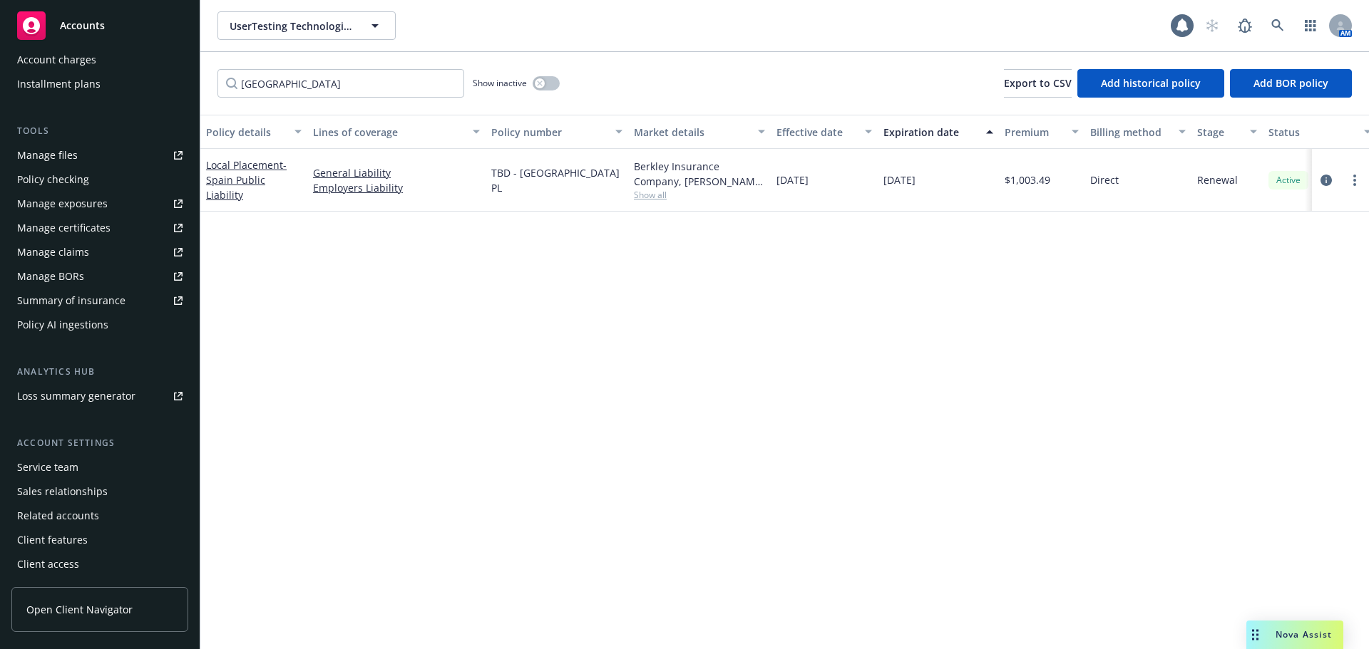
click at [95, 468] on div "Service team" at bounding box center [99, 467] width 165 height 23
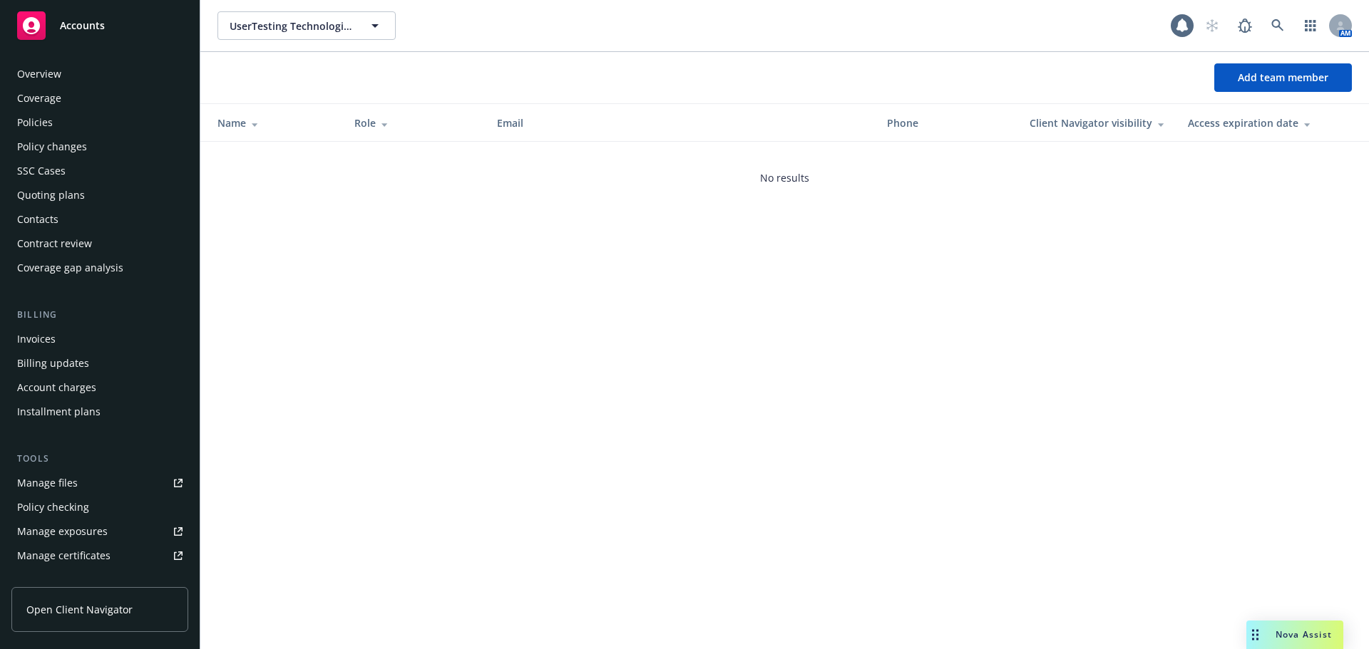
scroll to position [328, 0]
